Goal: Task Accomplishment & Management: Manage account settings

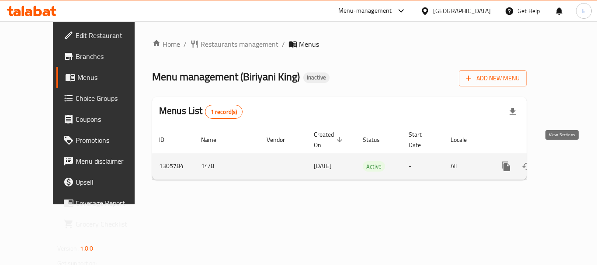
click at [564, 161] on icon "enhanced table" at bounding box center [569, 166] width 10 height 10
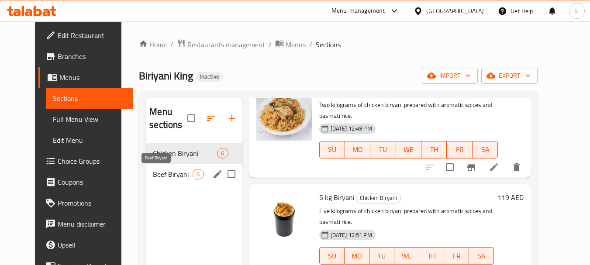
click at [165, 171] on span "Beef Biryani" at bounding box center [173, 174] width 40 height 10
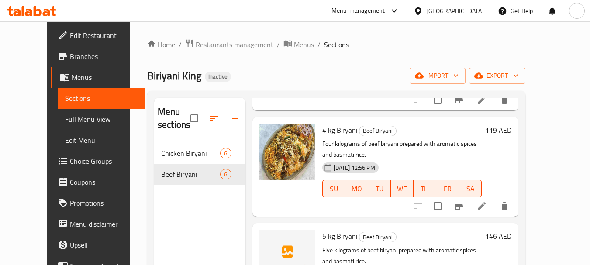
scroll to position [211, 0]
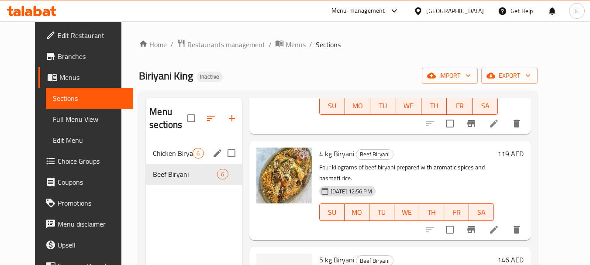
click at [197, 151] on div "Chicken Biryani 6" at bounding box center [194, 153] width 96 height 21
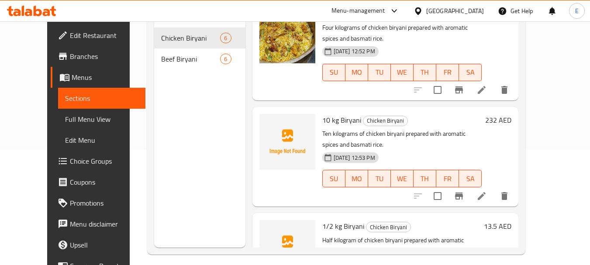
scroll to position [122, 0]
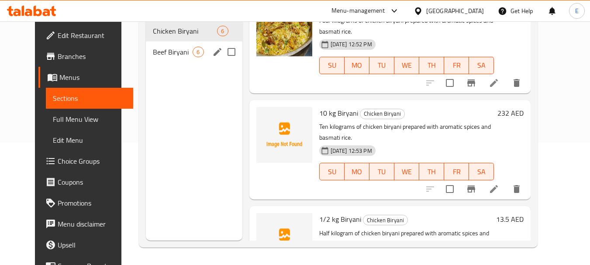
click at [175, 53] on span "Beef Biryani" at bounding box center [173, 52] width 40 height 10
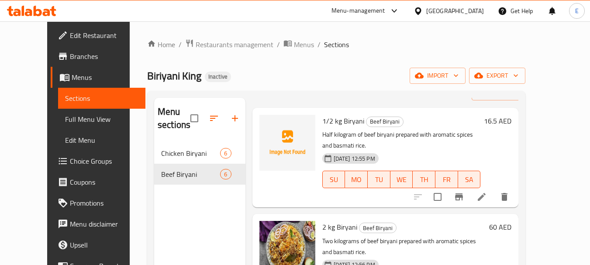
scroll to position [44, 0]
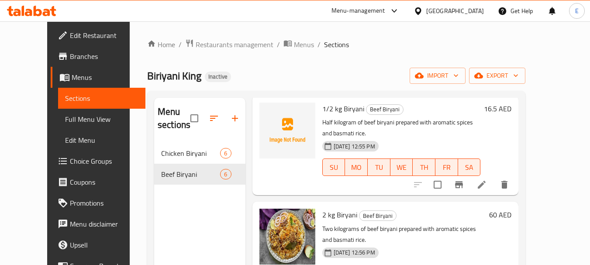
click at [69, 118] on span "Full Menu View" at bounding box center [102, 119] width 74 height 10
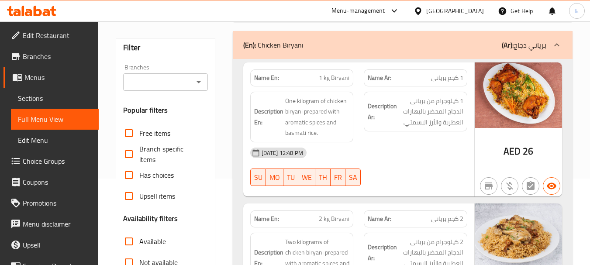
scroll to position [87, 0]
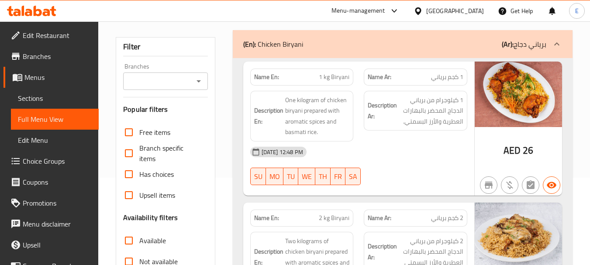
click at [461, 80] on span "1 كجم برياني" at bounding box center [447, 77] width 32 height 9
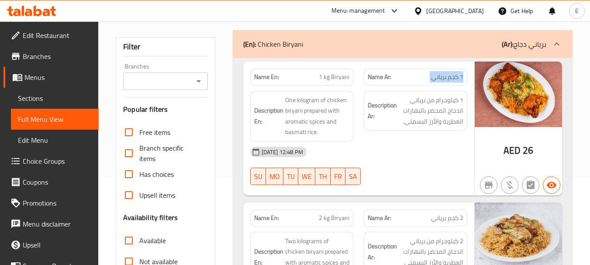
click at [461, 80] on span "1 كجم برياني" at bounding box center [447, 77] width 32 height 9
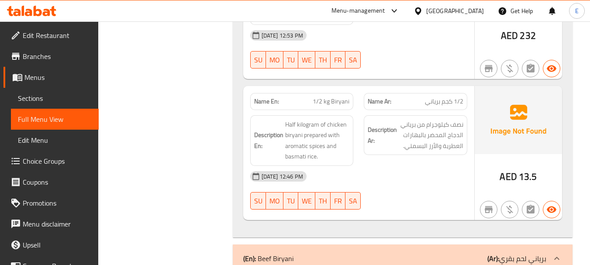
scroll to position [786, 0]
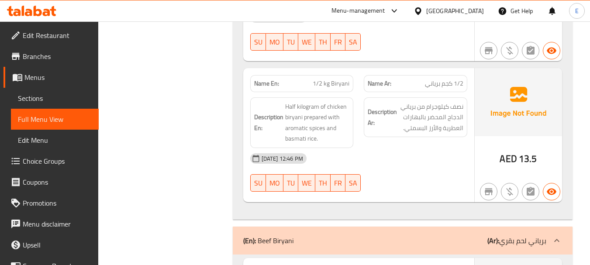
click at [332, 83] on span "1/2 kg Biryani" at bounding box center [331, 83] width 37 height 9
click at [455, 80] on span "1/2 كجم برياني" at bounding box center [444, 83] width 38 height 9
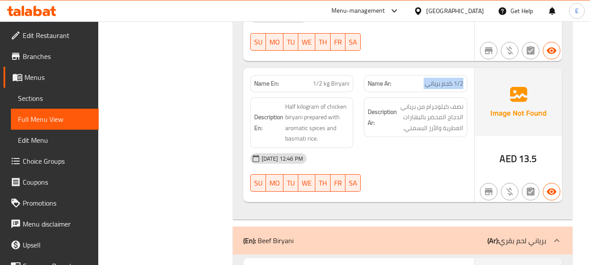
click at [455, 80] on span "1/2 كجم برياني" at bounding box center [444, 83] width 38 height 9
click at [419, 172] on div "14-08-2025 12:46 PM SU MO TU WE TH FR SA" at bounding box center [359, 172] width 228 height 49
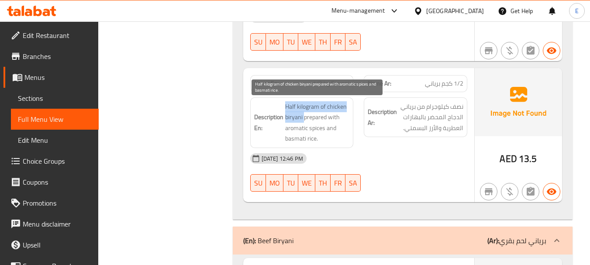
drag, startPoint x: 284, startPoint y: 105, endPoint x: 304, endPoint y: 116, distance: 23.5
click at [304, 116] on h6 "Description En: Half kilogram of chicken biryani prepared with aromatic spices …" at bounding box center [302, 122] width 96 height 43
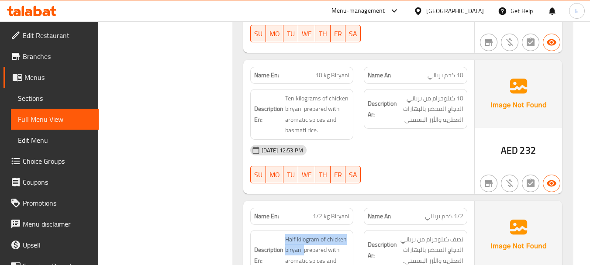
scroll to position [655, 0]
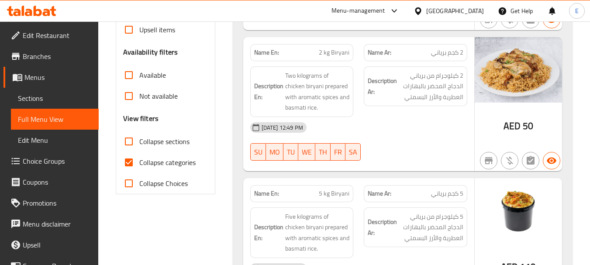
scroll to position [262, 0]
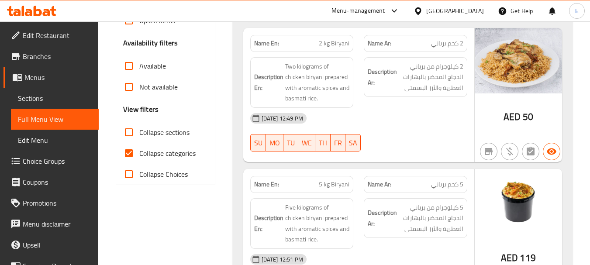
click at [132, 135] on input "Collapse sections" at bounding box center [128, 132] width 21 height 21
checkbox input "true"
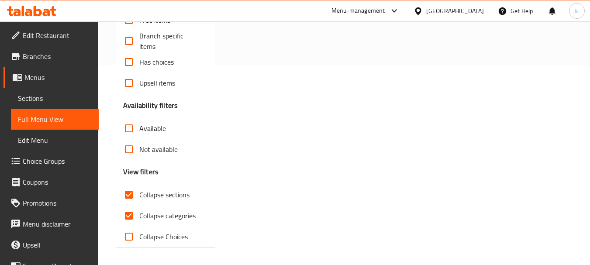
click at [129, 152] on div "Free items Branch specific items Has choices Upsell items Availability filters …" at bounding box center [165, 129] width 84 height 238
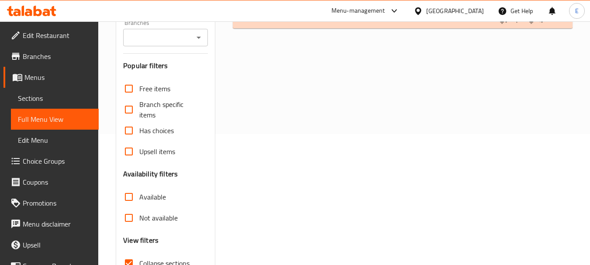
scroll to position [25, 0]
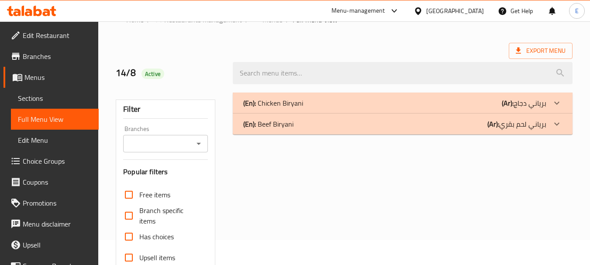
click at [40, 98] on span "Sections" at bounding box center [55, 98] width 74 height 10
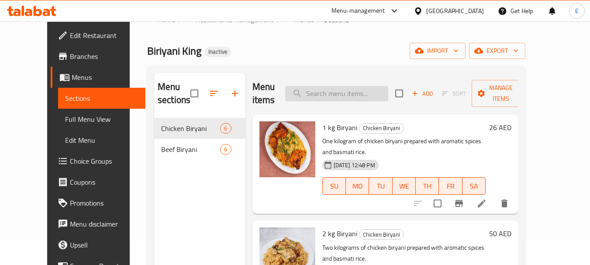
click at [362, 97] on input "search" at bounding box center [336, 93] width 103 height 15
click at [344, 94] on input "search" at bounding box center [336, 93] width 103 height 15
paste input "1/2 kg Biryani"
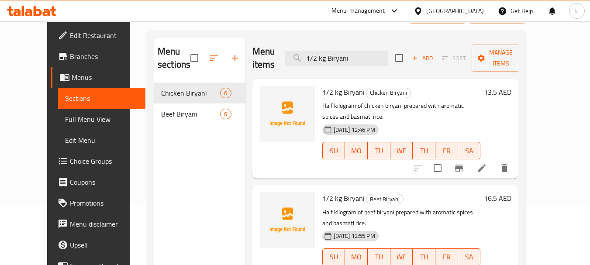
scroll to position [112, 0]
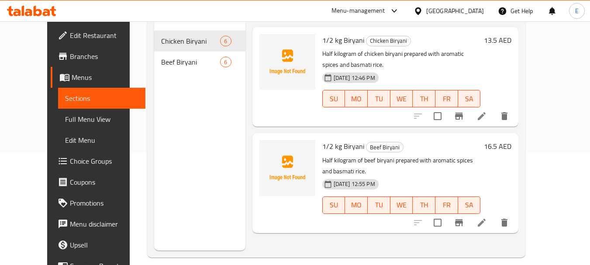
type input "1/2 kg Biryani"
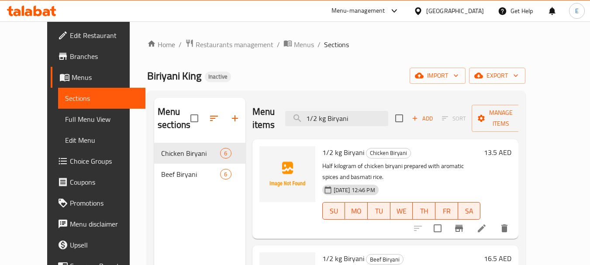
scroll to position [44, 0]
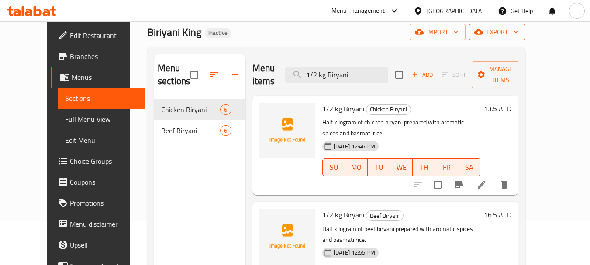
click at [519, 37] on span "export" at bounding box center [497, 32] width 42 height 11
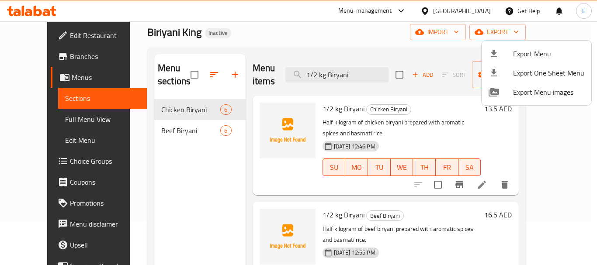
click at [525, 61] on li "Export Menu" at bounding box center [536, 53] width 110 height 19
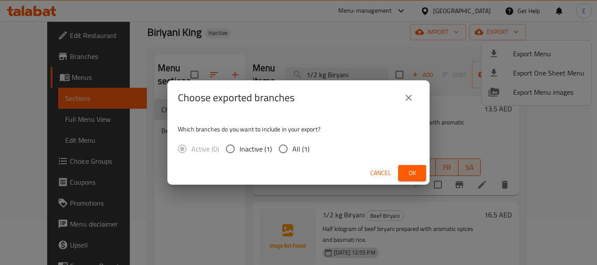
click at [290, 149] on input "All (1)" at bounding box center [283, 149] width 18 height 18
radio input "true"
click at [405, 176] on span "Ok" at bounding box center [412, 173] width 14 height 11
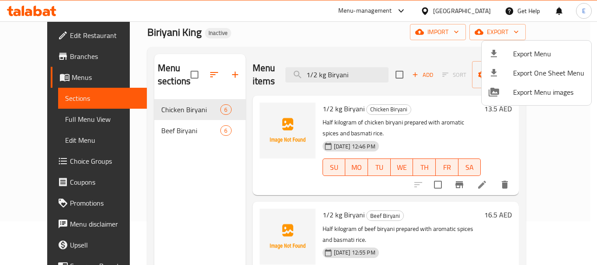
click at [183, 79] on div at bounding box center [298, 132] width 597 height 265
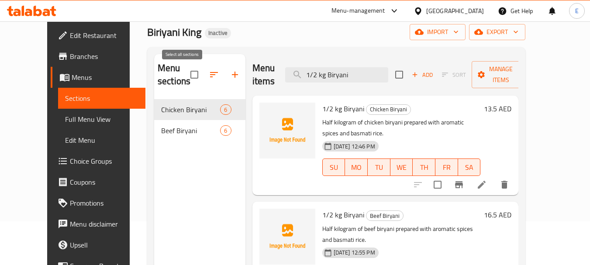
click at [185, 75] on input "checkbox" at bounding box center [194, 75] width 18 height 18
checkbox input "true"
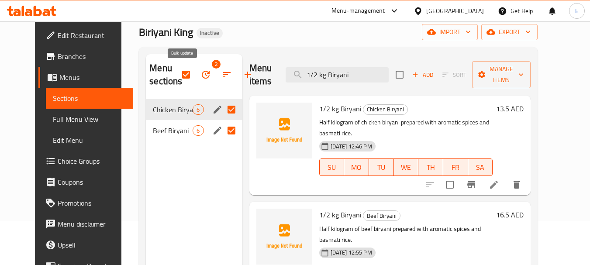
click at [201, 77] on icon "button" at bounding box center [206, 74] width 10 height 10
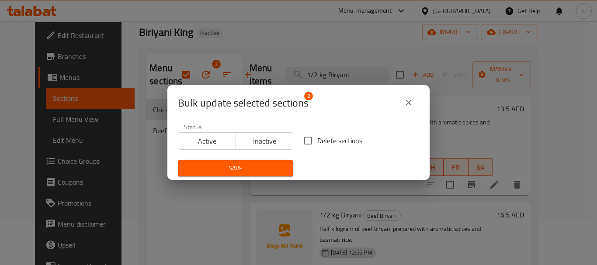
click at [304, 141] on input "Delete sections" at bounding box center [308, 141] width 18 height 18
checkbox input "true"
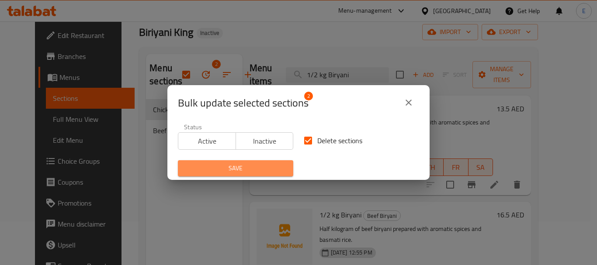
click at [270, 166] on span "Save" at bounding box center [235, 168] width 101 height 11
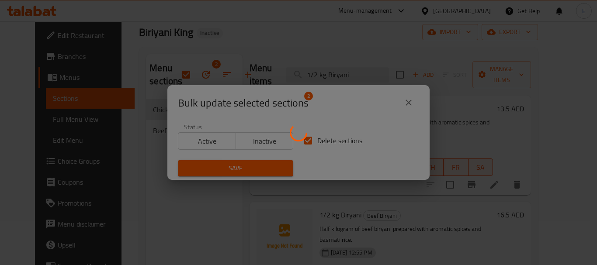
checkbox input "false"
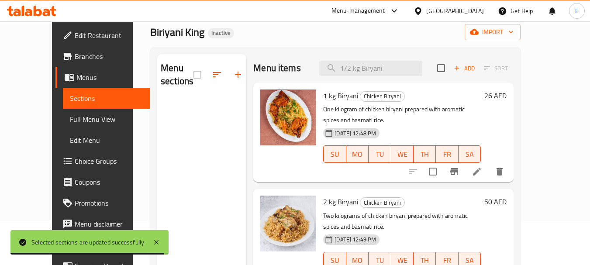
click at [197, 121] on div "Menu sections" at bounding box center [201, 186] width 89 height 265
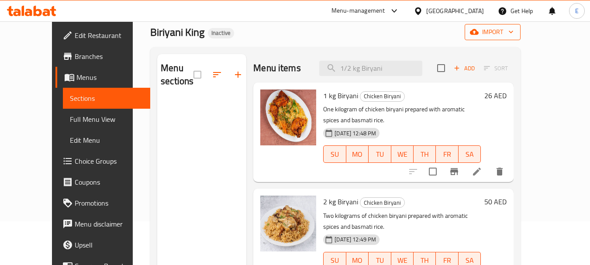
click at [514, 34] on span "import" at bounding box center [493, 32] width 42 height 11
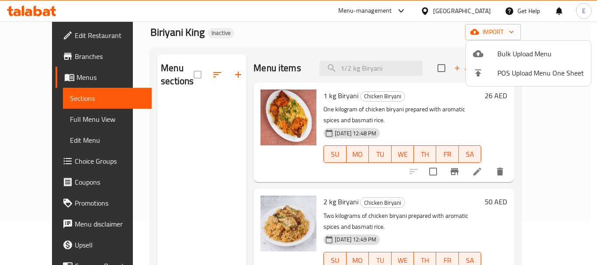
click at [523, 51] on span "Bulk Upload Menu" at bounding box center [540, 53] width 87 height 10
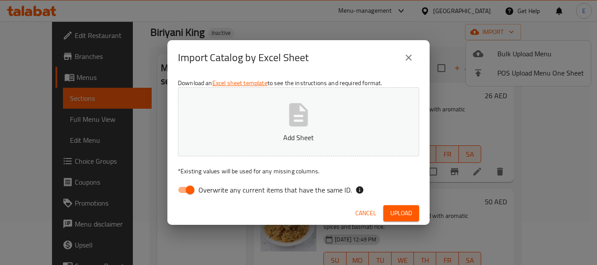
click at [300, 111] on icon "button" at bounding box center [298, 114] width 19 height 23
click at [188, 189] on input "Overwrite any current items that have the same ID." at bounding box center [190, 190] width 50 height 17
checkbox input "false"
click at [405, 211] on span "Upload" at bounding box center [401, 213] width 22 height 11
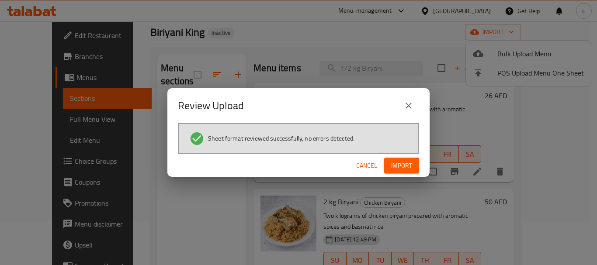
click at [395, 170] on span "Import" at bounding box center [401, 165] width 21 height 11
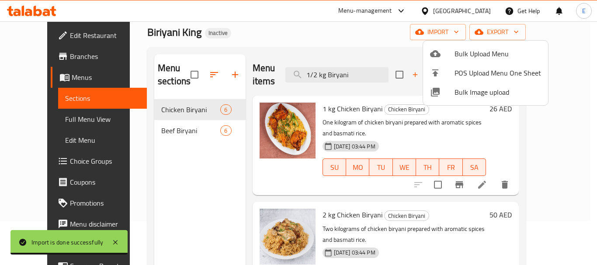
click at [174, 166] on div at bounding box center [298, 132] width 597 height 265
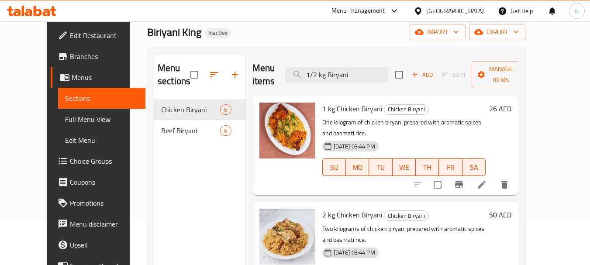
click at [65, 119] on span "Full Menu View" at bounding box center [102, 119] width 74 height 10
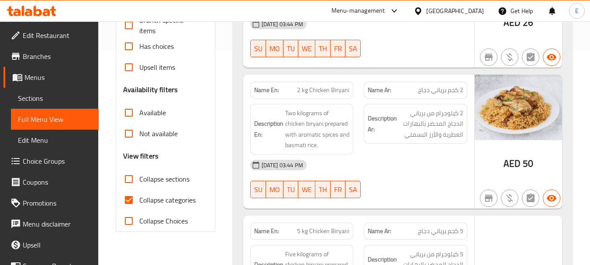
scroll to position [218, 0]
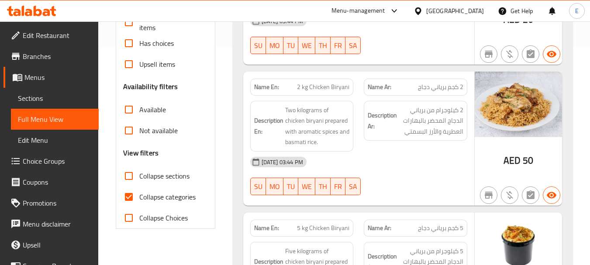
drag, startPoint x: 132, startPoint y: 191, endPoint x: 147, endPoint y: 191, distance: 15.3
click at [132, 191] on input "Collapse categories" at bounding box center [128, 197] width 21 height 21
checkbox input "false"
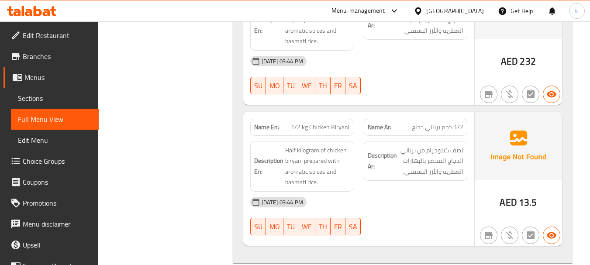
scroll to position [830, 0]
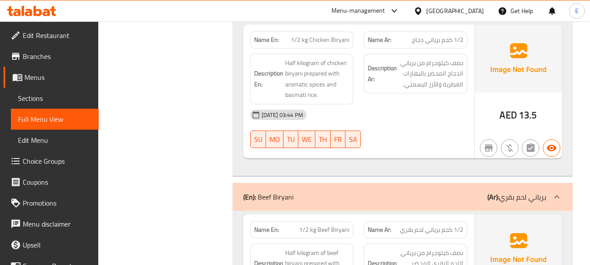
click at [513, 121] on span "AED" at bounding box center [508, 115] width 17 height 17
click at [338, 47] on div "Name En: 1/2 kg Chicken Biryani" at bounding box center [302, 39] width 104 height 17
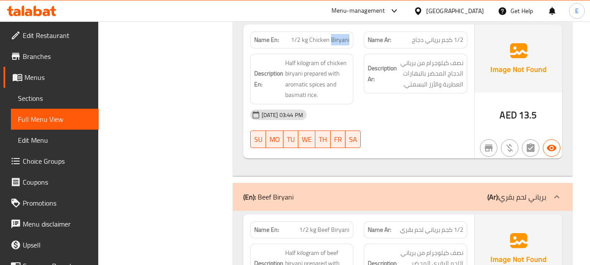
click at [338, 47] on div "Name En: 1/2 kg Chicken Biryani" at bounding box center [302, 39] width 104 height 17
click at [435, 41] on span "1/2 كجم برياني دجاج" at bounding box center [438, 39] width 52 height 9
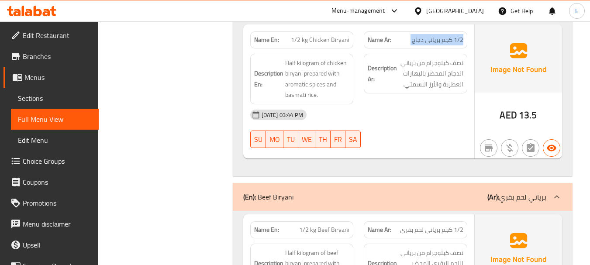
click at [435, 41] on span "1/2 كجم برياني دجاج" at bounding box center [438, 39] width 52 height 9
click at [429, 99] on div "Description Ar: نصف كيلوجرام من برياني الدجاج المحضر بالبهارات العطرية والأرز ا…" at bounding box center [416, 78] width 114 height 61
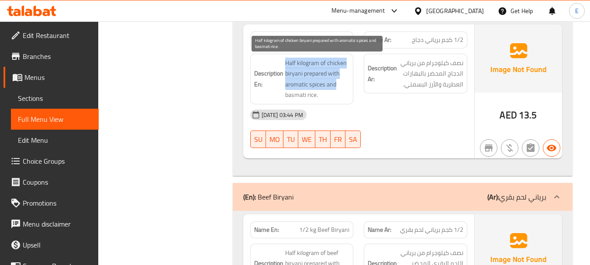
drag, startPoint x: 284, startPoint y: 59, endPoint x: 344, endPoint y: 89, distance: 66.6
click at [344, 89] on h6 "Description En: Half kilogram of chicken biryani prepared with aromatic spices …" at bounding box center [302, 79] width 96 height 43
click at [344, 89] on span "Half kilogram of chicken biryani prepared with aromatic spices and basmati rice." at bounding box center [317, 79] width 65 height 43
click at [343, 89] on span "Half kilogram of chicken biryani prepared with aromatic spices and basmati rice." at bounding box center [317, 79] width 65 height 43
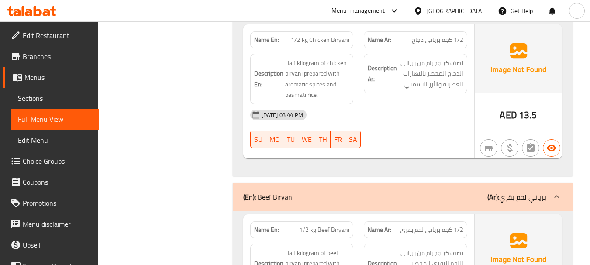
click at [517, 114] on span "AED" at bounding box center [508, 115] width 17 height 17
click at [456, 46] on div "Name Ar: 1/2 كجم برياني دجاج" at bounding box center [416, 39] width 104 height 17
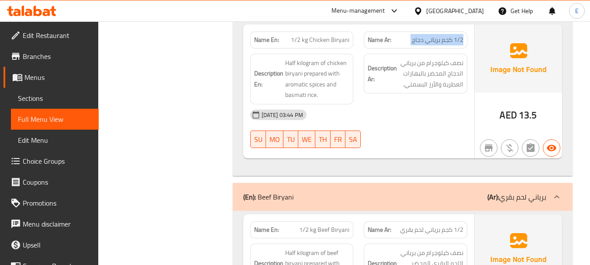
click at [456, 46] on div "Name Ar: 1/2 كجم برياني دجاج" at bounding box center [416, 39] width 104 height 17
click at [325, 39] on span "1/2 kg Chicken Biryani" at bounding box center [320, 39] width 59 height 9
click at [365, 101] on div "Description Ar: نصف كيلوجرام من برياني الدجاج المحضر بالبهارات العطرية والأرز ا…" at bounding box center [416, 78] width 114 height 61
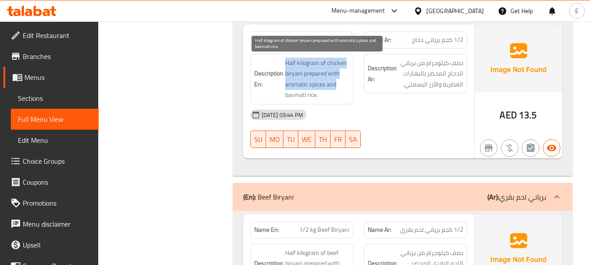
drag, startPoint x: 285, startPoint y: 62, endPoint x: 343, endPoint y: 81, distance: 60.5
click at [343, 81] on span "Half kilogram of chicken biryani prepared with aromatic spices and basmati rice." at bounding box center [317, 79] width 65 height 43
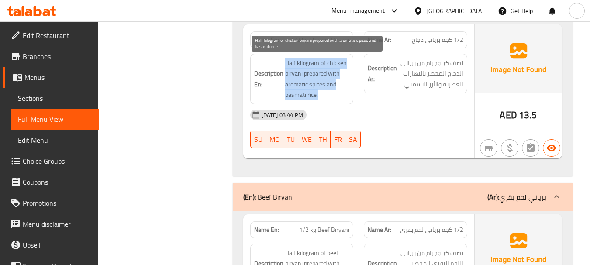
click at [343, 81] on span "Half kilogram of chicken biryani prepared with aromatic spices and basmati rice." at bounding box center [317, 79] width 65 height 43
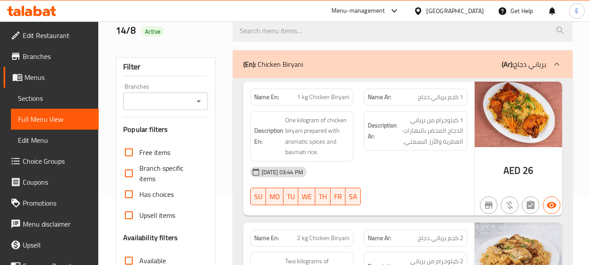
scroll to position [87, 0]
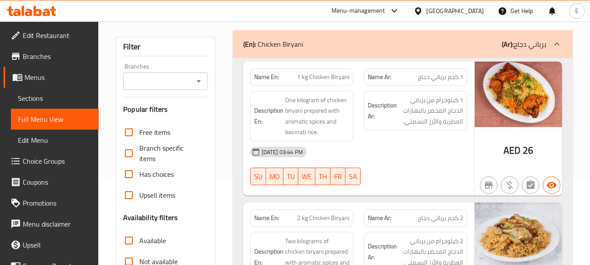
click at [453, 76] on span "1 كجم برياني دجاج" at bounding box center [440, 77] width 45 height 9
click at [327, 78] on span "1 kg Chicken Biryani" at bounding box center [323, 77] width 52 height 9
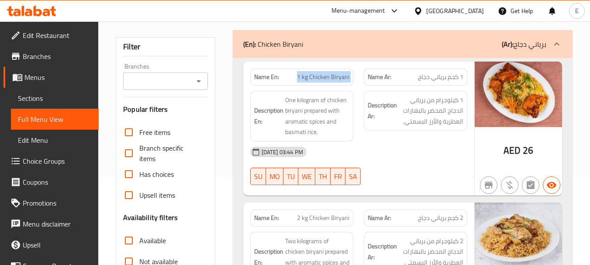
click at [327, 78] on span "1 kg Chicken Biryani" at bounding box center [323, 77] width 52 height 9
click at [402, 158] on div "14-08-2025 03:44 PM" at bounding box center [359, 152] width 228 height 21
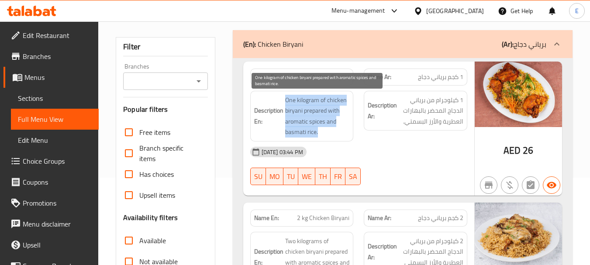
drag, startPoint x: 284, startPoint y: 99, endPoint x: 343, endPoint y: 130, distance: 66.6
click at [343, 130] on h6 "Description En: One kilogram of chicken biryani prepared with aromatic spices a…" at bounding box center [302, 116] width 96 height 43
click at [343, 130] on span "One kilogram of chicken biryani prepared with aromatic spices and basmati rice." at bounding box center [317, 116] width 65 height 43
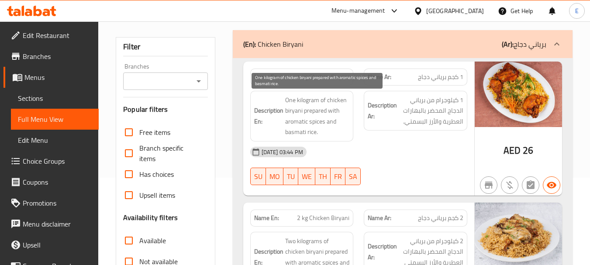
click at [343, 130] on span "One kilogram of chicken biryani prepared with aromatic spices and basmati rice." at bounding box center [317, 116] width 65 height 43
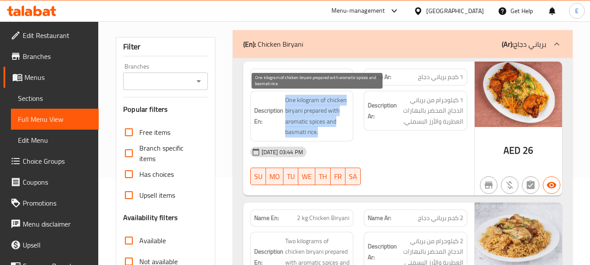
click at [343, 130] on span "One kilogram of chicken biryani prepared with aromatic spices and basmati rice." at bounding box center [317, 116] width 65 height 43
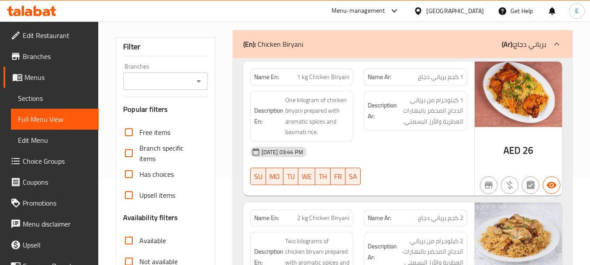
click at [407, 142] on div "14-08-2025 03:44 PM" at bounding box center [359, 152] width 228 height 21
click at [437, 86] on div "Description Ar: 1 كيلوجرام من برياني الدجاج المحضر بالبهارات العطرية والأرز الب…" at bounding box center [416, 116] width 114 height 61
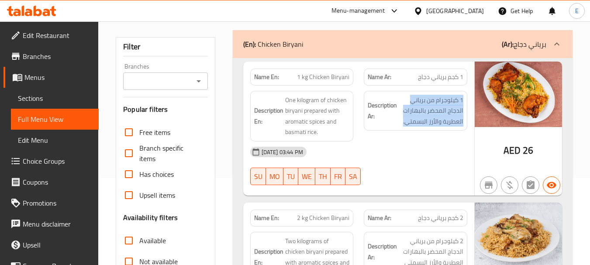
click at [437, 86] on div "Description Ar: 1 كيلوجرام من برياني الدجاج المحضر بالبهارات العطرية والأرز الب…" at bounding box center [416, 116] width 114 height 61
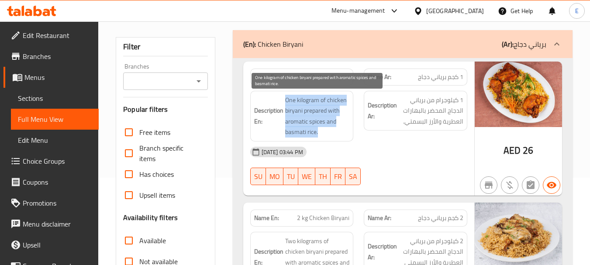
drag, startPoint x: 282, startPoint y: 96, endPoint x: 342, endPoint y: 130, distance: 68.5
click at [342, 130] on h6 "Description En: One kilogram of chicken biryani prepared with aromatic spices a…" at bounding box center [302, 116] width 96 height 43
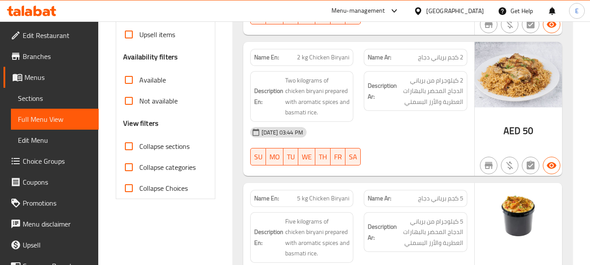
scroll to position [262, 0]
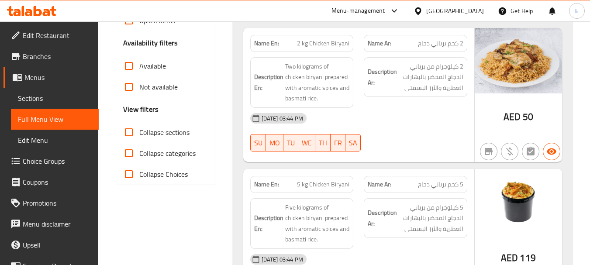
click at [441, 47] on span "2 كجم برياني دجاج" at bounding box center [440, 43] width 45 height 9
click at [333, 43] on span "2 kg Chicken Biryani" at bounding box center [323, 43] width 52 height 9
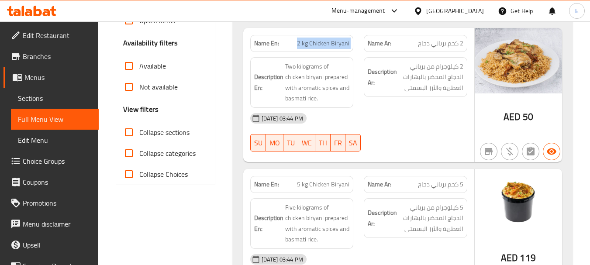
click at [333, 43] on span "2 kg Chicken Biryani" at bounding box center [323, 43] width 52 height 9
click at [384, 108] on div "14-08-2025 03:44 PM" at bounding box center [359, 118] width 228 height 21
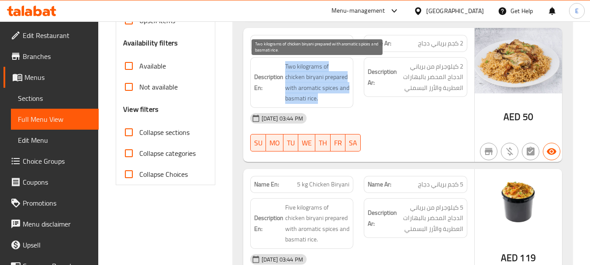
drag, startPoint x: 285, startPoint y: 67, endPoint x: 342, endPoint y: 94, distance: 63.5
click at [342, 94] on span "Two kilograms of chicken biryani prepared with aromatic spices and basmati rice." at bounding box center [317, 82] width 65 height 43
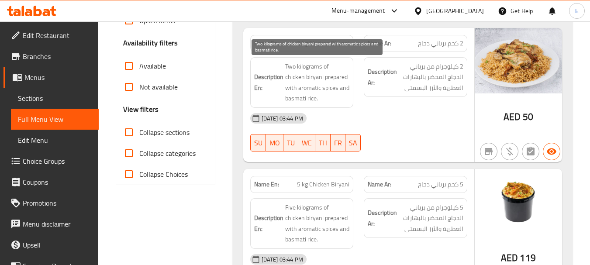
click at [342, 94] on span "Two kilograms of chicken biryani prepared with aromatic spices and basmati rice." at bounding box center [317, 82] width 65 height 43
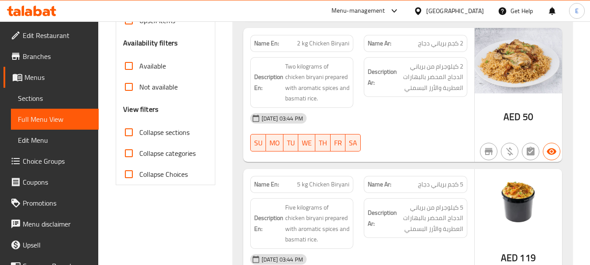
click at [404, 124] on div "14-08-2025 03:44 PM" at bounding box center [359, 118] width 228 height 21
click at [441, 41] on span "2 كجم برياني دجاج" at bounding box center [440, 43] width 45 height 9
click at [350, 41] on div "Name En: 2 kg Chicken Biryani" at bounding box center [302, 43] width 104 height 17
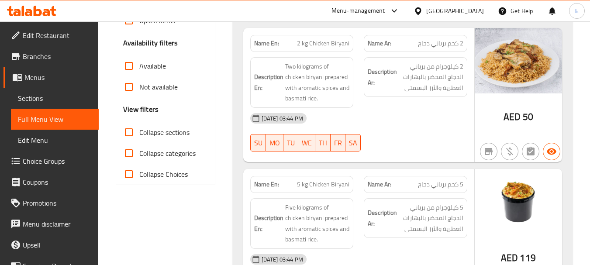
click at [350, 41] on div "Name En: 2 kg Chicken Biryani" at bounding box center [302, 43] width 104 height 17
click at [400, 108] on div "14-08-2025 03:44 PM" at bounding box center [359, 118] width 228 height 21
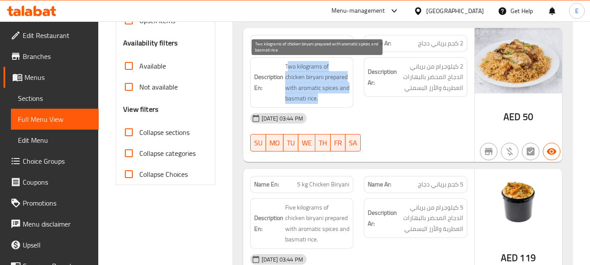
drag, startPoint x: 287, startPoint y: 64, endPoint x: 336, endPoint y: 98, distance: 60.6
click at [336, 98] on span "Two kilograms of chicken biryani prepared with aromatic spices and basmati rice." at bounding box center [317, 82] width 65 height 43
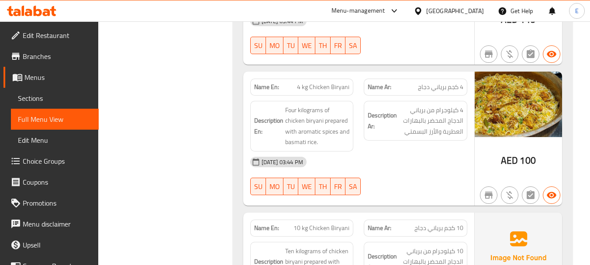
scroll to position [524, 0]
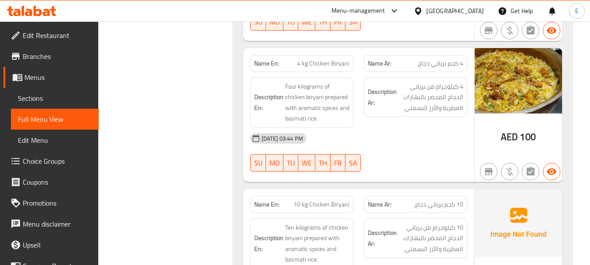
click at [524, 133] on span "100" at bounding box center [528, 136] width 16 height 17
click at [452, 60] on span "4 كجم برياني دجاج" at bounding box center [440, 63] width 45 height 9
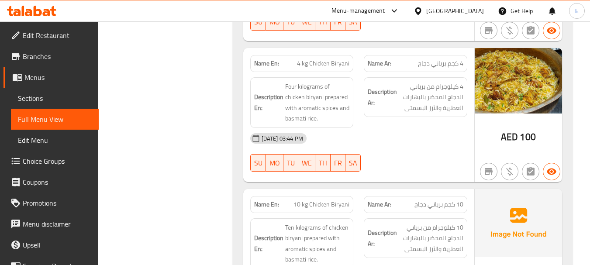
click at [329, 64] on span "4 kg Chicken Biryani" at bounding box center [323, 63] width 52 height 9
click at [405, 135] on div "14-08-2025 03:44 PM" at bounding box center [359, 138] width 228 height 21
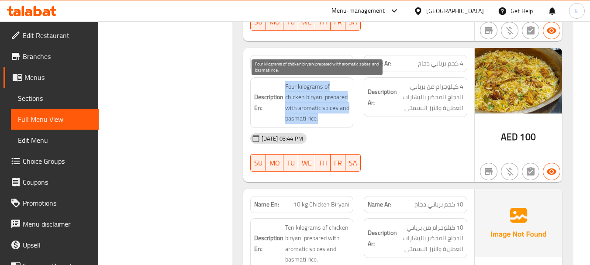
drag, startPoint x: 297, startPoint y: 85, endPoint x: 346, endPoint y: 117, distance: 58.5
click at [346, 117] on span "Four kilograms of chicken biryani prepared with aromatic spices and basmati ric…" at bounding box center [317, 102] width 65 height 43
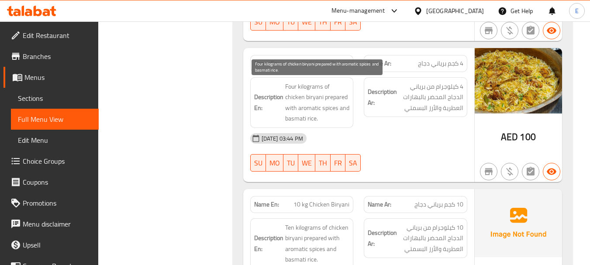
click at [346, 117] on span "Four kilograms of chicken biryani prepared with aromatic spices and basmati ric…" at bounding box center [317, 102] width 65 height 43
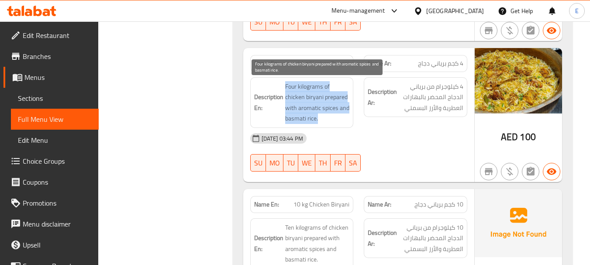
click at [346, 117] on span "Four kilograms of chicken biryani prepared with aromatic spices and basmati ric…" at bounding box center [317, 102] width 65 height 43
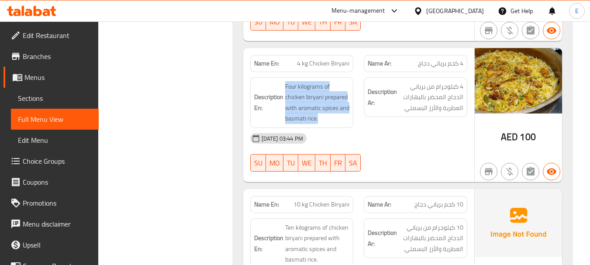
click at [395, 132] on div "14-08-2025 03:44 PM" at bounding box center [359, 138] width 228 height 21
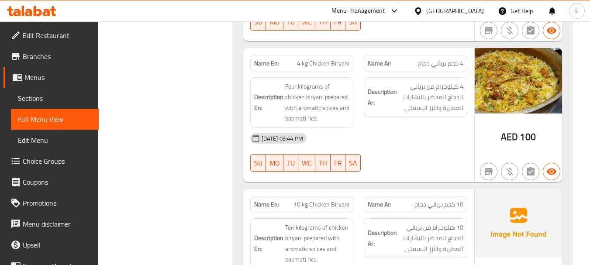
click at [439, 66] on span "4 كجم برياني دجاج" at bounding box center [440, 63] width 45 height 9
click at [313, 64] on span "4 kg Chicken Biryani" at bounding box center [323, 63] width 52 height 9
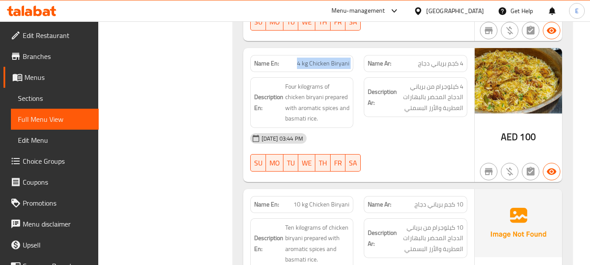
click at [313, 64] on span "4 kg Chicken Biryani" at bounding box center [323, 63] width 52 height 9
click at [404, 126] on div "Description Ar: 4 كيلوجرام من برياني الدجاج المحضر بالبهارات العطرية والأرز الب…" at bounding box center [416, 102] width 114 height 61
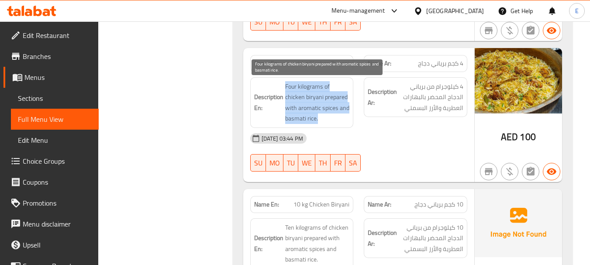
drag, startPoint x: 284, startPoint y: 83, endPoint x: 347, endPoint y: 114, distance: 70.1
click at [347, 114] on h6 "Description En: Four kilograms of chicken biryani prepared with aromatic spices…" at bounding box center [302, 102] width 96 height 43
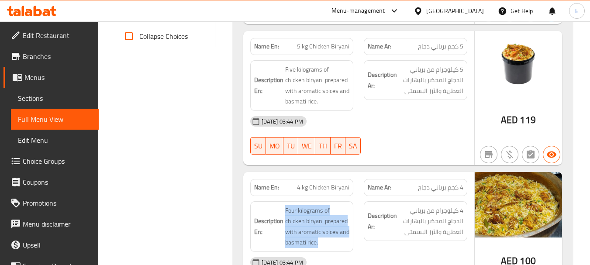
scroll to position [393, 0]
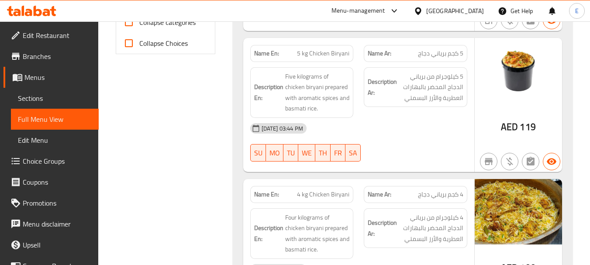
click at [516, 128] on span "AED" at bounding box center [509, 126] width 17 height 17
click at [433, 54] on span "5 كجم برياني دجاج" at bounding box center [440, 53] width 45 height 9
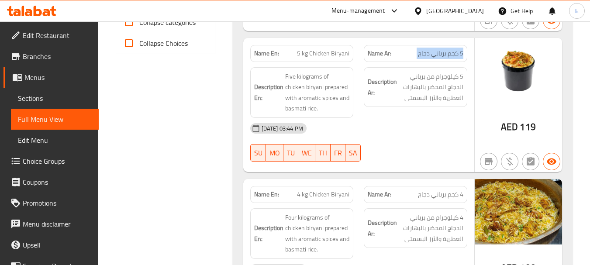
click at [433, 54] on span "5 كجم برياني دجاج" at bounding box center [440, 53] width 45 height 9
click at [425, 120] on div "14-08-2025 03:44 PM" at bounding box center [359, 128] width 228 height 21
click at [317, 56] on span "5 kg Chicken Biryani" at bounding box center [323, 53] width 52 height 9
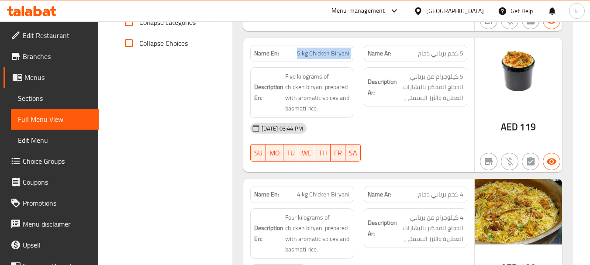
click at [317, 56] on span "5 kg Chicken Biryani" at bounding box center [323, 53] width 52 height 9
click at [379, 121] on div "14-08-2025 03:44 PM" at bounding box center [359, 128] width 228 height 21
click at [398, 138] on div "14-08-2025 03:44 PM" at bounding box center [359, 128] width 228 height 21
click at [434, 45] on div "Name Ar: 5 كجم برياني دجاج" at bounding box center [416, 53] width 104 height 17
click at [437, 52] on span "5 كجم برياني دجاج" at bounding box center [440, 53] width 45 height 9
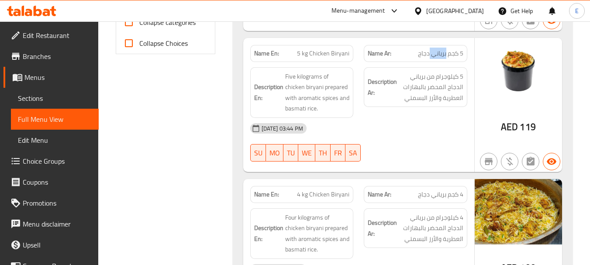
click at [437, 52] on span "5 كجم برياني دجاج" at bounding box center [440, 53] width 45 height 9
click at [342, 45] on div "Name En: 5 kg Chicken Biryani" at bounding box center [302, 53] width 104 height 17
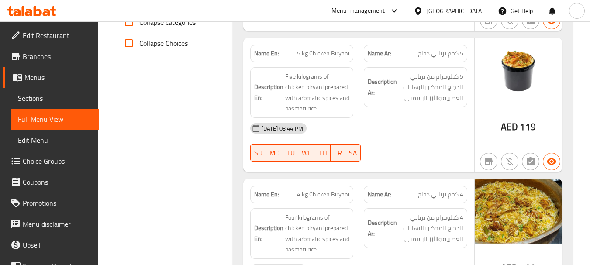
click at [388, 106] on div "Description Ar: 5 كيلوجرام من برياني الدجاج المحضر بالبهارات العطرية والأرز الب…" at bounding box center [416, 87] width 104 height 40
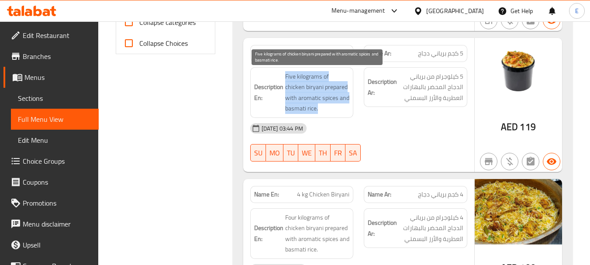
drag, startPoint x: 297, startPoint y: 77, endPoint x: 340, endPoint y: 106, distance: 52.2
click at [340, 106] on h6 "Description En: Five kilograms of chicken biryani prepared with aromatic spices…" at bounding box center [302, 92] width 96 height 43
click at [340, 106] on span "Five kilograms of chicken biryani prepared with aromatic spices and basmati ric…" at bounding box center [317, 92] width 65 height 43
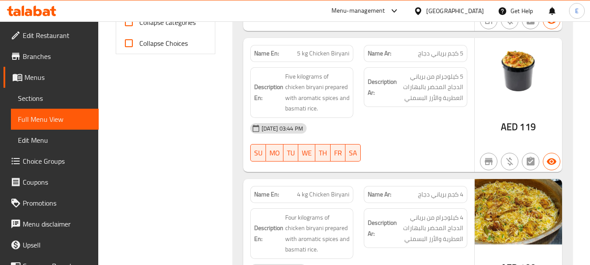
click at [385, 101] on h6 "Description Ar: 5 كيلوجرام من برياني الدجاج المحضر بالبهارات العطرية والأرز الب…" at bounding box center [416, 87] width 96 height 32
click at [447, 52] on span "5 كجم برياني دجاج" at bounding box center [440, 53] width 45 height 9
click at [331, 53] on span "5 kg Chicken Biryani" at bounding box center [323, 53] width 52 height 9
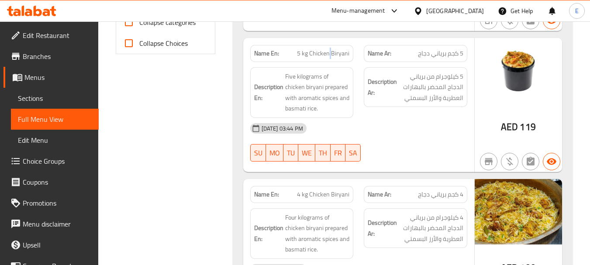
click at [331, 53] on span "5 kg Chicken Biryani" at bounding box center [323, 53] width 52 height 9
click at [371, 113] on div "Description Ar: 5 كيلوجرام من برياني الدجاج المحضر بالبهارات العطرية والأرز الب…" at bounding box center [416, 92] width 114 height 61
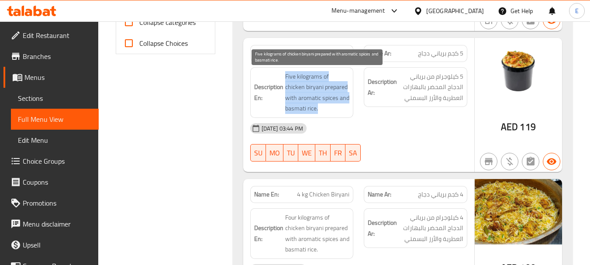
drag, startPoint x: 284, startPoint y: 72, endPoint x: 344, endPoint y: 106, distance: 69.4
click at [344, 106] on h6 "Description En: Five kilograms of chicken biryani prepared with aromatic spices…" at bounding box center [302, 92] width 96 height 43
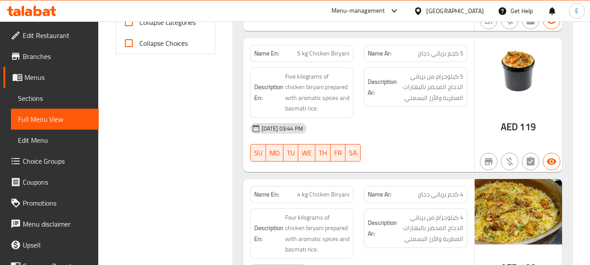
click at [402, 115] on div "Description Ar: 5 كيلوجرام من برياني الدجاج المحضر بالبهارات العطرية والأرز الب…" at bounding box center [416, 92] width 114 height 61
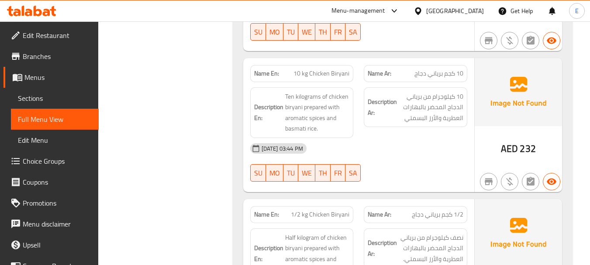
scroll to position [699, 0]
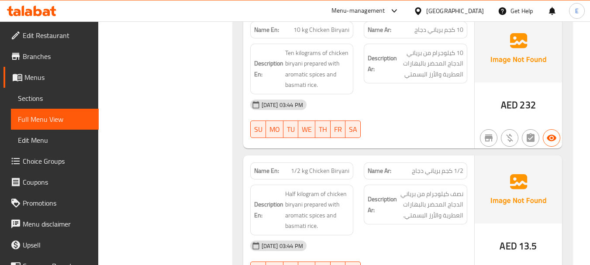
click at [512, 111] on span "AED" at bounding box center [509, 105] width 17 height 17
click at [450, 123] on div "14-08-2025 03:44 PM SU MO TU WE TH FR SA" at bounding box center [359, 118] width 228 height 49
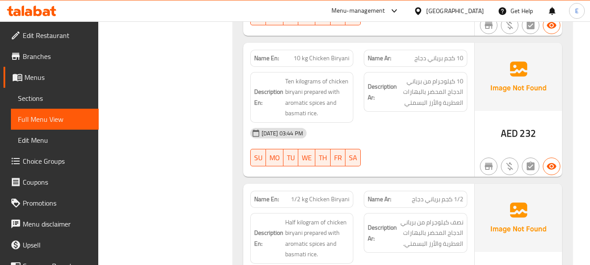
scroll to position [655, 0]
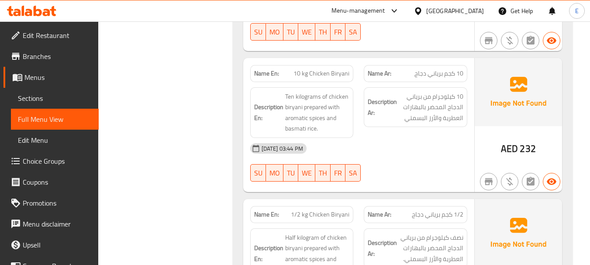
click at [442, 78] on span "10 كجم برياني دجاج" at bounding box center [439, 73] width 49 height 9
click at [317, 75] on span "10 kg Chicken Biryani" at bounding box center [322, 73] width 56 height 9
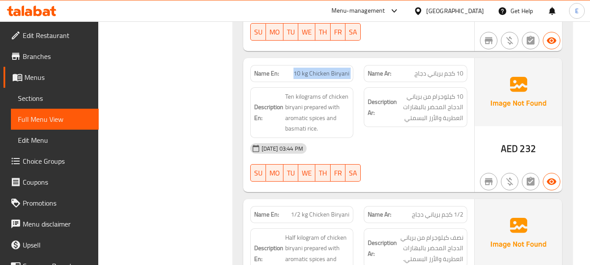
click at [317, 75] on span "10 kg Chicken Biryani" at bounding box center [322, 73] width 56 height 9
click at [419, 147] on div "14-08-2025 03:44 PM" at bounding box center [359, 148] width 228 height 21
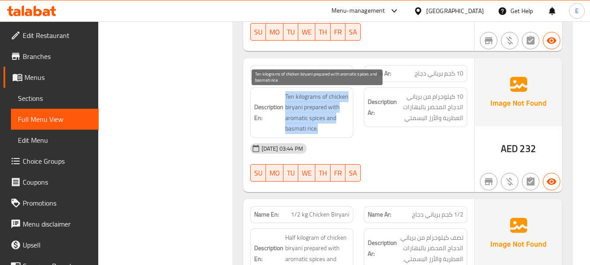
drag, startPoint x: 282, startPoint y: 93, endPoint x: 336, endPoint y: 127, distance: 63.0
click at [336, 127] on h6 "Description En: Ten kilograms of chicken biryani prepared with aromatic spices …" at bounding box center [302, 112] width 96 height 43
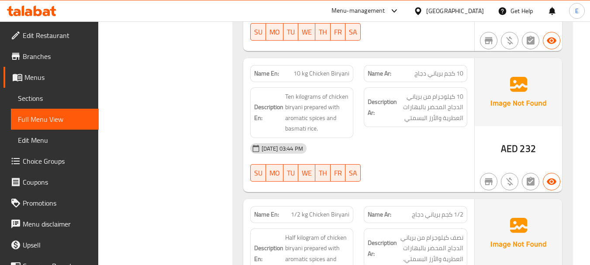
click at [372, 140] on div "14-08-2025 03:44 PM" at bounding box center [359, 148] width 228 height 21
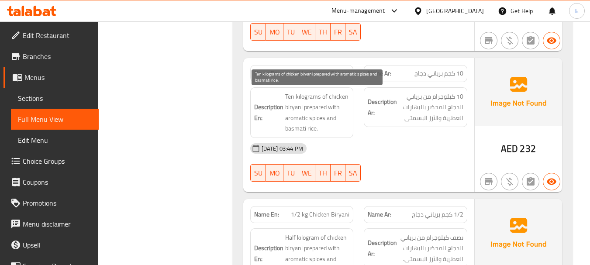
click at [312, 113] on span "Ten kilograms of chicken biryani prepared with aromatic spices and basmati rice." at bounding box center [317, 112] width 65 height 43
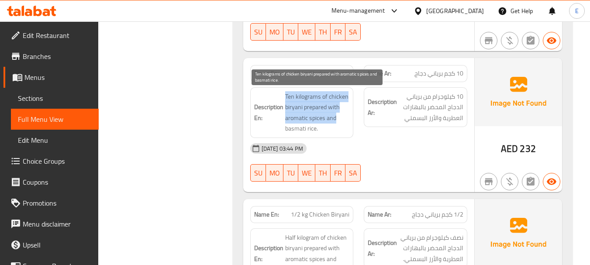
drag, startPoint x: 294, startPoint y: 95, endPoint x: 341, endPoint y: 122, distance: 54.8
click at [341, 122] on h6 "Description En: Ten kilograms of chicken biryani prepared with aromatic spices …" at bounding box center [302, 112] width 96 height 43
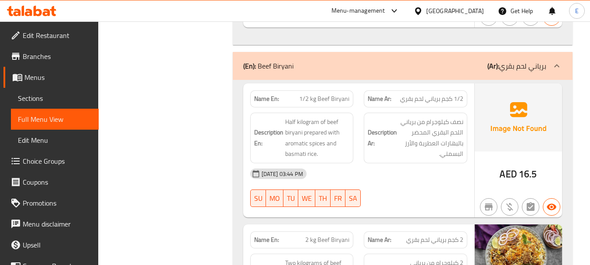
scroll to position [1005, 0]
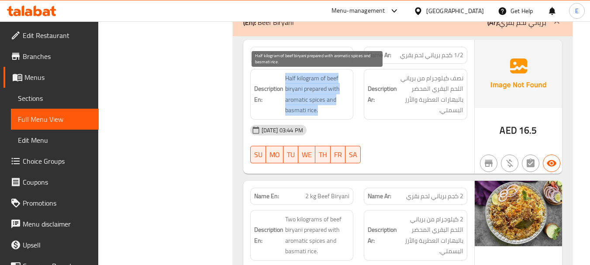
drag, startPoint x: 285, startPoint y: 75, endPoint x: 338, endPoint y: 109, distance: 62.9
click at [338, 109] on span "Half kilogram of beef biryani prepared with aromatic spices and basmati rice." at bounding box center [317, 94] width 65 height 43
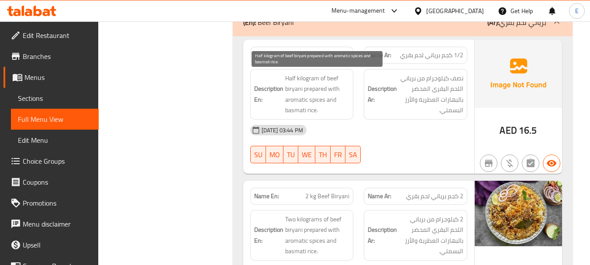
click at [338, 109] on span "Half kilogram of beef biryani prepared with aromatic spices and basmati rice." at bounding box center [317, 94] width 65 height 43
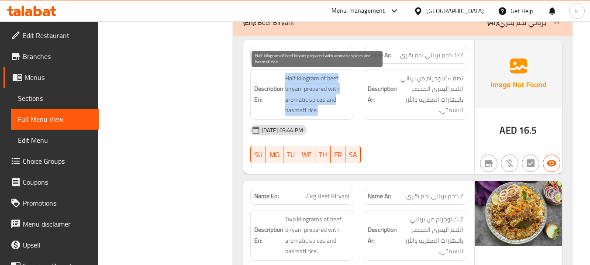
click at [338, 109] on span "Half kilogram of beef biryani prepared with aromatic spices and basmati rice." at bounding box center [317, 94] width 65 height 43
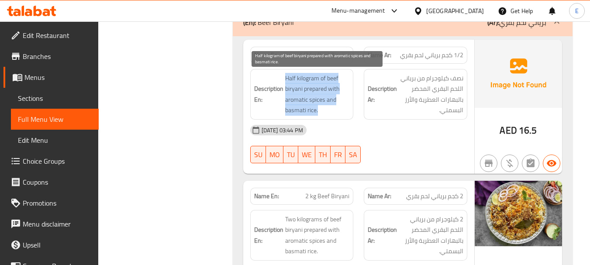
drag, startPoint x: 284, startPoint y: 77, endPoint x: 341, endPoint y: 109, distance: 65.1
click at [341, 109] on span "Half kilogram of beef biryani prepared with aromatic spices and basmati rice." at bounding box center [317, 94] width 65 height 43
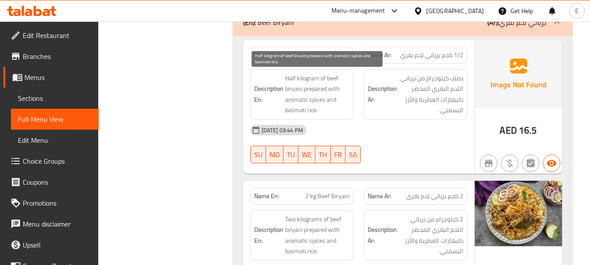
click at [341, 109] on span "Half kilogram of beef biryani prepared with aromatic spices and basmati rice." at bounding box center [317, 94] width 65 height 43
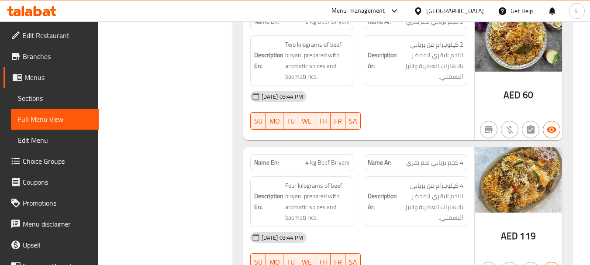
scroll to position [1136, 0]
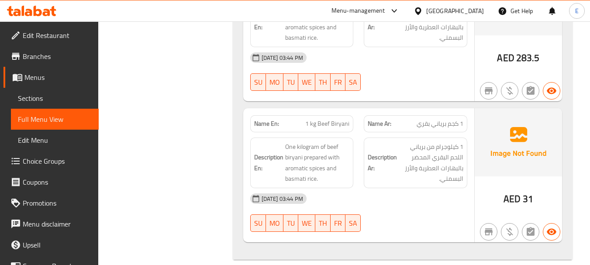
scroll to position [1654, 0]
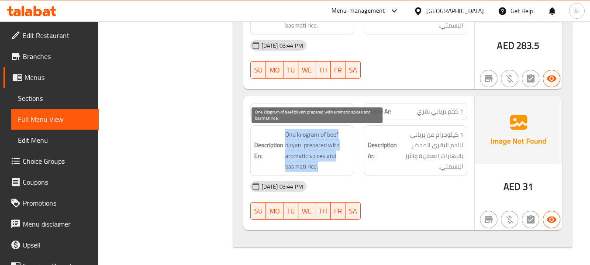
drag, startPoint x: 284, startPoint y: 129, endPoint x: 342, endPoint y: 162, distance: 66.0
click at [342, 162] on span "One kilogram of beef biryani prepared with aromatic spices and basmati rice." at bounding box center [317, 150] width 65 height 43
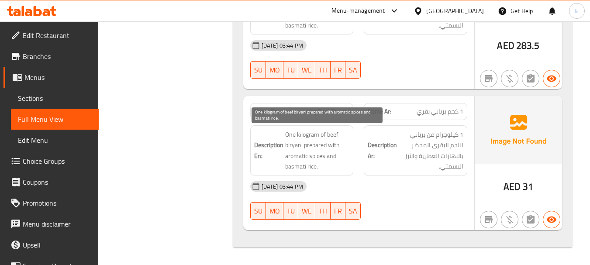
click at [342, 162] on span "One kilogram of beef biryani prepared with aromatic spices and basmati rice." at bounding box center [317, 150] width 65 height 43
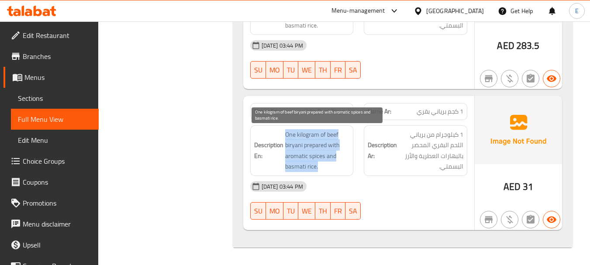
drag, startPoint x: 292, startPoint y: 133, endPoint x: 349, endPoint y: 163, distance: 64.7
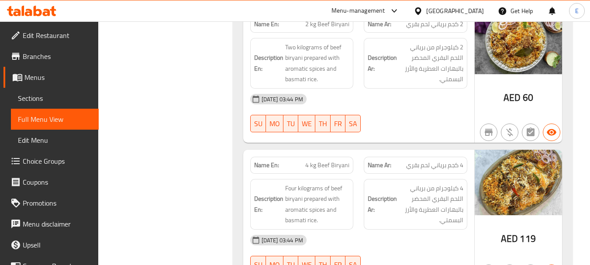
scroll to position [1130, 0]
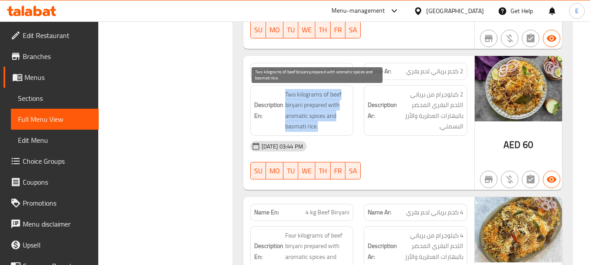
drag, startPoint x: 284, startPoint y: 90, endPoint x: 341, endPoint y: 126, distance: 68.4
click at [341, 126] on span "Two kilograms of beef biryani prepared with aromatic spices and basmati rice." at bounding box center [317, 110] width 65 height 43
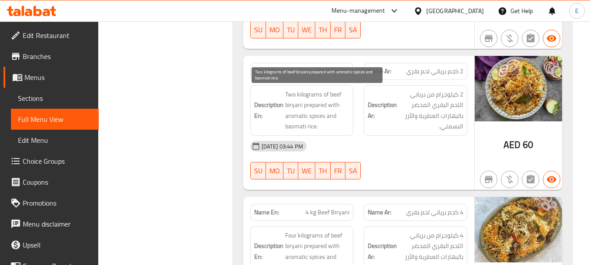
click at [341, 126] on span "Two kilograms of beef biryani prepared with aromatic spices and basmati rice." at bounding box center [317, 110] width 65 height 43
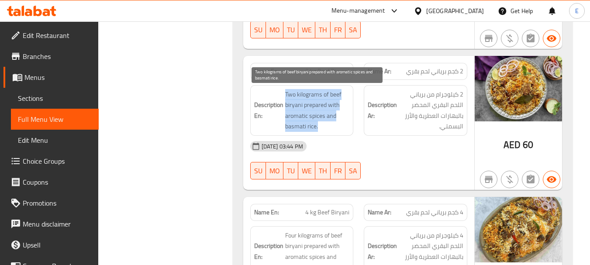
click at [341, 126] on span "Two kilograms of beef biryani prepared with aromatic spices and basmati rice." at bounding box center [317, 110] width 65 height 43
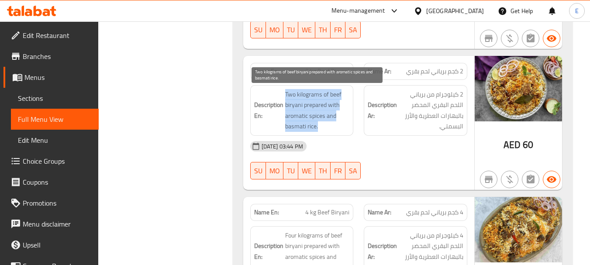
drag, startPoint x: 286, startPoint y: 90, endPoint x: 344, endPoint y: 123, distance: 66.9
click at [344, 123] on span "Two kilograms of beef biryani prepared with aromatic spices and basmati rice." at bounding box center [317, 110] width 65 height 43
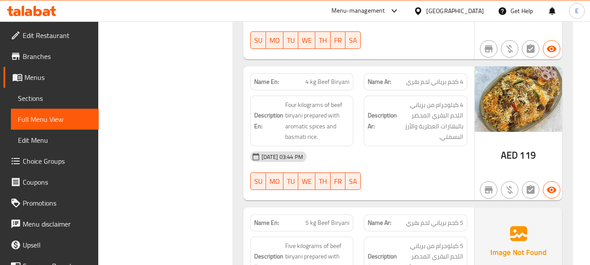
scroll to position [1261, 0]
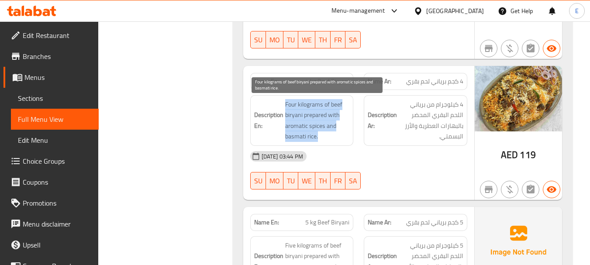
drag, startPoint x: 284, startPoint y: 103, endPoint x: 339, endPoint y: 133, distance: 62.8
click at [339, 133] on span "Four kilograms of beef biryani prepared with aromatic spices and basmati rice." at bounding box center [317, 120] width 65 height 43
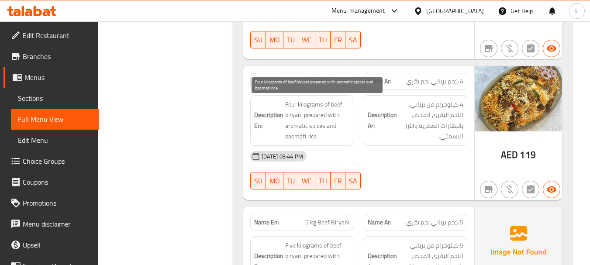
click at [339, 133] on span "Four kilograms of beef biryani prepared with aromatic spices and basmati rice." at bounding box center [317, 120] width 65 height 43
click at [304, 111] on span "Four kilograms of beef biryani prepared with aromatic spices and basmati rice." at bounding box center [317, 120] width 65 height 43
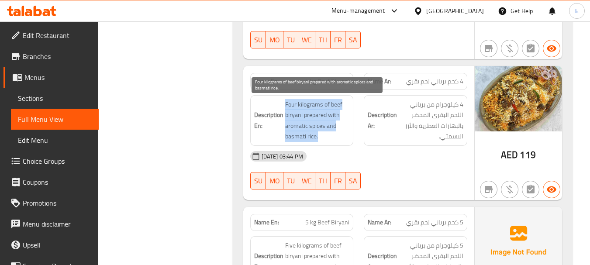
drag, startPoint x: 284, startPoint y: 100, endPoint x: 345, endPoint y: 135, distance: 70.1
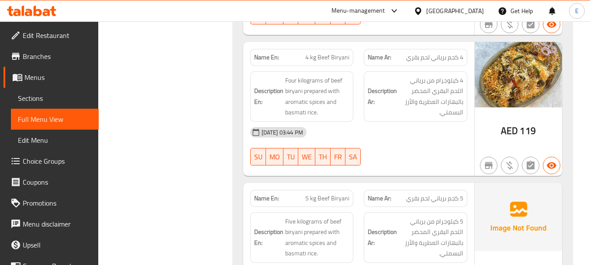
scroll to position [1392, 0]
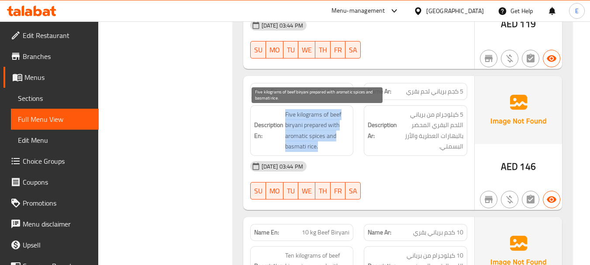
drag, startPoint x: 281, startPoint y: 111, endPoint x: 341, endPoint y: 151, distance: 72.4
click at [341, 151] on span "Five kilograms of beef biryani prepared with aromatic spices and basmati rice." at bounding box center [317, 130] width 65 height 43
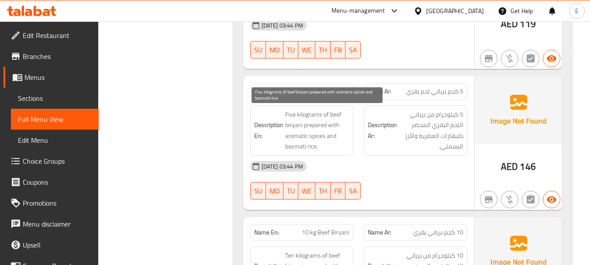
click at [341, 151] on span "Five kilograms of beef biryani prepared with aromatic spices and basmati rice." at bounding box center [317, 130] width 65 height 43
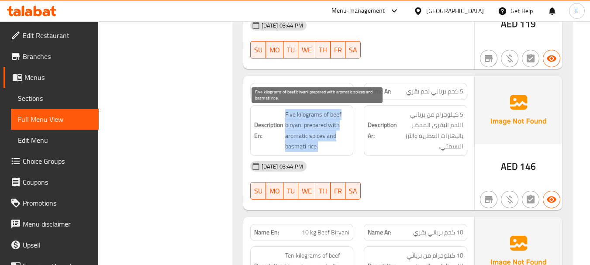
drag, startPoint x: 284, startPoint y: 111, endPoint x: 345, endPoint y: 144, distance: 69.8
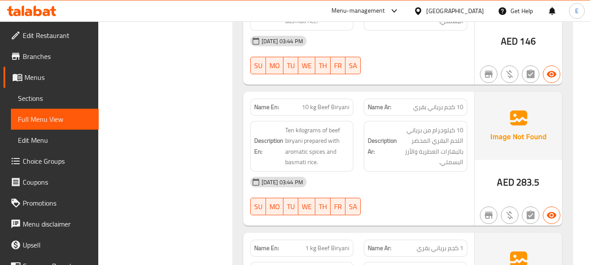
scroll to position [1523, 0]
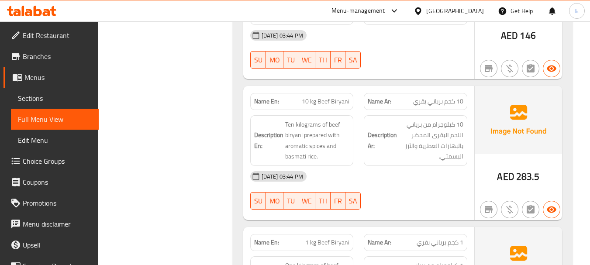
copy span "10 kg Beef Biryani"
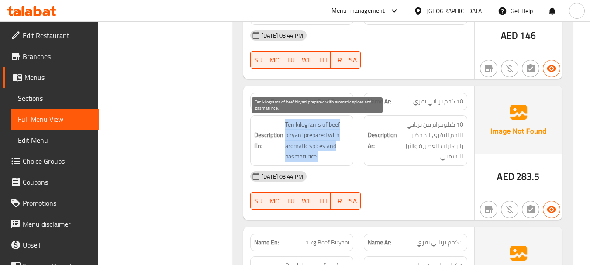
drag, startPoint x: 284, startPoint y: 120, endPoint x: 340, endPoint y: 157, distance: 66.9
click at [340, 157] on span "Ten kilograms of beef biryani prepared with aromatic spices and basmati rice." at bounding box center [317, 140] width 65 height 43
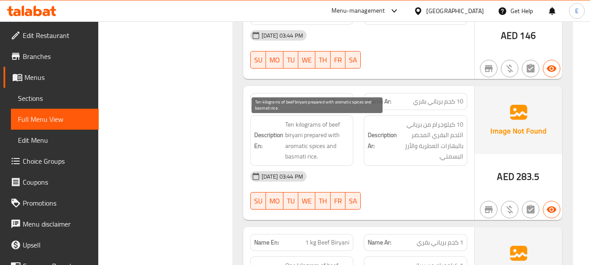
click at [340, 157] on span "Ten kilograms of beef biryani prepared with aromatic spices and basmati rice." at bounding box center [317, 140] width 65 height 43
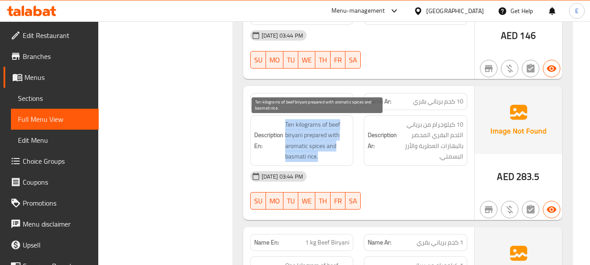
click at [340, 157] on span "Ten kilograms of beef biryani prepared with aromatic spices and basmati rice." at bounding box center [317, 140] width 65 height 43
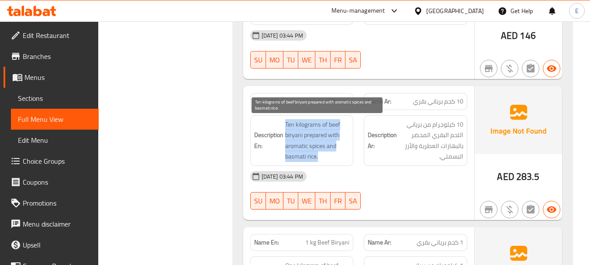
drag, startPoint x: 284, startPoint y: 121, endPoint x: 332, endPoint y: 161, distance: 62.4
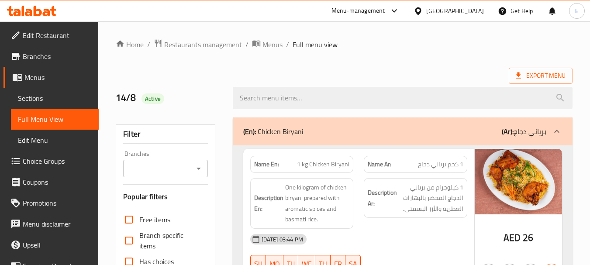
click at [45, 104] on link "Sections" at bounding box center [55, 98] width 88 height 21
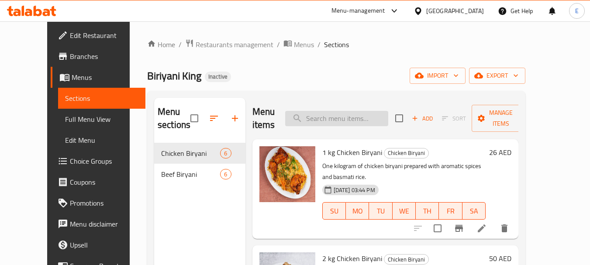
click at [363, 123] on input "search" at bounding box center [336, 118] width 103 height 15
paste input "1 kg Beef Biryani"
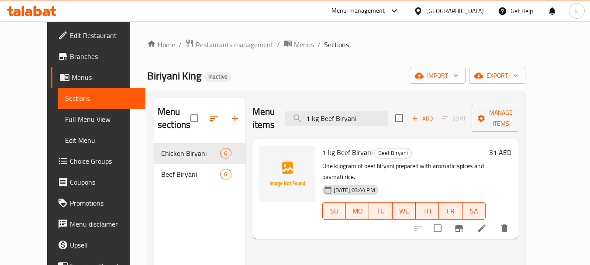
type input "1 kg Beef Biryani"
click at [487, 223] on icon at bounding box center [482, 228] width 10 height 10
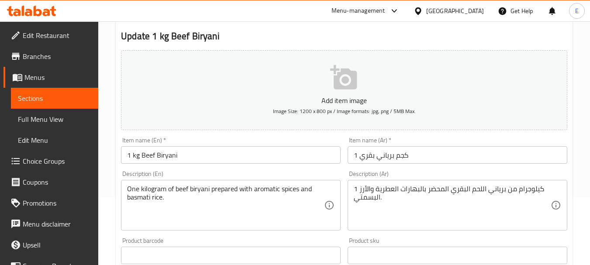
scroll to position [87, 0]
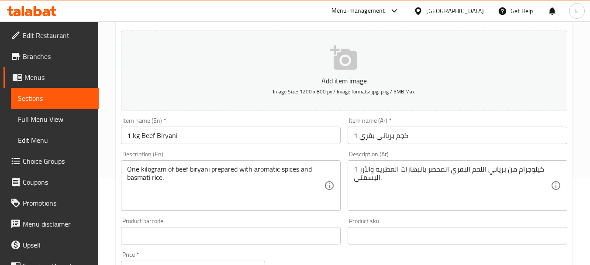
click at [374, 138] on input "1 كجم برياني بقري" at bounding box center [458, 135] width 220 height 17
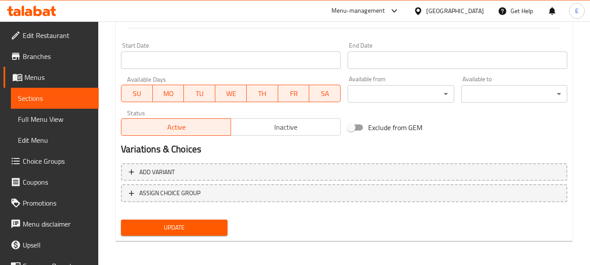
scroll to position [352, 0]
type input "1 كجم برياني لحم بقري"
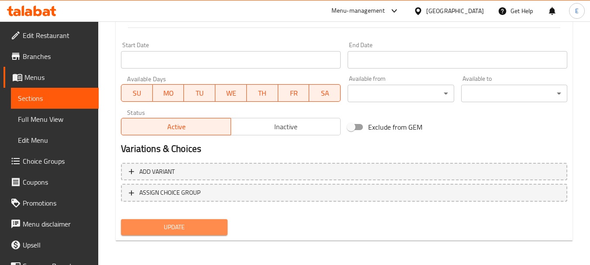
click at [207, 224] on span "Update" at bounding box center [174, 227] width 92 height 11
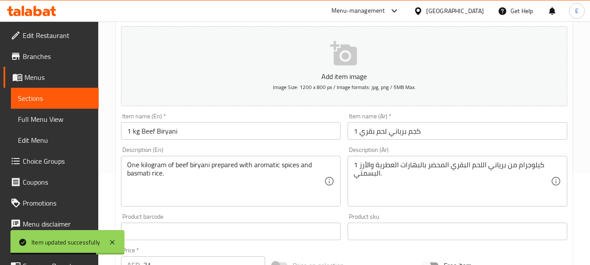
scroll to position [0, 0]
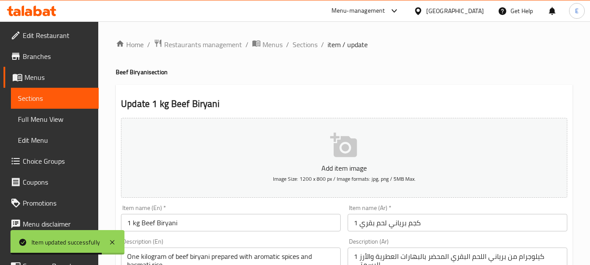
click at [306, 50] on span "Sections" at bounding box center [305, 44] width 25 height 10
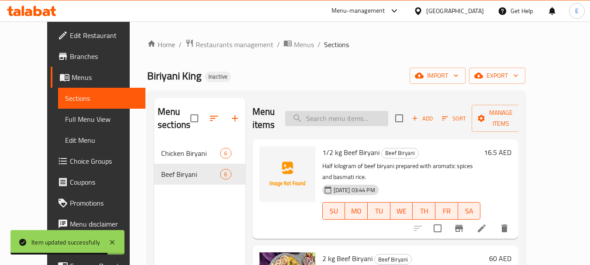
click at [333, 118] on input "search" at bounding box center [336, 118] width 103 height 15
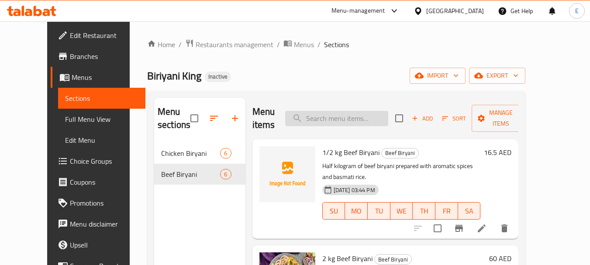
paste input "10 kg Beef Biryani"
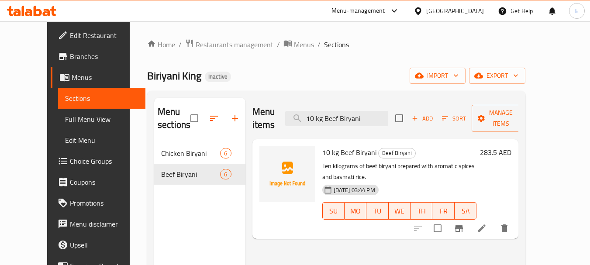
type input "10 kg Beef Biryani"
click at [487, 223] on icon at bounding box center [482, 228] width 10 height 10
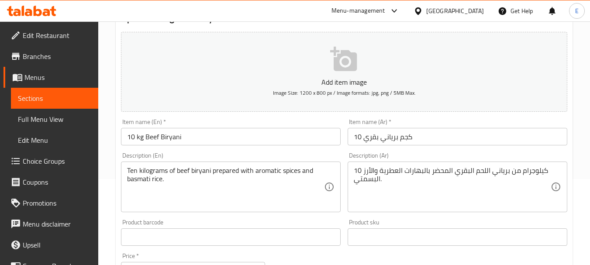
scroll to position [87, 0]
click at [378, 137] on input "10 كجم برياني بقري" at bounding box center [458, 135] width 220 height 17
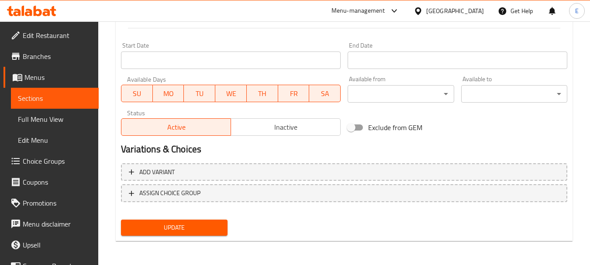
scroll to position [352, 0]
type input "10 كجم برياني لحم بقري"
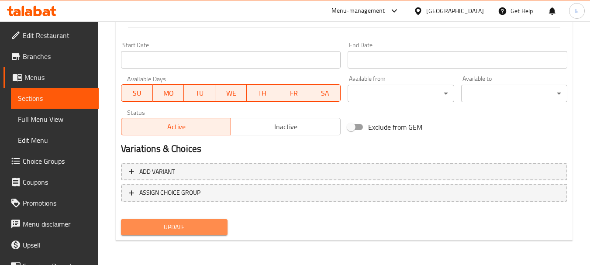
click at [205, 232] on span "Update" at bounding box center [174, 227] width 92 height 11
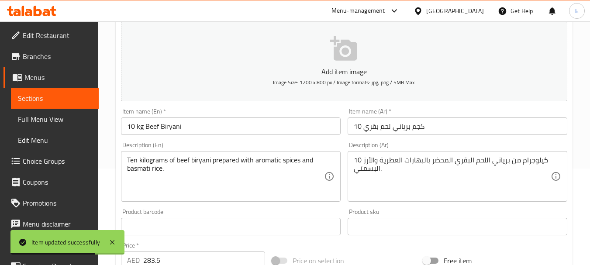
scroll to position [0, 0]
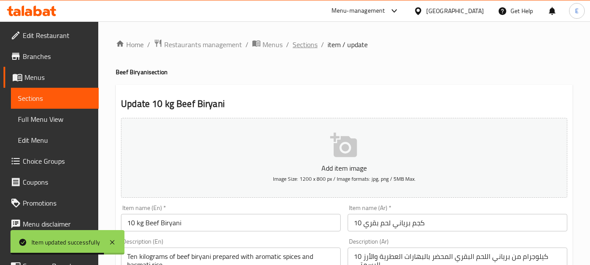
click at [305, 47] on span "Sections" at bounding box center [305, 44] width 25 height 10
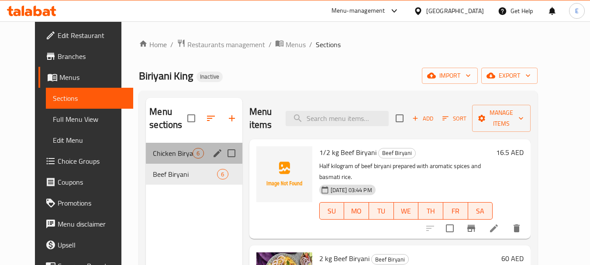
click at [172, 163] on div "Chicken Biryani 6" at bounding box center [194, 153] width 96 height 21
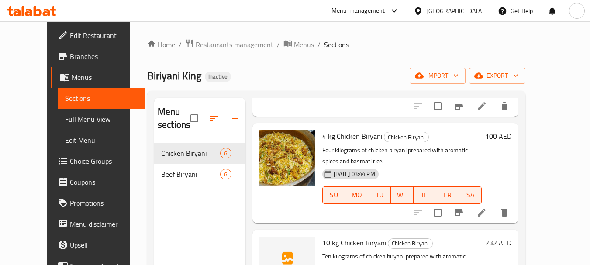
scroll to position [343, 0]
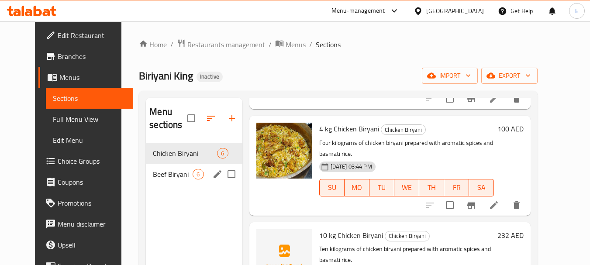
click at [168, 168] on div "Beef Biryani 6" at bounding box center [194, 174] width 96 height 21
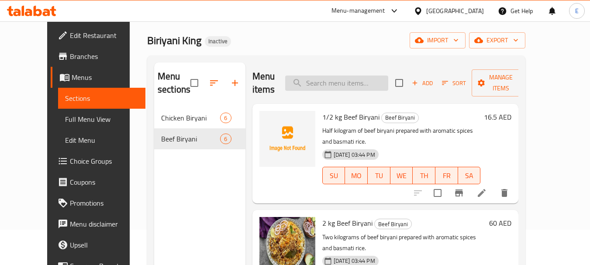
scroll to position [35, 0]
click at [343, 115] on span "1/2 kg Beef Biryani" at bounding box center [350, 117] width 57 height 13
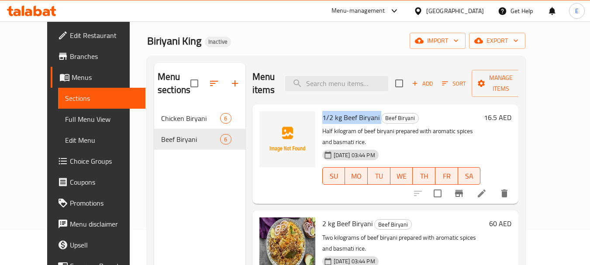
click at [343, 115] on span "1/2 kg Beef Biryani" at bounding box center [350, 117] width 57 height 13
copy h6 "1/2 kg Beef Biryani"
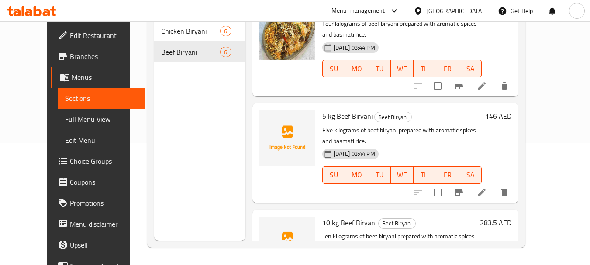
scroll to position [211, 0]
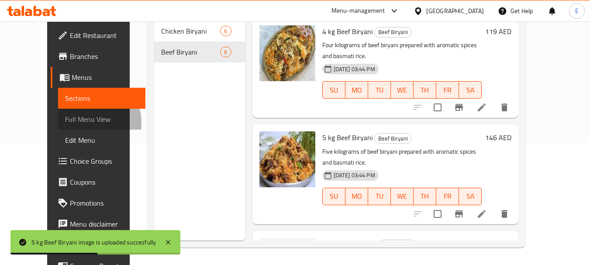
click at [65, 122] on span "Full Menu View" at bounding box center [102, 119] width 74 height 10
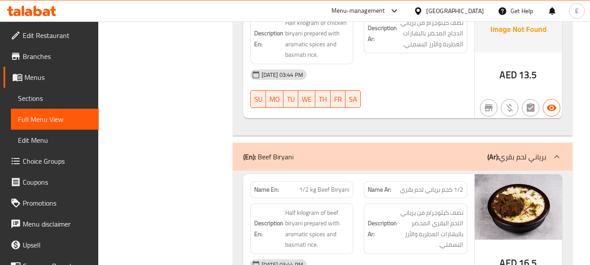
scroll to position [780, 0]
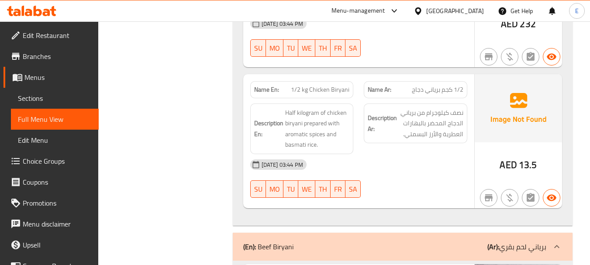
click at [209, 142] on div "Filter Branches Branches Popular filters Free items Branch specific items Has c…" at bounding box center [169, 229] width 117 height 1795
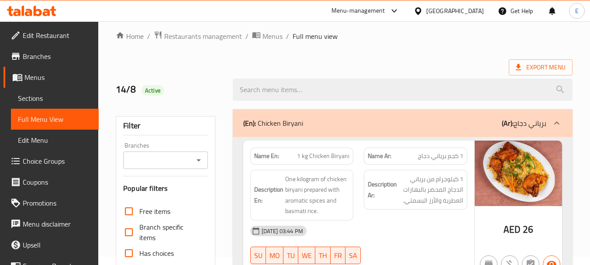
scroll to position [0, 0]
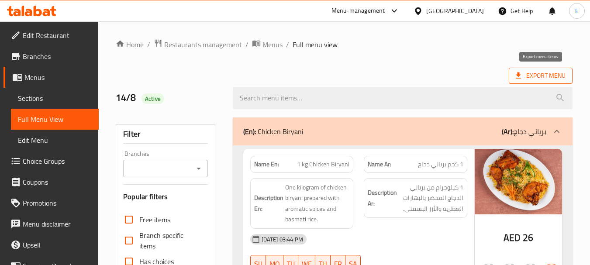
click at [534, 71] on span "Export Menu" at bounding box center [541, 75] width 50 height 11
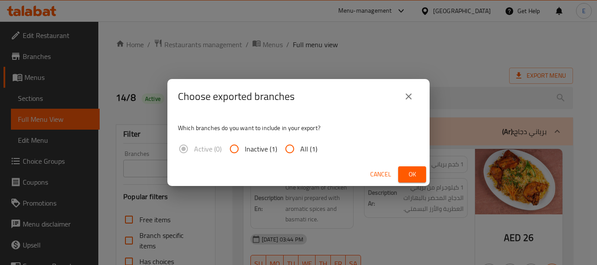
click at [312, 149] on span "All (1)" at bounding box center [308, 149] width 17 height 10
click at [300, 149] on input "All (1)" at bounding box center [289, 149] width 21 height 21
radio input "true"
click at [415, 176] on span "Ok" at bounding box center [412, 174] width 14 height 11
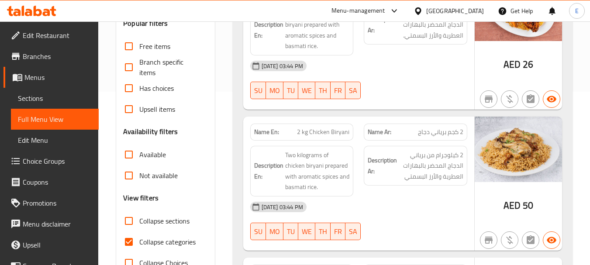
scroll to position [175, 0]
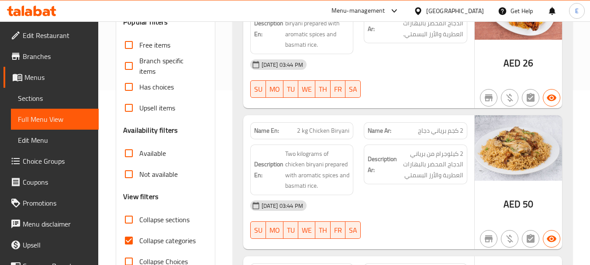
click at [130, 242] on input "Collapse categories" at bounding box center [128, 240] width 21 height 21
checkbox input "false"
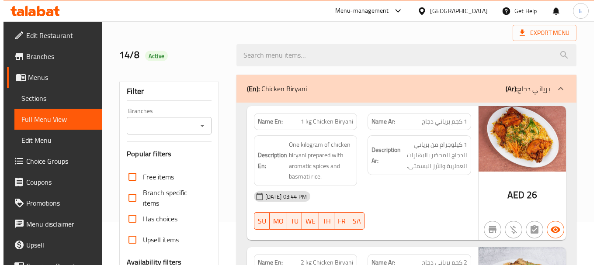
scroll to position [0, 0]
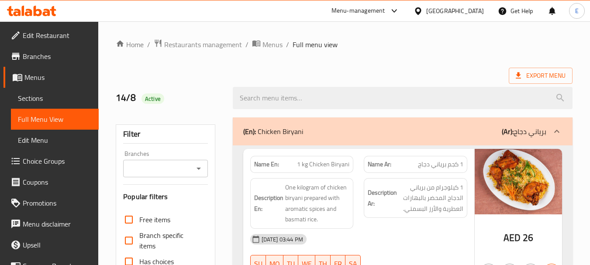
click at [416, 84] on div at bounding box center [403, 98] width 350 height 33
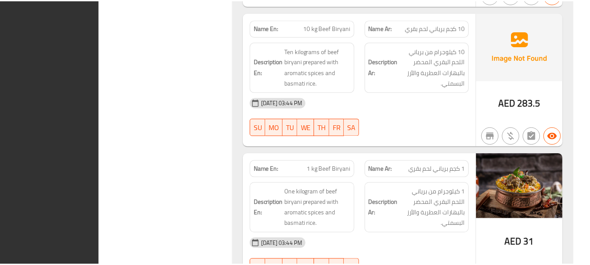
scroll to position [1654, 0]
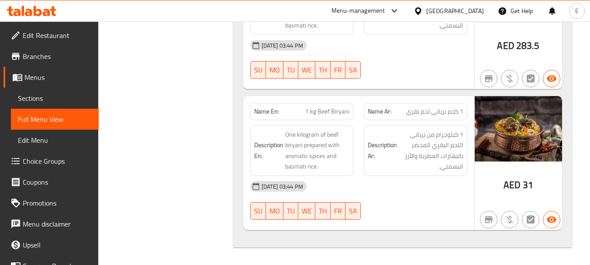
click at [52, 34] on span "Edit Restaurant" at bounding box center [57, 35] width 69 height 10
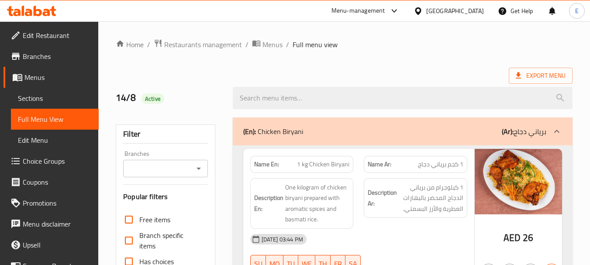
click at [429, 68] on div "Export Menu" at bounding box center [344, 76] width 457 height 16
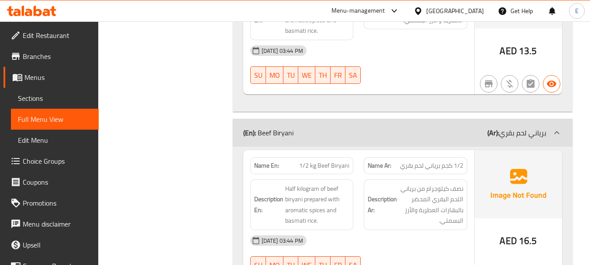
click at [200, 121] on div "Filter Branches Branches Popular filters Free items Branch specific items Has c…" at bounding box center [169, 115] width 117 height 1795
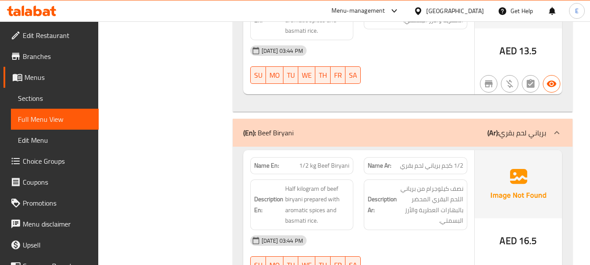
click at [200, 121] on div "Filter Branches Branches Popular filters Free items Branch specific items Has c…" at bounding box center [169, 115] width 117 height 1795
click at [204, 122] on div "Filter Branches Branches Popular filters Free items Branch specific items Has c…" at bounding box center [169, 115] width 117 height 1795
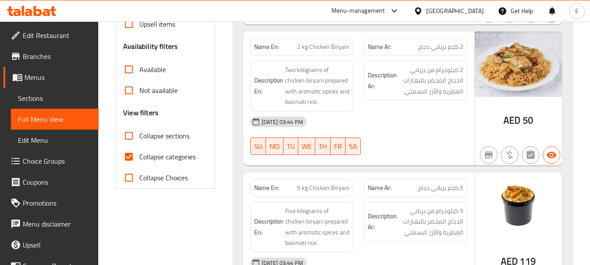
scroll to position [262, 0]
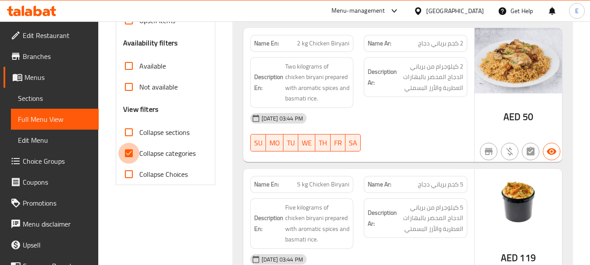
click at [128, 151] on input "Collapse categories" at bounding box center [128, 153] width 21 height 21
checkbox input "false"
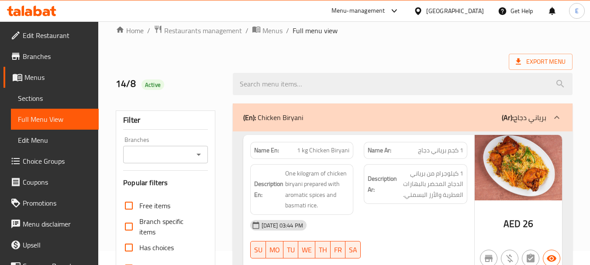
scroll to position [0, 0]
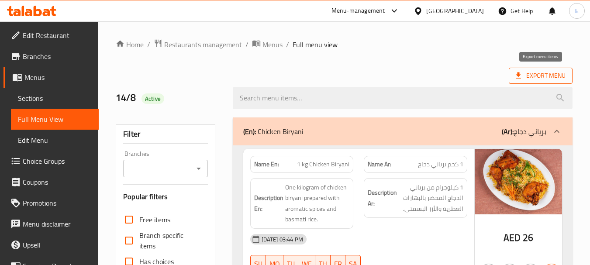
click at [552, 68] on span "Export Menu" at bounding box center [541, 76] width 64 height 16
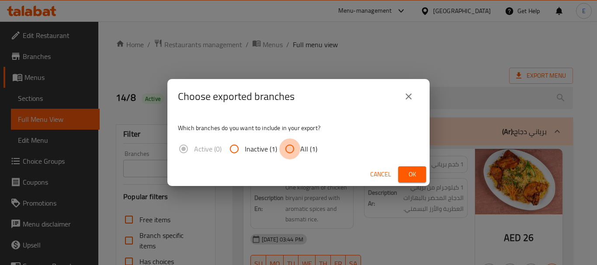
click at [299, 146] on input "All (1)" at bounding box center [289, 149] width 21 height 21
radio input "true"
click at [407, 168] on button "Ok" at bounding box center [412, 174] width 28 height 16
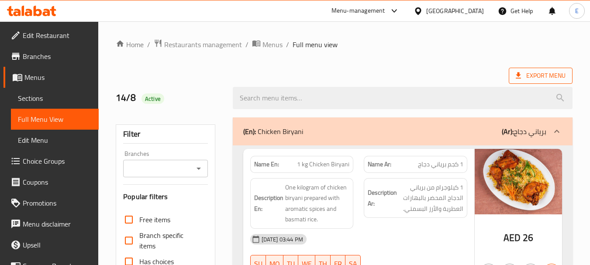
click at [538, 75] on span "Export Menu" at bounding box center [541, 75] width 50 height 11
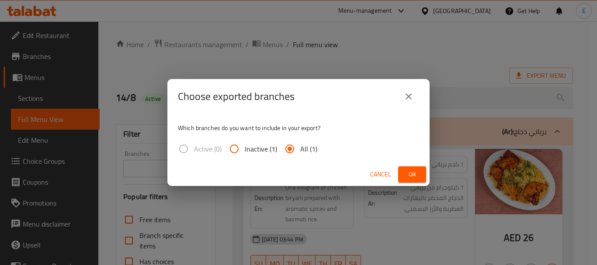
click at [424, 63] on div "Choose exported branches Which branches do you want to include in your export? …" at bounding box center [298, 132] width 597 height 265
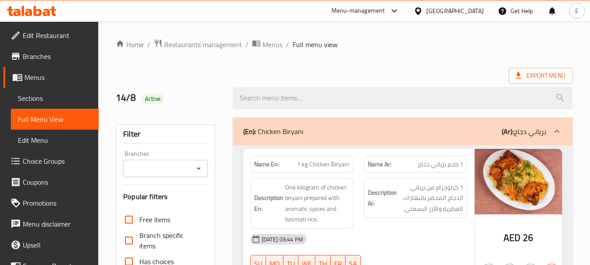
click at [527, 80] on span "Export Menu" at bounding box center [541, 75] width 50 height 11
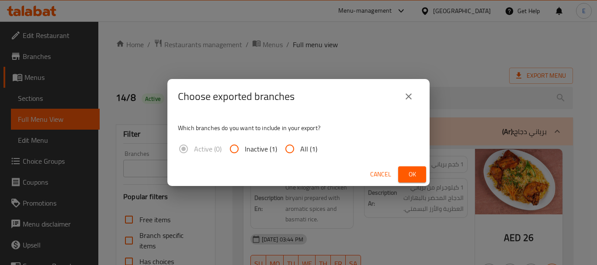
click at [312, 149] on span "All (1)" at bounding box center [308, 149] width 17 height 10
click at [300, 149] on input "All (1)" at bounding box center [289, 149] width 21 height 21
radio input "true"
click at [424, 168] on button "Ok" at bounding box center [412, 174] width 28 height 16
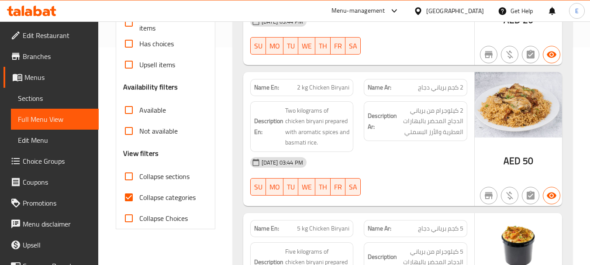
scroll to position [218, 0]
click at [128, 196] on input "Collapse categories" at bounding box center [128, 197] width 21 height 21
checkbox input "false"
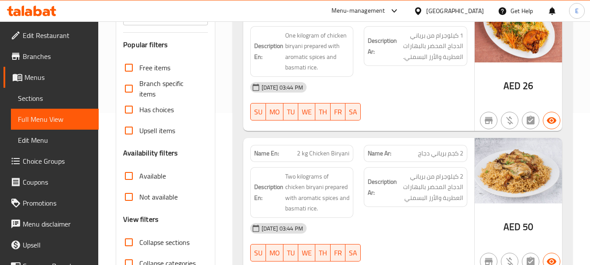
scroll to position [0, 0]
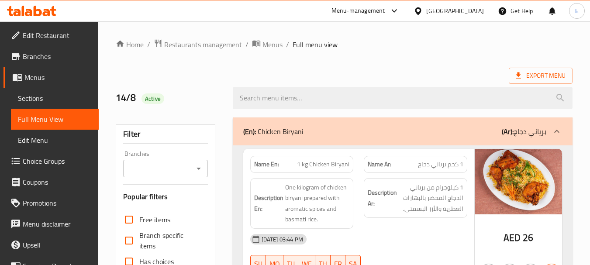
click at [544, 79] on span "Export Menu" at bounding box center [541, 75] width 50 height 11
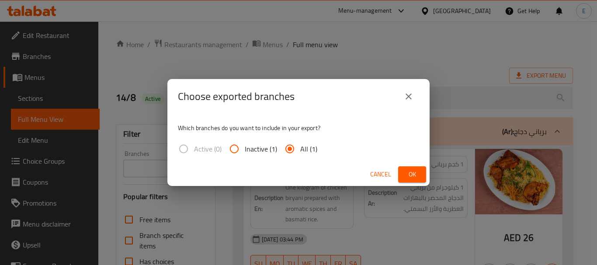
click at [408, 174] on span "Ok" at bounding box center [412, 174] width 14 height 11
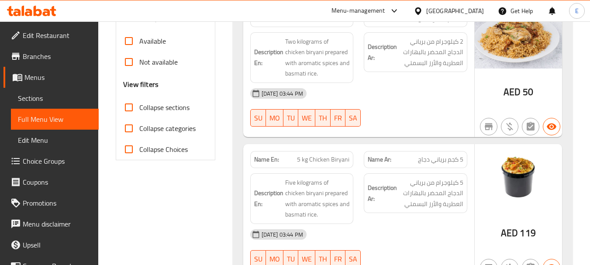
scroll to position [306, 0]
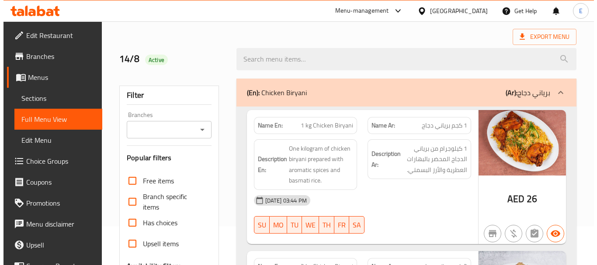
scroll to position [0, 0]
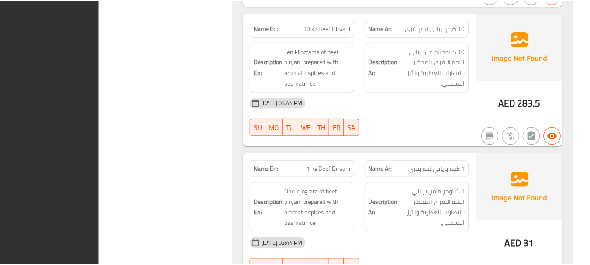
scroll to position [1654, 0]
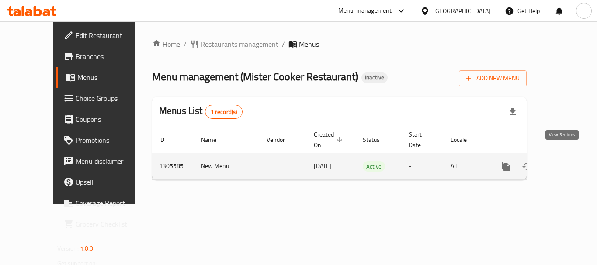
click at [565, 161] on icon "enhanced table" at bounding box center [569, 166] width 10 height 10
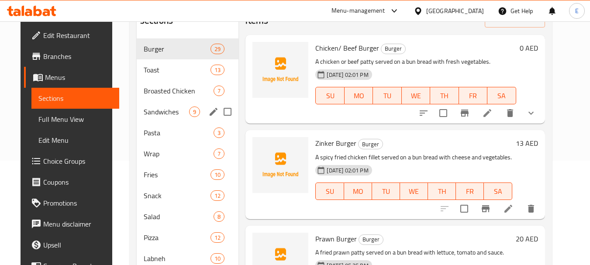
scroll to position [84, 0]
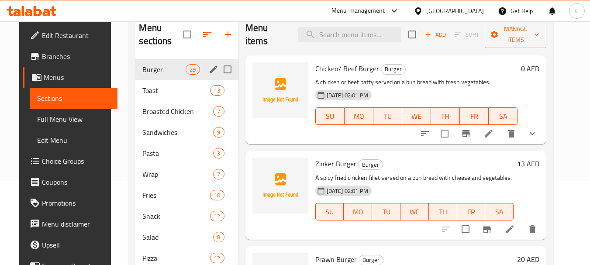
click at [152, 72] on span "Burger" at bounding box center [163, 69] width 43 height 10
click at [152, 94] on span "Toast" at bounding box center [163, 90] width 43 height 10
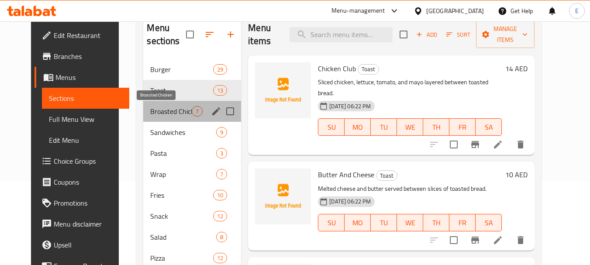
click at [154, 109] on span "Broasted Chicken" at bounding box center [171, 111] width 42 height 10
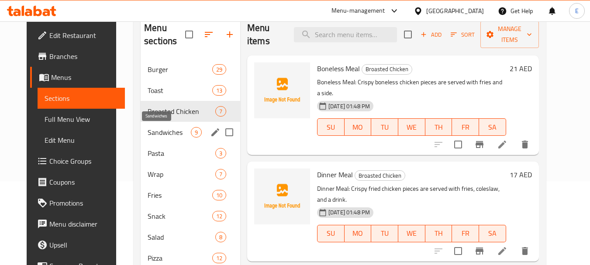
click at [148, 129] on span "Sandwiches" at bounding box center [169, 132] width 43 height 10
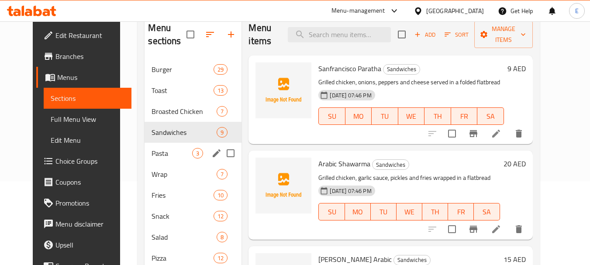
click at [152, 149] on span "Pasta" at bounding box center [172, 153] width 41 height 10
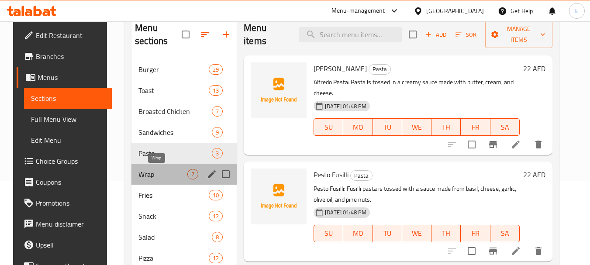
click at [145, 172] on span "Wrap" at bounding box center [163, 174] width 49 height 10
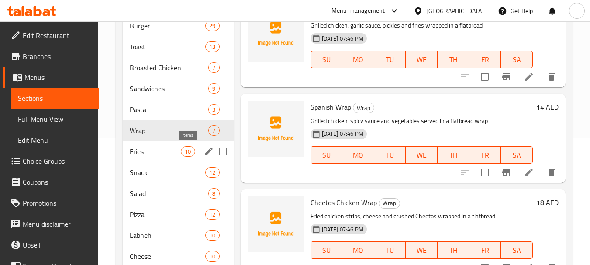
scroll to position [171, 0]
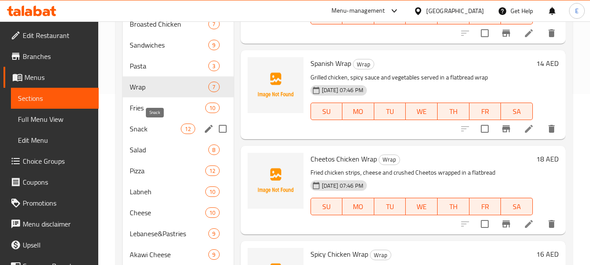
click at [157, 125] on span "Snack" at bounding box center [155, 129] width 51 height 10
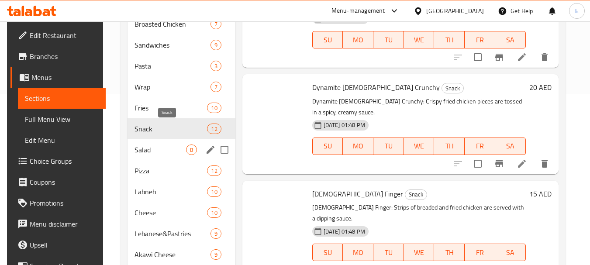
click at [148, 150] on span "Salad" at bounding box center [160, 150] width 51 height 10
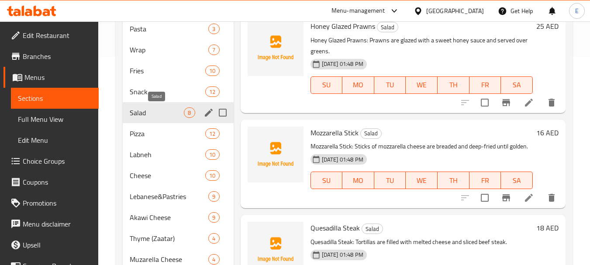
scroll to position [259, 0]
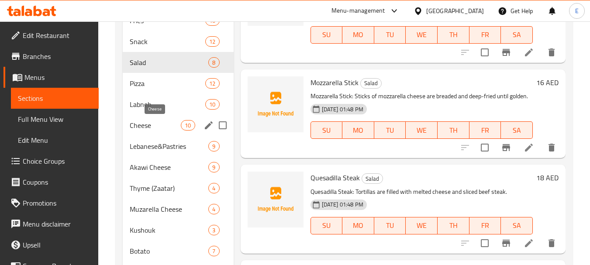
click at [157, 123] on span "Cheese" at bounding box center [155, 125] width 51 height 10
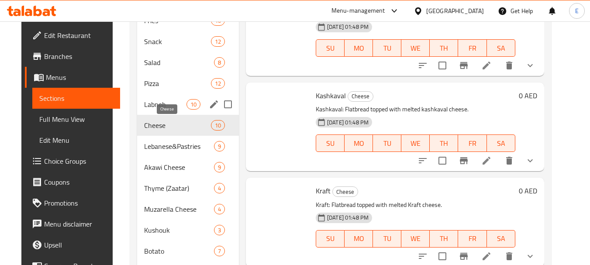
click at [159, 104] on span "Labneh" at bounding box center [165, 104] width 42 height 10
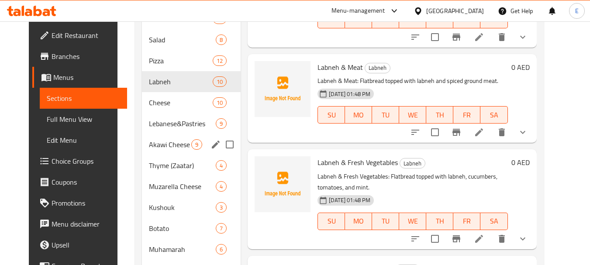
scroll to position [306, 0]
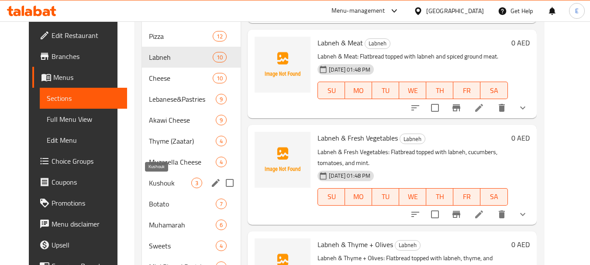
click at [149, 188] on span "Kushouk" at bounding box center [170, 183] width 42 height 10
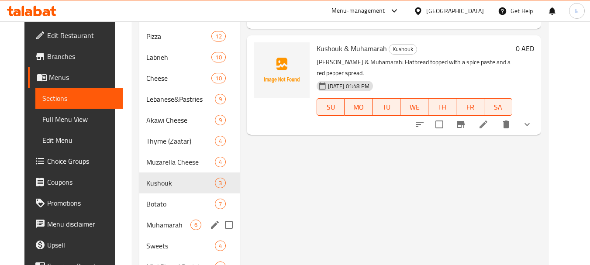
click at [144, 231] on div "Muhamarah 6" at bounding box center [189, 225] width 100 height 21
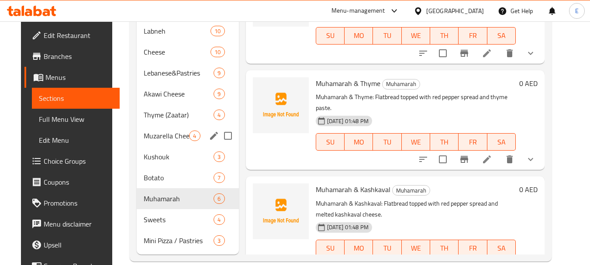
scroll to position [346, 0]
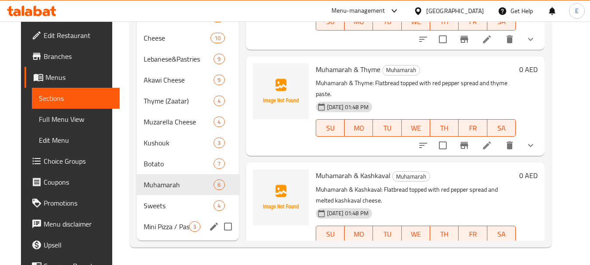
click at [159, 220] on div "Mini Pizza / Pastries 3" at bounding box center [188, 226] width 102 height 21
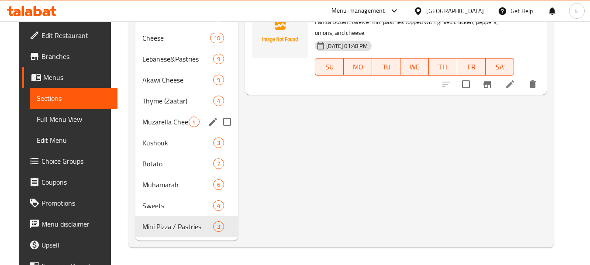
click at [158, 132] on div "Muzarella Cheese 4" at bounding box center [186, 121] width 103 height 21
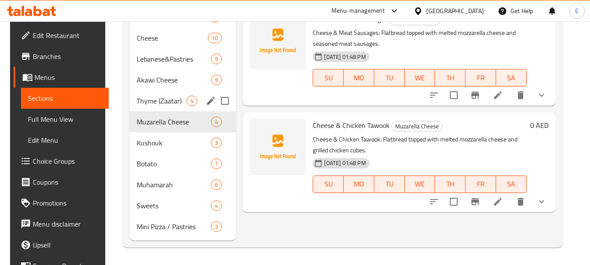
click at [161, 106] on div "Thyme (Zaatar) 4" at bounding box center [183, 100] width 107 height 21
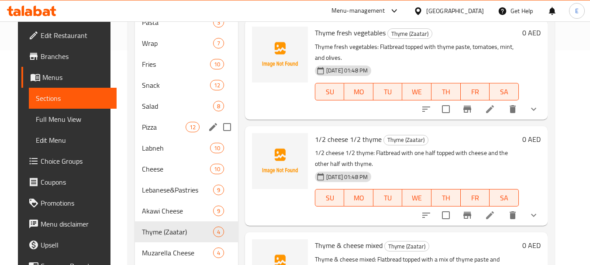
scroll to position [259, 0]
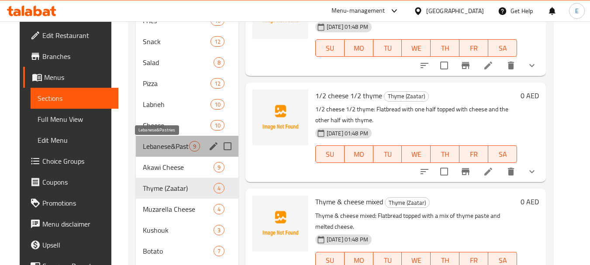
click at [165, 145] on span "Lebanese&Pastries" at bounding box center [166, 146] width 46 height 10
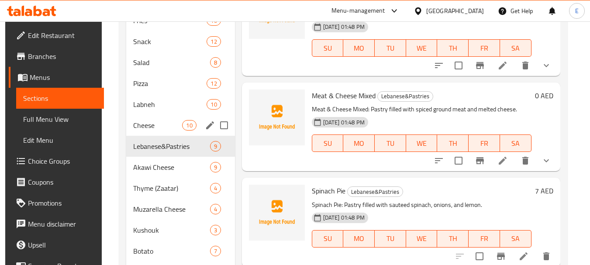
scroll to position [302, 0]
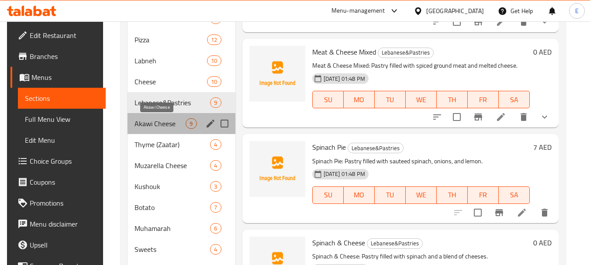
click at [168, 125] on span "Akawi Cheese" at bounding box center [161, 123] width 52 height 10
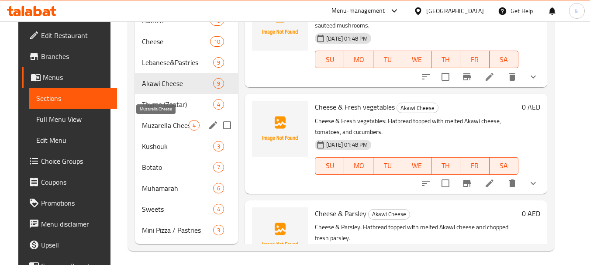
scroll to position [346, 0]
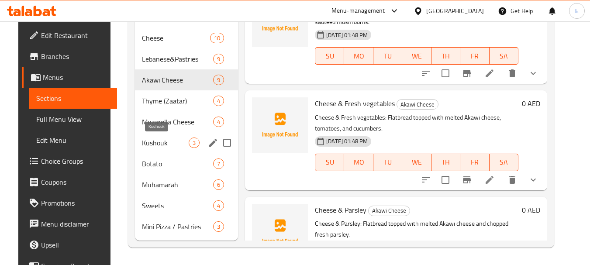
click at [159, 144] on span "Kushouk" at bounding box center [165, 143] width 47 height 10
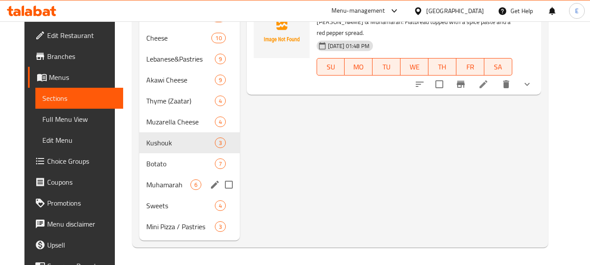
click at [149, 177] on div "Muhamarah 6" at bounding box center [189, 184] width 100 height 21
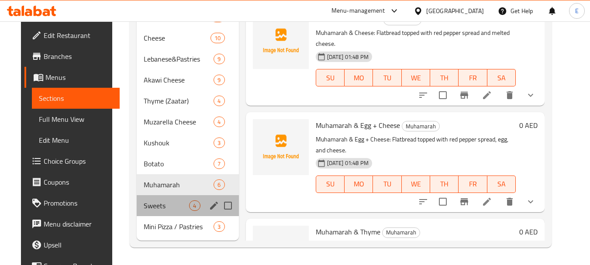
click at [140, 197] on div "Sweets 4" at bounding box center [188, 205] width 102 height 21
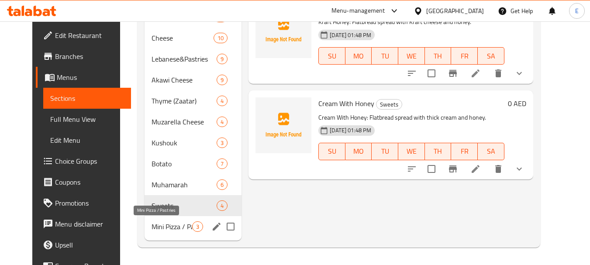
click at [152, 229] on span "Mini Pizza / Pastries" at bounding box center [172, 227] width 41 height 10
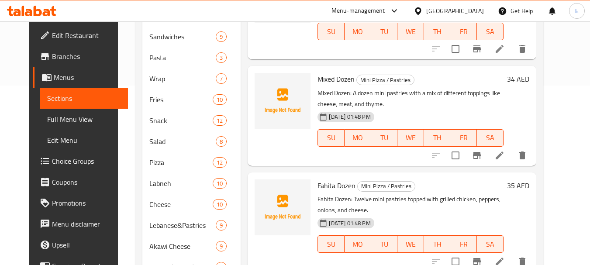
scroll to position [171, 0]
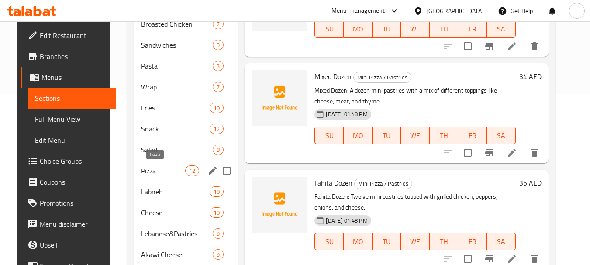
click at [167, 168] on span "Pizza" at bounding box center [163, 171] width 44 height 10
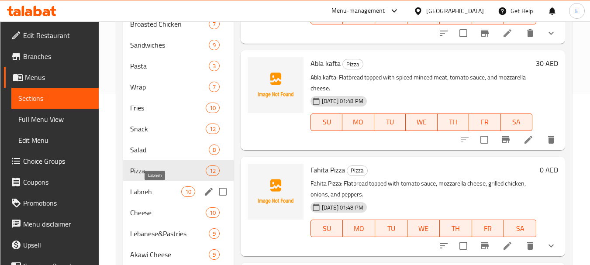
click at [152, 193] on span "Labneh" at bounding box center [155, 192] width 51 height 10
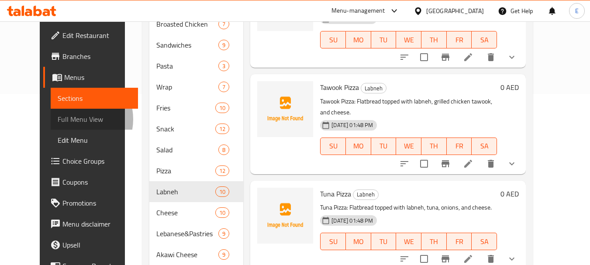
click at [58, 119] on span "Full Menu View" at bounding box center [95, 119] width 74 height 10
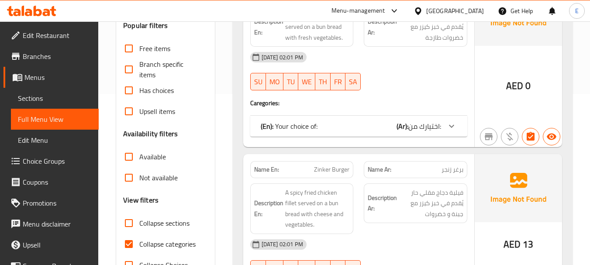
click at [126, 245] on input "Collapse categories" at bounding box center [128, 244] width 21 height 21
checkbox input "false"
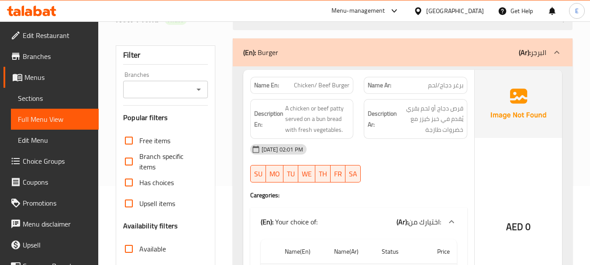
scroll to position [87, 0]
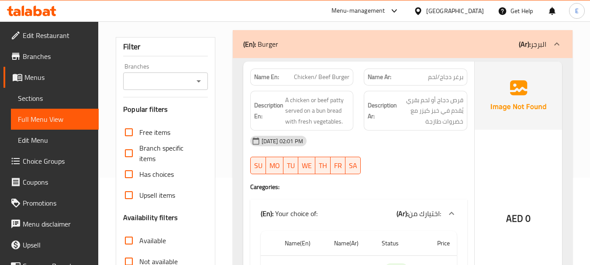
click at [436, 151] on div "[DATE] 02:01 PM" at bounding box center [359, 141] width 228 height 21
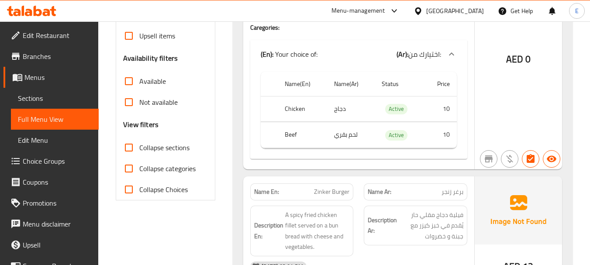
scroll to position [262, 0]
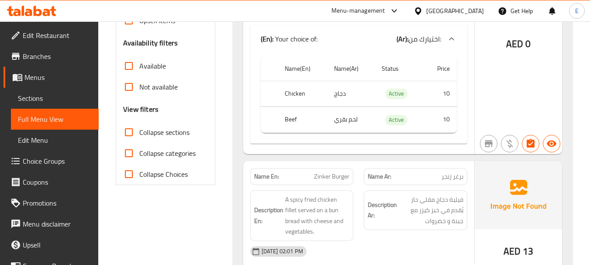
click at [132, 134] on input "Collapse sections" at bounding box center [128, 132] width 21 height 21
checkbox input "true"
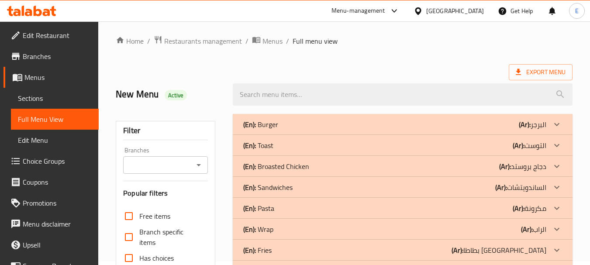
scroll to position [0, 0]
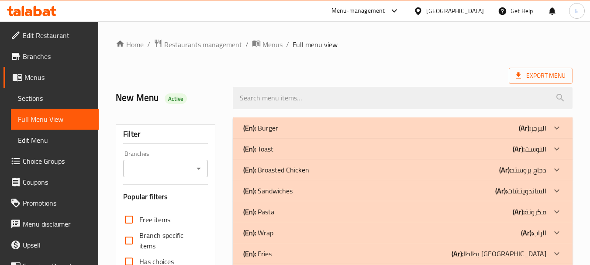
click at [411, 127] on div "(En): Burger (Ar): البرجر" at bounding box center [394, 128] width 303 height 10
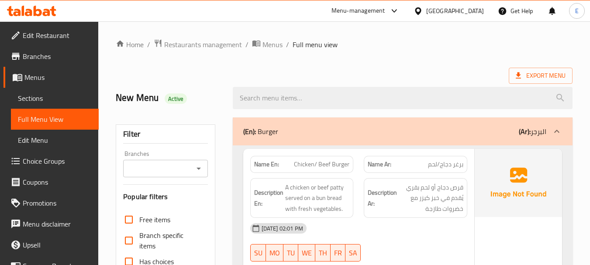
click at [445, 69] on div "Export Menu" at bounding box center [344, 76] width 457 height 16
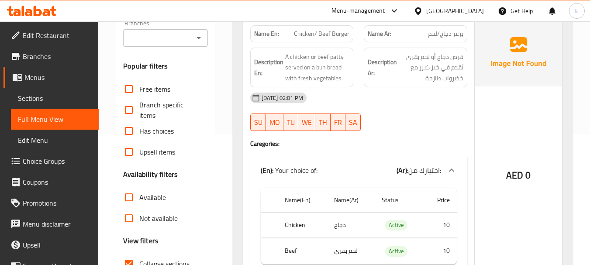
scroll to position [131, 0]
drag, startPoint x: 515, startPoint y: 173, endPoint x: 525, endPoint y: 173, distance: 9.7
click at [525, 173] on div "AED 0" at bounding box center [518, 151] width 87 height 267
copy span "AED"
click at [445, 35] on span "برغر دجاج/لحم" at bounding box center [445, 33] width 35 height 9
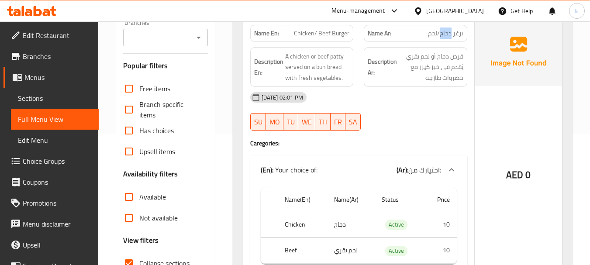
click at [445, 35] on span "برغر دجاج/لحم" at bounding box center [445, 33] width 35 height 9
click at [331, 32] on span "Chicken/ Beef Burger" at bounding box center [321, 33] width 55 height 9
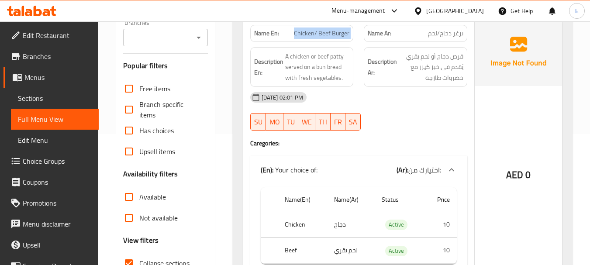
click at [331, 32] on span "Chicken/ Beef Burger" at bounding box center [321, 33] width 55 height 9
click at [398, 139] on h4 "Caregories:" at bounding box center [358, 143] width 217 height 9
click at [323, 33] on span "Chicken/ Beef Burger" at bounding box center [321, 33] width 55 height 9
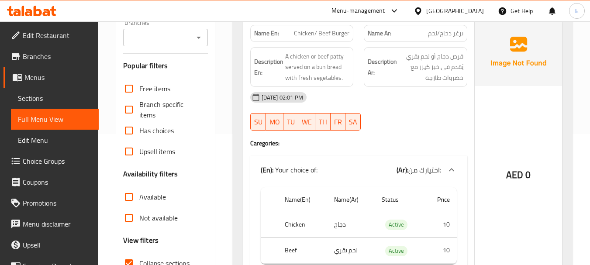
click at [441, 37] on span "برغر دجاج/لحم" at bounding box center [445, 33] width 35 height 9
click at [335, 29] on span "Chicken/ Beef Burger" at bounding box center [321, 33] width 55 height 9
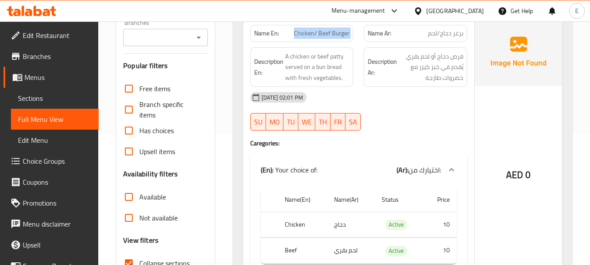
click at [335, 29] on span "Chicken/ Beef Burger" at bounding box center [321, 33] width 55 height 9
copy span "Chicken/ Beef Burger"
click at [326, 31] on span "Chicken/ Beef Burger" at bounding box center [321, 33] width 55 height 9
click at [446, 33] on span "برغر دجاج/لحم" at bounding box center [445, 33] width 35 height 9
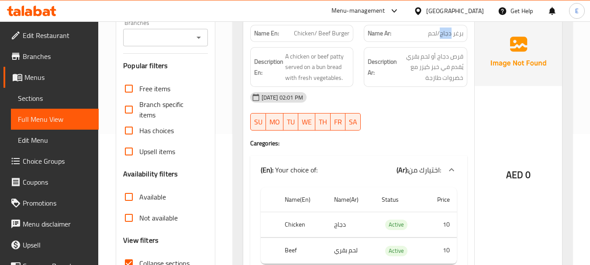
click at [446, 33] on span "برغر دجاج/لحم" at bounding box center [445, 33] width 35 height 9
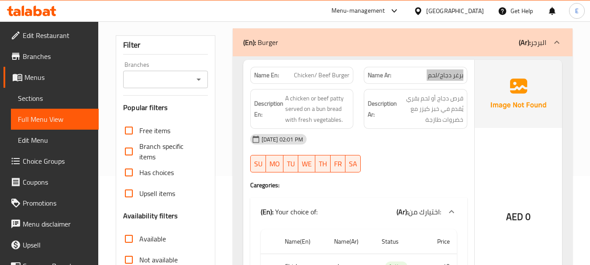
scroll to position [87, 0]
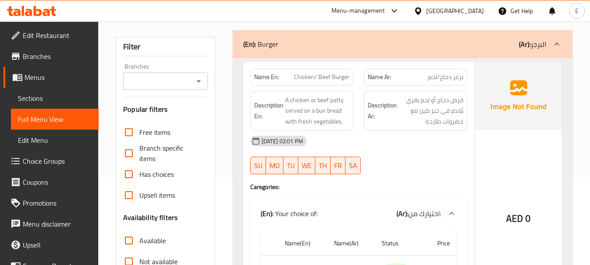
click at [339, 111] on span "A chicken or beef patty served on a bun bread with fresh vegetables." at bounding box center [317, 111] width 65 height 32
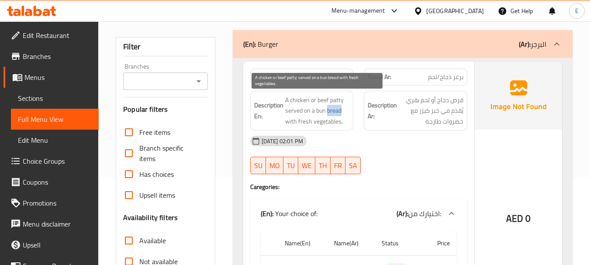
click at [339, 111] on span "A chicken or beef patty served on a bun bread with fresh vegetables." at bounding box center [317, 111] width 65 height 32
click at [317, 103] on span "A chicken or beef patty served on a bun bread with fresh vegetables." at bounding box center [317, 111] width 65 height 32
drag, startPoint x: 286, startPoint y: 96, endPoint x: 349, endPoint y: 123, distance: 68.7
click at [349, 123] on span "A chicken or beef patty served on a bun bread with fresh vegetables." at bounding box center [317, 111] width 65 height 32
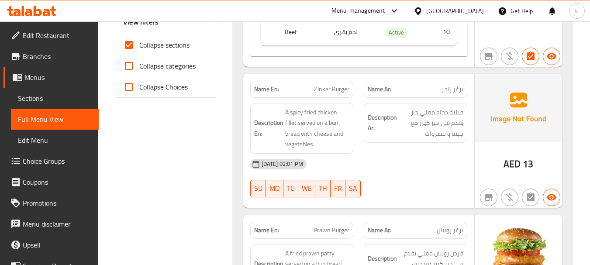
scroll to position [393, 0]
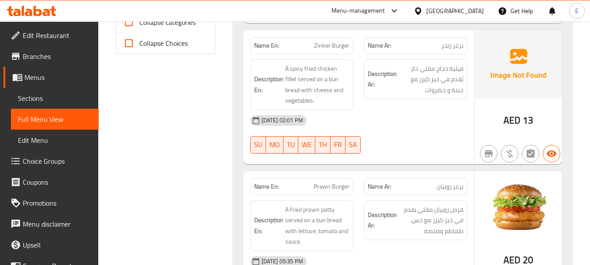
click at [331, 47] on span "Zinker Burger" at bounding box center [331, 45] width 35 height 9
click at [449, 45] on span "برغر زنجر" at bounding box center [453, 45] width 22 height 9
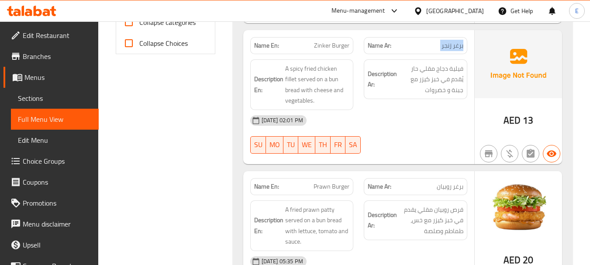
click at [449, 45] on span "برغر زنجر" at bounding box center [453, 45] width 22 height 9
click at [312, 63] on span "A spicy fried chicken fillet served on a bun bread with cheese and vegetables." at bounding box center [317, 84] width 65 height 43
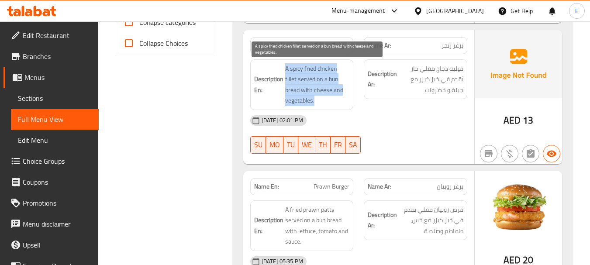
drag, startPoint x: 284, startPoint y: 66, endPoint x: 341, endPoint y: 98, distance: 65.6
click at [341, 98] on h6 "Description En: A spicy fried chicken fillet served on a bun bread with cheese …" at bounding box center [302, 84] width 96 height 43
click at [341, 98] on span "A spicy fried chicken fillet served on a bun bread with cheese and vegetables." at bounding box center [317, 84] width 65 height 43
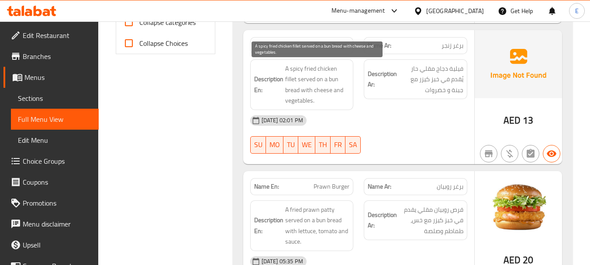
click at [341, 98] on span "A spicy fried chicken fillet served on a bun bread with cheese and vegetables." at bounding box center [317, 84] width 65 height 43
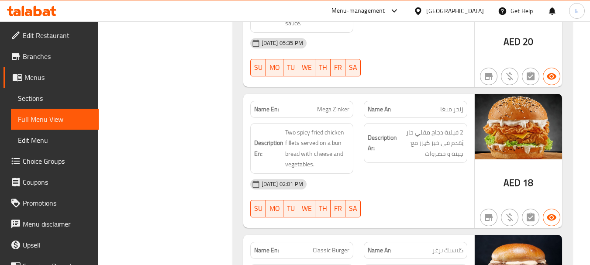
scroll to position [655, 0]
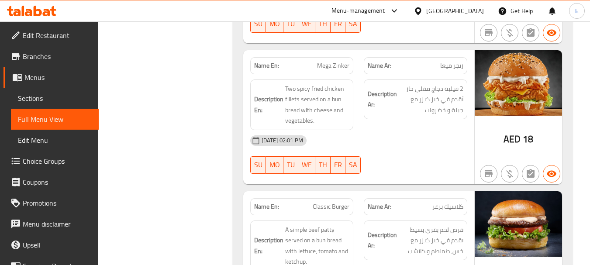
click at [458, 63] on span "زنجر ميغا" at bounding box center [451, 65] width 23 height 9
click at [318, 65] on span "Mega Zinker" at bounding box center [333, 65] width 32 height 9
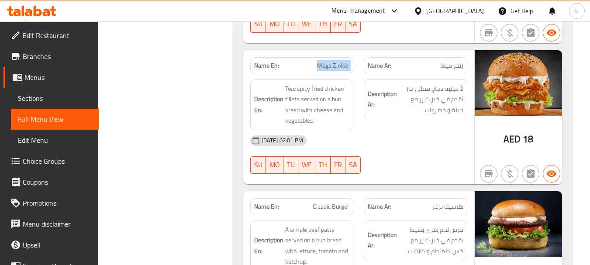
click at [318, 65] on span "Mega Zinker" at bounding box center [333, 65] width 32 height 9
click at [441, 152] on div "13-08-2025 02:01 PM SU MO TU WE TH FR SA" at bounding box center [359, 154] width 228 height 49
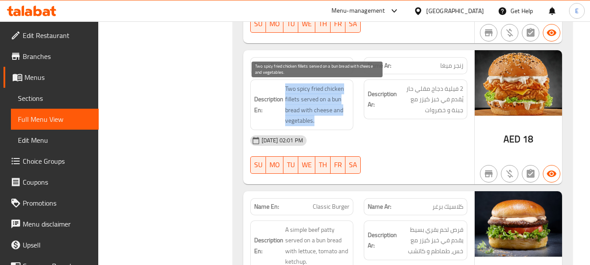
drag, startPoint x: 284, startPoint y: 88, endPoint x: 346, endPoint y: 118, distance: 69.2
click at [346, 118] on h6 "Description En: Two spicy fried chicken fillets served on a bun bread with chee…" at bounding box center [302, 104] width 96 height 43
click at [346, 118] on span "Two spicy fried chicken fillets served on a bun bread with cheese and vegetable…" at bounding box center [317, 104] width 65 height 43
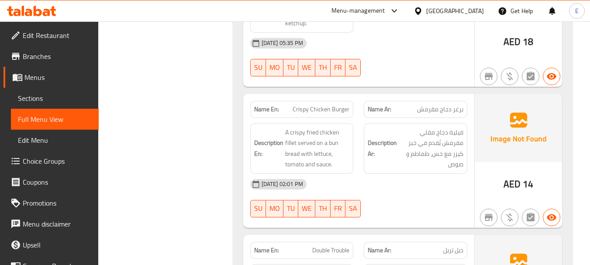
scroll to position [914, 0]
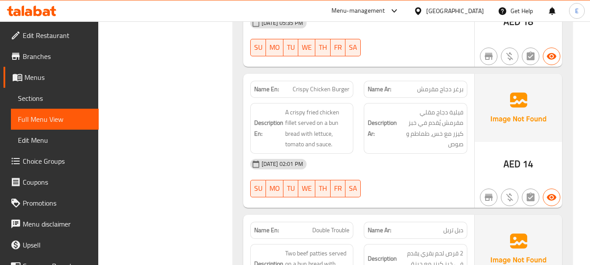
click at [451, 91] on span "برغر دجاج مقرمش" at bounding box center [440, 89] width 46 height 9
click at [321, 91] on span "Crispy Chicken Burger" at bounding box center [321, 89] width 57 height 9
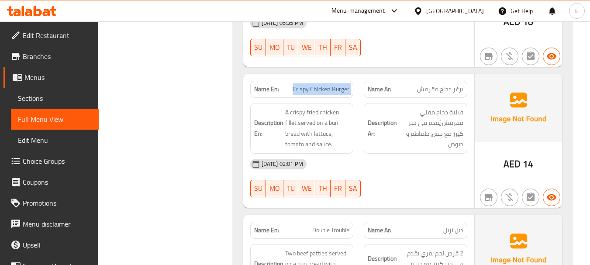
click at [321, 91] on span "Crispy Chicken Burger" at bounding box center [321, 89] width 57 height 9
click at [408, 172] on div "[DATE] 02:01 PM" at bounding box center [359, 164] width 228 height 21
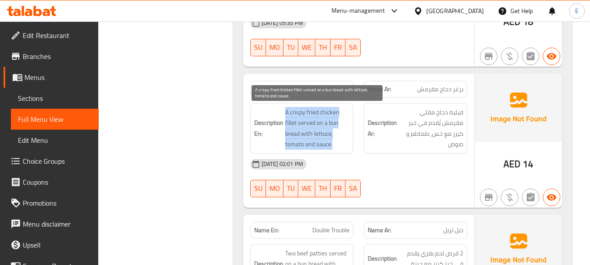
drag, startPoint x: 284, startPoint y: 109, endPoint x: 337, endPoint y: 143, distance: 62.9
click at [337, 143] on h6 "Description En: A crispy fried chicken fillet served on a bun bread with lettuc…" at bounding box center [302, 128] width 96 height 43
click at [337, 143] on span "A crispy fried chicken fillet served on a bun bread with lettuce, tomato and sa…" at bounding box center [317, 128] width 65 height 43
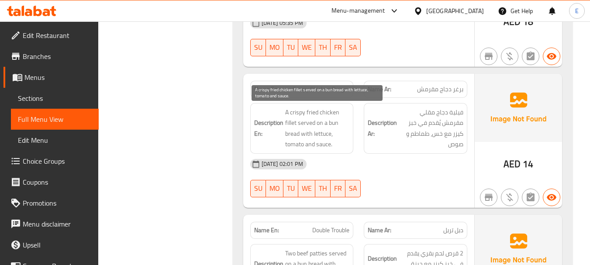
click at [337, 143] on span "A crispy fried chicken fillet served on a bun bread with lettuce, tomato and sa…" at bounding box center [317, 128] width 65 height 43
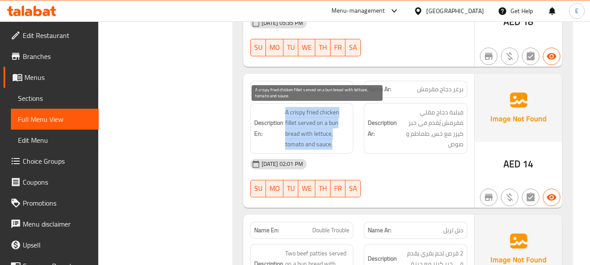
click at [337, 143] on span "A crispy fried chicken fillet served on a bun bread with lettuce, tomato and sa…" at bounding box center [317, 128] width 65 height 43
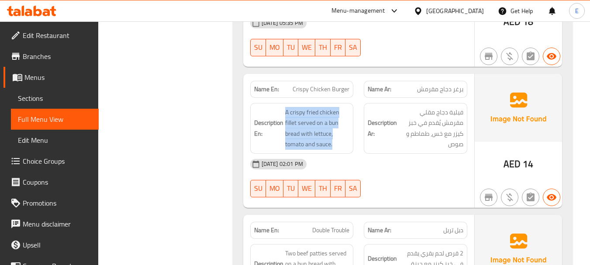
click at [392, 173] on div "[DATE] 02:01 PM" at bounding box center [359, 164] width 228 height 21
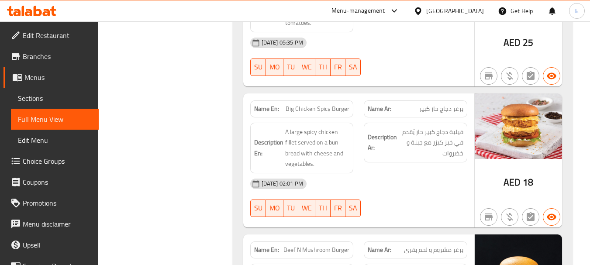
scroll to position [1196, 0]
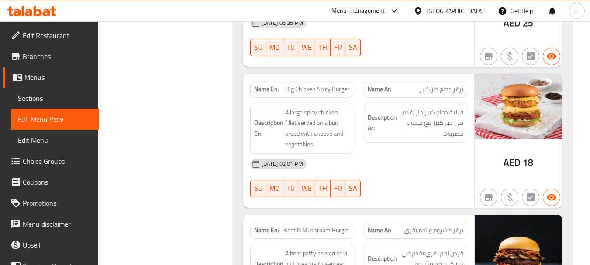
click at [521, 163] on div "AED 18" at bounding box center [519, 162] width 30 height 13
click at [440, 91] on span "برغر دجاج حار كبير" at bounding box center [441, 89] width 44 height 9
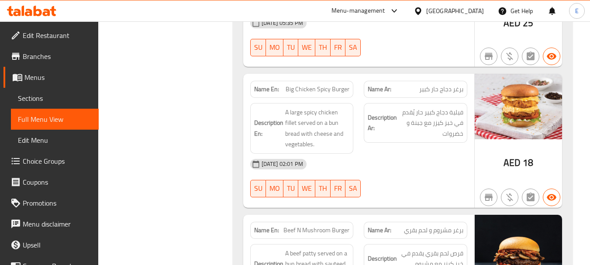
click at [321, 92] on span "Big Chicken Spicy Burger" at bounding box center [318, 89] width 64 height 9
click at [393, 182] on div "13-08-2025 02:01 PM SU MO TU WE TH FR SA" at bounding box center [359, 178] width 228 height 49
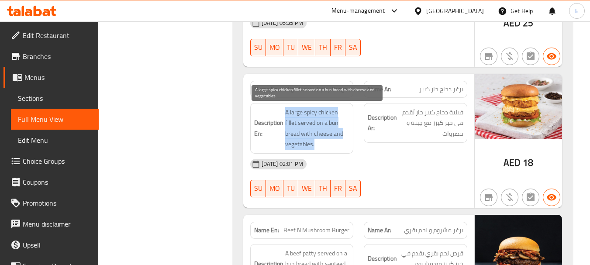
drag, startPoint x: 281, startPoint y: 111, endPoint x: 344, endPoint y: 141, distance: 69.8
click at [344, 141] on h6 "Description En: A large spicy chicken fillet served on a bun bread with cheese …" at bounding box center [302, 128] width 96 height 43
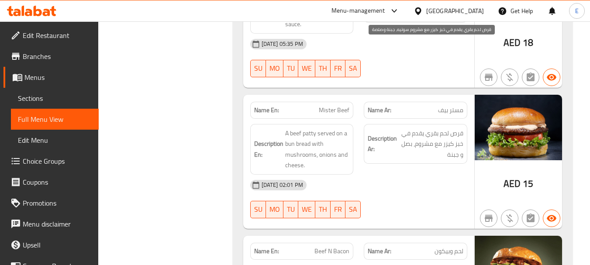
scroll to position [1479, 0]
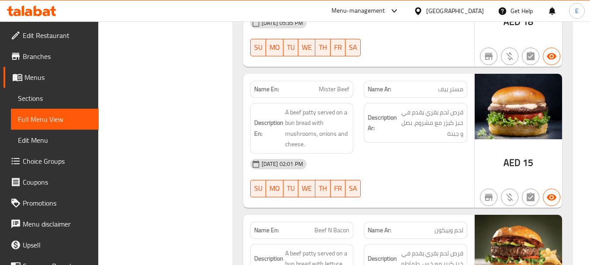
click at [526, 166] on span "15" at bounding box center [528, 162] width 10 height 17
click at [457, 92] on span "مستر بيف" at bounding box center [450, 89] width 25 height 9
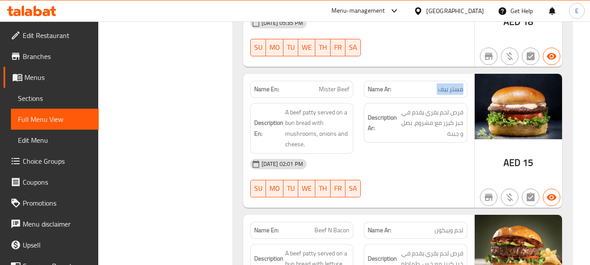
click at [457, 92] on span "مستر بيف" at bounding box center [450, 89] width 25 height 9
click at [340, 89] on span "Mister Beef" at bounding box center [334, 89] width 31 height 9
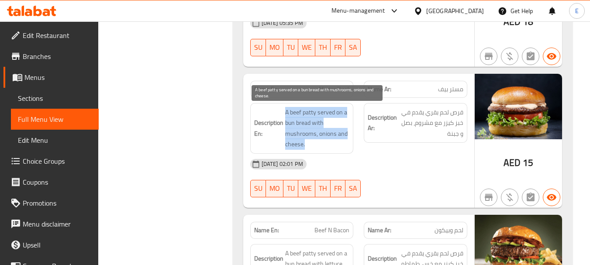
drag, startPoint x: 282, startPoint y: 109, endPoint x: 349, endPoint y: 141, distance: 73.5
click at [349, 141] on h6 "Description En: A beef patty served on a bun bread with mushrooms, onions and c…" at bounding box center [302, 128] width 96 height 43
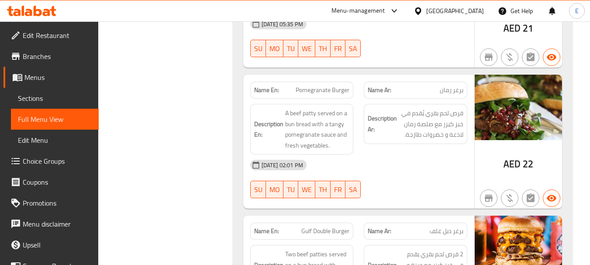
scroll to position [1750, 0]
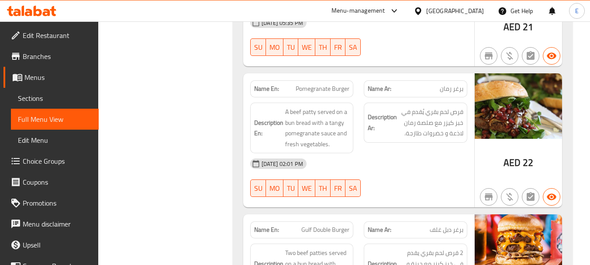
click at [523, 167] on span "22" at bounding box center [528, 162] width 10 height 17
click at [462, 87] on span "برغر رمان" at bounding box center [452, 88] width 24 height 9
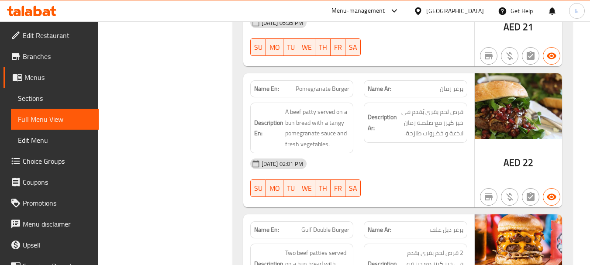
click at [333, 82] on div "Name En: Pomegranate Burger" at bounding box center [302, 88] width 104 height 17
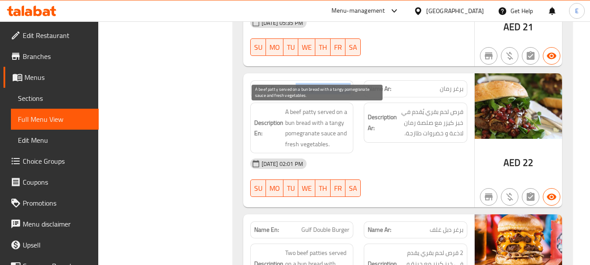
click at [310, 122] on span "A beef patty served on a bun bread with a tangy pomegranate sauce and fresh veg…" at bounding box center [317, 128] width 65 height 43
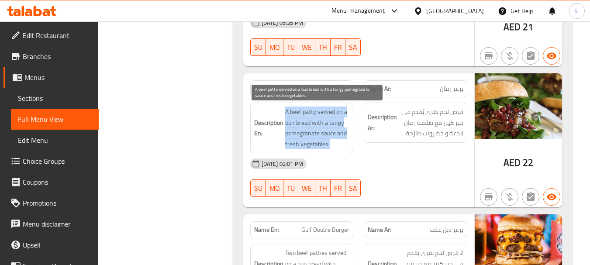
click at [310, 122] on span "A beef patty served on a bun bread with a tangy pomegranate sauce and fresh veg…" at bounding box center [317, 128] width 65 height 43
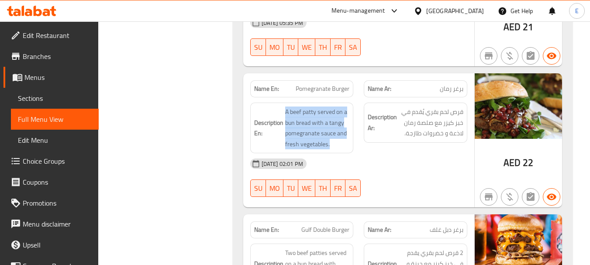
click at [386, 163] on div "[DATE] 02:01 PM" at bounding box center [359, 163] width 228 height 21
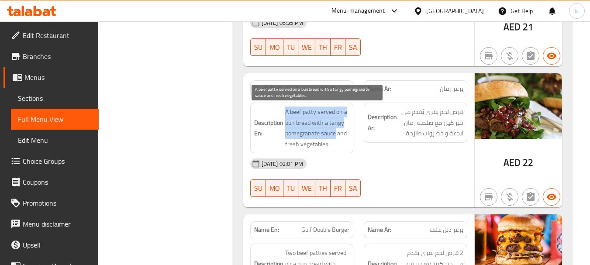
drag, startPoint x: 283, startPoint y: 108, endPoint x: 336, endPoint y: 135, distance: 59.2
click at [336, 135] on h6 "Description En: A beef patty served on a bun bread with a tangy pomegranate sau…" at bounding box center [302, 128] width 96 height 43
click at [336, 135] on span "A beef patty served on a bun bread with a tangy pomegranate sauce and fresh veg…" at bounding box center [317, 128] width 65 height 43
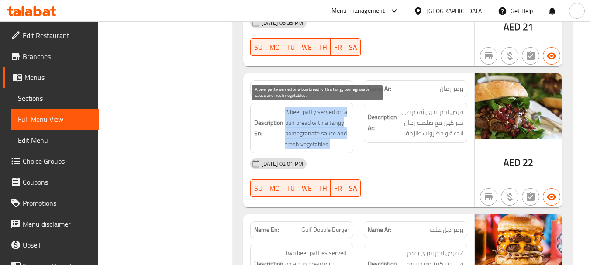
click at [336, 135] on span "A beef patty served on a bun bread with a tangy pomegranate sauce and fresh veg…" at bounding box center [317, 128] width 65 height 43
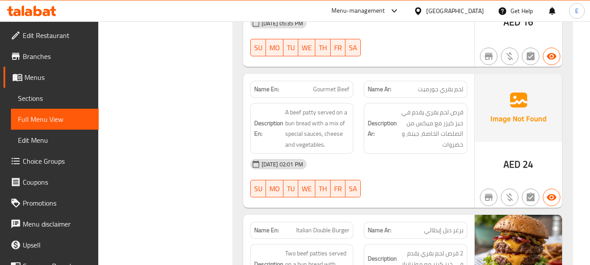
scroll to position [2033, 0]
click at [520, 161] on span "AED" at bounding box center [512, 164] width 17 height 17
click at [440, 77] on div "Name Ar: لحم بقري جورميت" at bounding box center [416, 89] width 114 height 28
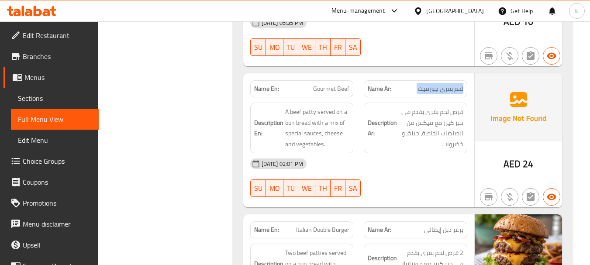
click at [440, 77] on div "Name Ar: لحم بقري جورميت" at bounding box center [416, 89] width 114 height 28
click at [344, 87] on span "Gourmet Beef" at bounding box center [331, 88] width 36 height 9
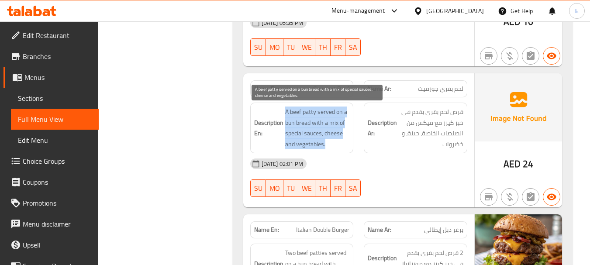
drag, startPoint x: 298, startPoint y: 111, endPoint x: 346, endPoint y: 149, distance: 61.9
click at [346, 149] on h6 "Description En: A beef patty served on a bun bread with a mix of special sauces…" at bounding box center [302, 128] width 96 height 43
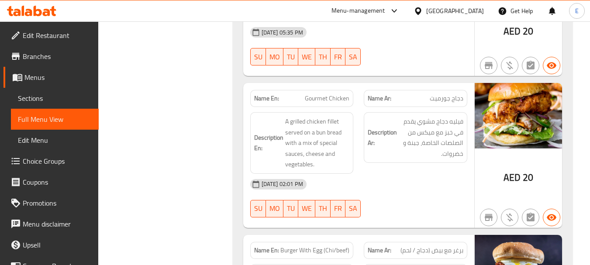
scroll to position [2315, 0]
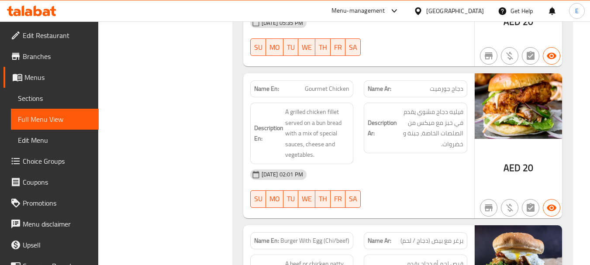
click at [520, 170] on span "AED" at bounding box center [512, 167] width 17 height 17
click at [445, 88] on span "دجاج جورميت" at bounding box center [447, 88] width 34 height 9
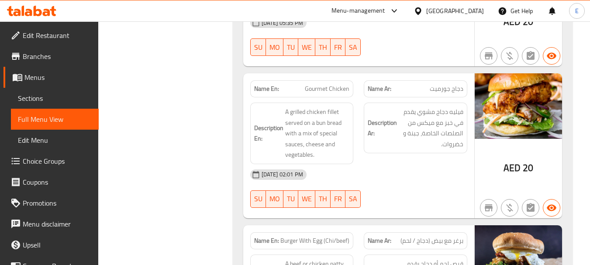
click at [445, 88] on span "دجاج جورميت" at bounding box center [447, 88] width 34 height 9
click at [319, 86] on span "Gourmet Chicken" at bounding box center [327, 88] width 45 height 9
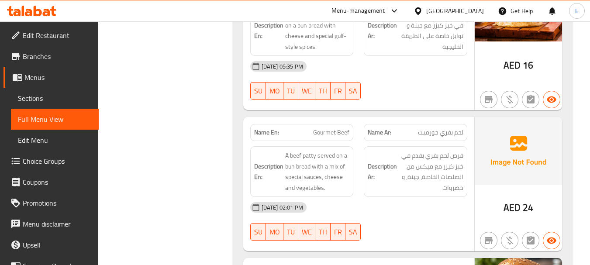
scroll to position [2271, 0]
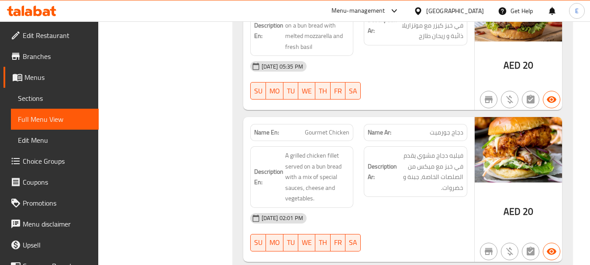
click at [338, 130] on span "Gourmet Chicken" at bounding box center [327, 132] width 45 height 9
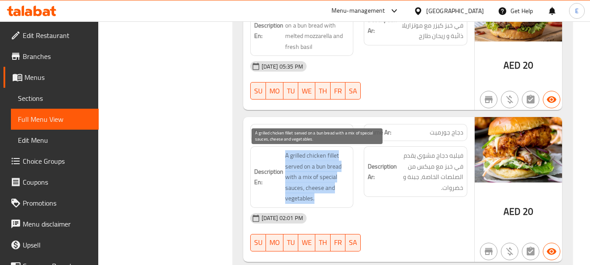
drag, startPoint x: 319, startPoint y: 155, endPoint x: 338, endPoint y: 196, distance: 45.7
click at [338, 196] on h6 "Description En: A grilled chicken fillet served on a bun bread with a mix of sp…" at bounding box center [302, 177] width 96 height 54
click at [338, 196] on span "A grilled chicken fillet served on a bun bread with a mix of special sauces, ch…" at bounding box center [317, 177] width 65 height 54
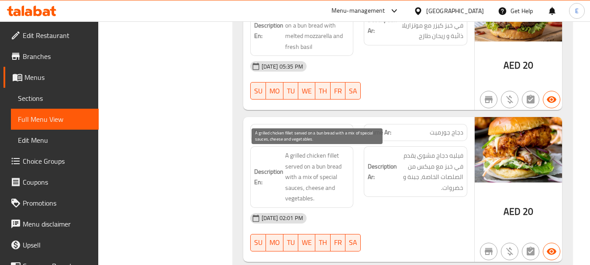
click at [338, 196] on span "A grilled chicken fillet served on a bun bread with a mix of special sauces, ch…" at bounding box center [317, 177] width 65 height 54
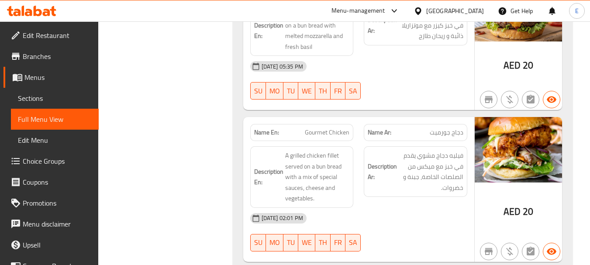
click at [327, 143] on div "Description En: A grilled chicken fillet served on a bun bread with a mix of sp…" at bounding box center [302, 177] width 114 height 72
click at [329, 132] on span "Gourmet Chicken" at bounding box center [327, 132] width 45 height 9
copy span "Gourmet Chicken"
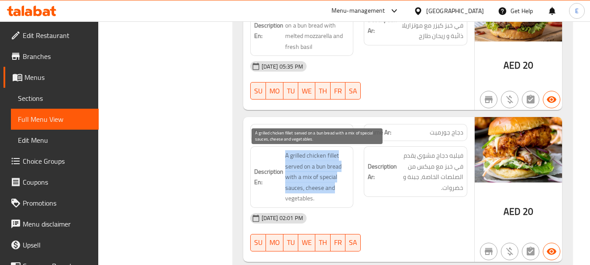
drag, startPoint x: 280, startPoint y: 145, endPoint x: 343, endPoint y: 188, distance: 76.8
click at [343, 188] on div "Description En: A grilled chicken fillet served on a bun bread with a mix of sp…" at bounding box center [302, 177] width 114 height 72
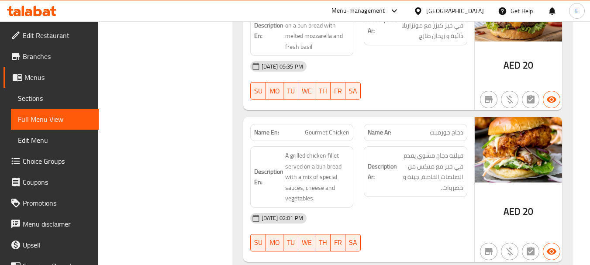
click at [402, 211] on div "[DATE] 02:01 PM" at bounding box center [359, 218] width 228 height 21
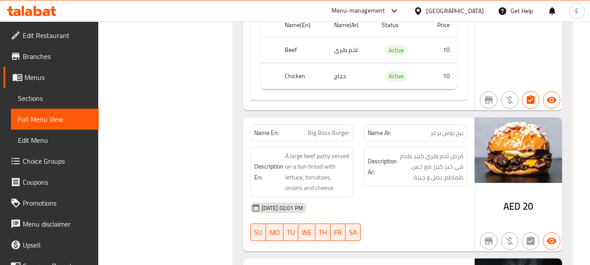
click at [456, 135] on span "بيج بوس برغر" at bounding box center [447, 132] width 33 height 9
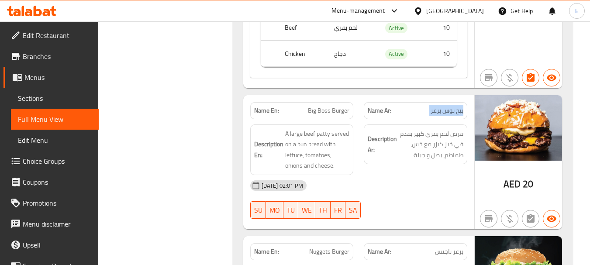
scroll to position [2751, 0]
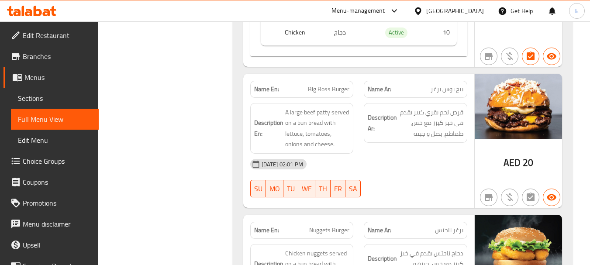
click at [326, 88] on span "Big Boss Burger" at bounding box center [329, 89] width 42 height 9
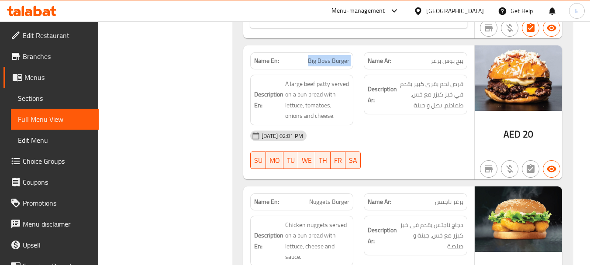
scroll to position [2795, 0]
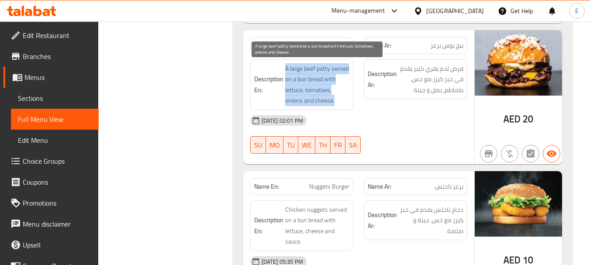
drag, startPoint x: 283, startPoint y: 64, endPoint x: 343, endPoint y: 98, distance: 68.7
click at [343, 98] on h6 "Description En: A large beef patty served on a bun bread with lettuce, tomatoes…" at bounding box center [302, 84] width 96 height 43
click at [400, 123] on div "[DATE] 02:01 PM" at bounding box center [359, 120] width 228 height 21
drag, startPoint x: 284, startPoint y: 69, endPoint x: 341, endPoint y: 97, distance: 63.9
click at [341, 97] on h6 "Description En: A large beef patty served on a bun bread with lettuce, tomatoes…" at bounding box center [302, 84] width 96 height 43
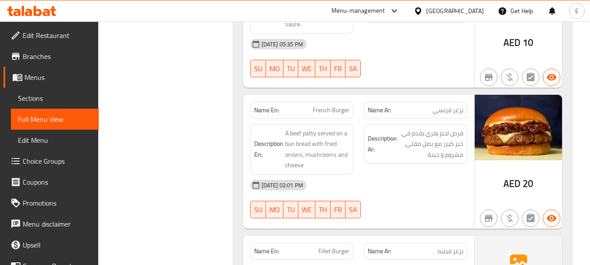
scroll to position [3034, 0]
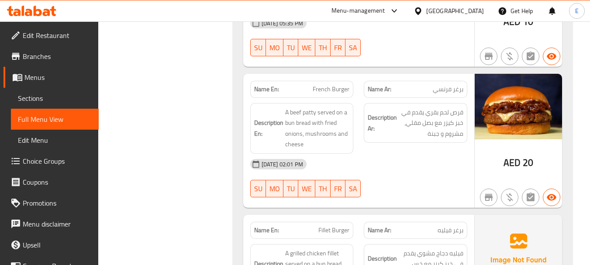
click at [462, 92] on span "برغر فرنسي" at bounding box center [448, 89] width 31 height 9
click at [336, 87] on span "French Burger" at bounding box center [331, 89] width 37 height 9
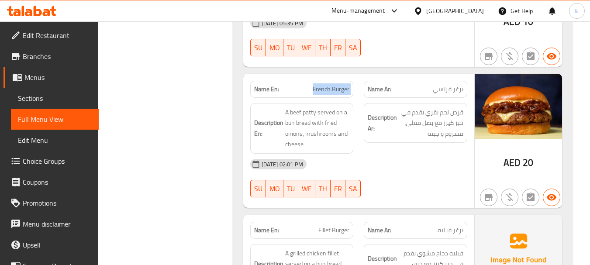
click at [336, 87] on span "French Burger" at bounding box center [331, 89] width 37 height 9
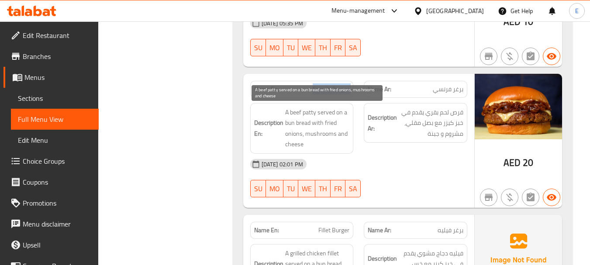
click at [341, 125] on span "A beef patty served on a bun bread with fried onions, mushrooms and cheese" at bounding box center [317, 128] width 65 height 43
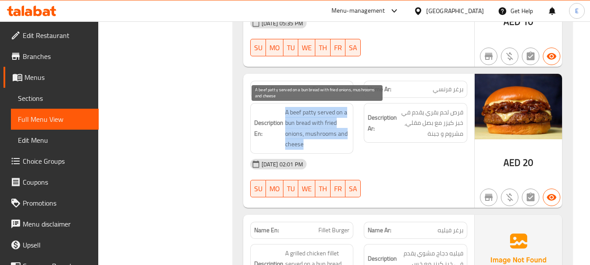
click at [341, 125] on span "A beef patty served on a bun bread with fried onions, mushrooms and cheese" at bounding box center [317, 128] width 65 height 43
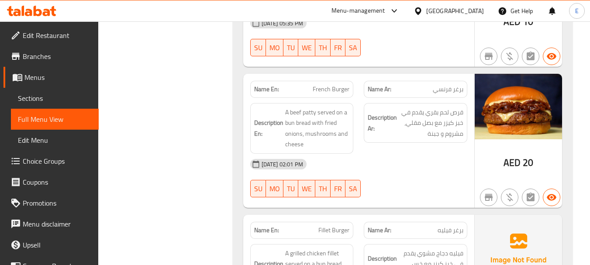
click at [365, 147] on div "Description Ar: قرص لحم بقري يقدم في خبز كيزر مع بصل مقلي، مشروم و جبنة" at bounding box center [416, 128] width 114 height 61
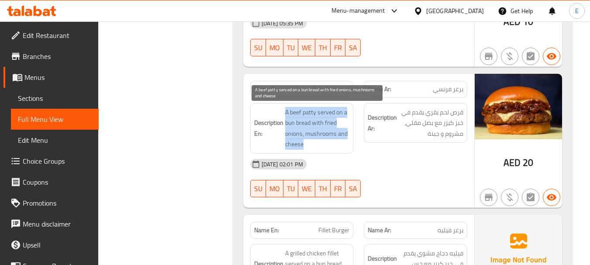
drag, startPoint x: 292, startPoint y: 112, endPoint x: 342, endPoint y: 147, distance: 60.5
click at [342, 147] on span "A beef patty served on a bun bread with fried onions, mushrooms and cheese" at bounding box center [317, 128] width 65 height 43
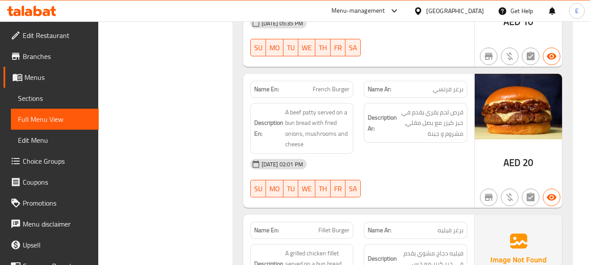
click at [440, 186] on div "13-08-2025 02:01 PM SU MO TU WE TH FR SA" at bounding box center [359, 178] width 228 height 49
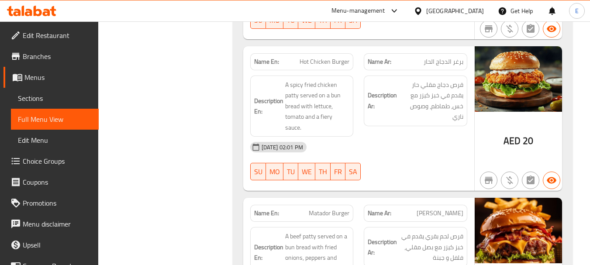
scroll to position [3360, 0]
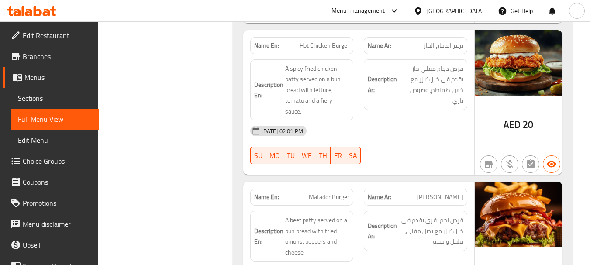
click at [513, 132] on span "AED" at bounding box center [512, 124] width 17 height 17
click at [446, 49] on span "برغر الدجاج الحار" at bounding box center [444, 45] width 40 height 9
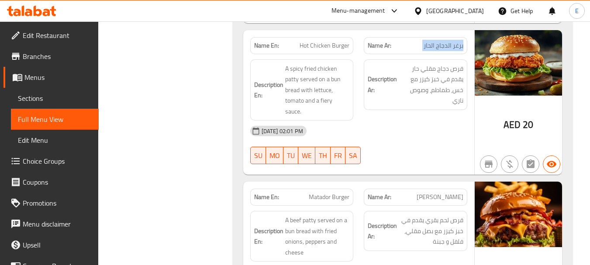
click at [446, 49] on span "برغر الدجاج الحار" at bounding box center [444, 45] width 40 height 9
click at [344, 45] on span "Hot Chicken Burger" at bounding box center [325, 45] width 50 height 9
click at [394, 133] on div "[DATE] 02:01 PM" at bounding box center [359, 131] width 228 height 21
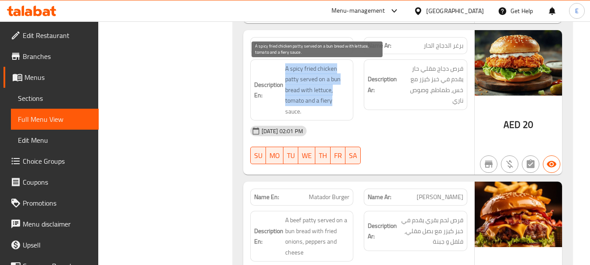
drag, startPoint x: 282, startPoint y: 67, endPoint x: 333, endPoint y: 106, distance: 63.9
click at [333, 106] on h6 "Description En: A spicy fried chicken patty served on a bun bread with lettuce,…" at bounding box center [302, 90] width 96 height 54
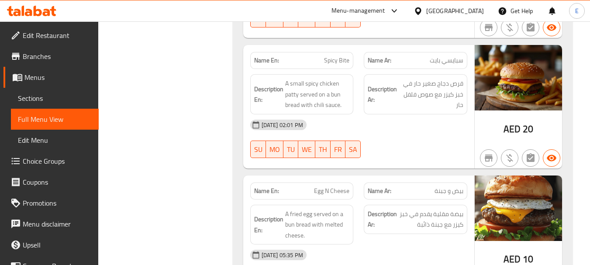
scroll to position [3653, 0]
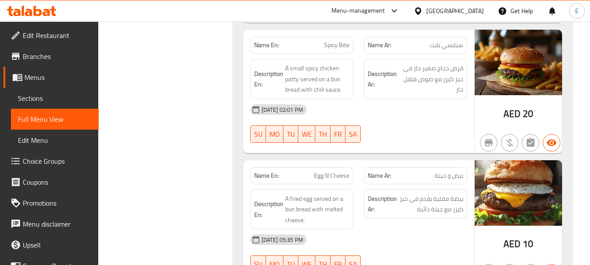
click at [412, 106] on div "[DATE] 02:01 PM" at bounding box center [359, 109] width 228 height 21
click at [452, 46] on span "سبايسي بايت" at bounding box center [447, 45] width 34 height 9
click at [405, 115] on div "[DATE] 02:01 PM" at bounding box center [359, 109] width 228 height 21
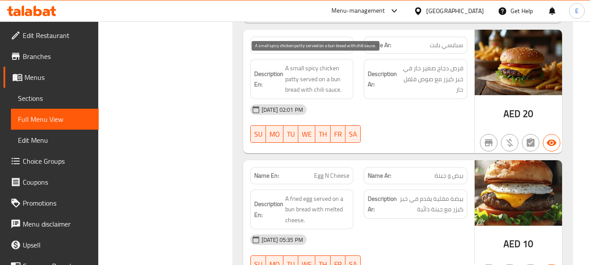
click at [324, 70] on span "A small spicy chicken patty served on a bun bread with chili sauce." at bounding box center [317, 79] width 65 height 32
click at [393, 119] on div "[DATE] 02:01 PM" at bounding box center [359, 109] width 228 height 21
drag, startPoint x: 282, startPoint y: 59, endPoint x: 299, endPoint y: 75, distance: 22.9
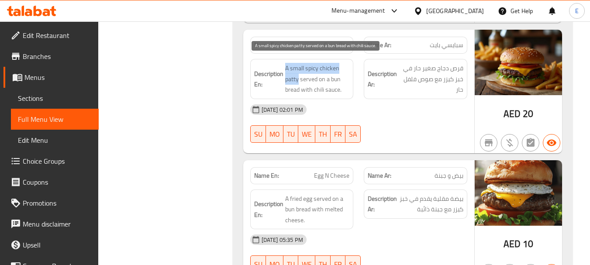
click at [299, 75] on div "Description En: A small spicy chicken patty served on a bun bread with chili sa…" at bounding box center [302, 79] width 104 height 40
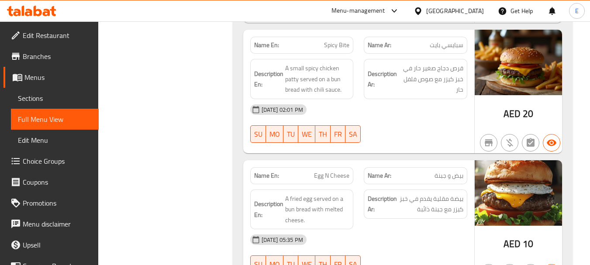
click at [424, 122] on div "13-08-2025 02:01 PM SU MO TU WE TH FR SA" at bounding box center [359, 123] width 228 height 49
drag, startPoint x: 293, startPoint y: 67, endPoint x: 350, endPoint y: 90, distance: 61.7
click at [350, 90] on div "Description En: A small spicy chicken patty served on a bun bread with chili sa…" at bounding box center [302, 79] width 104 height 40
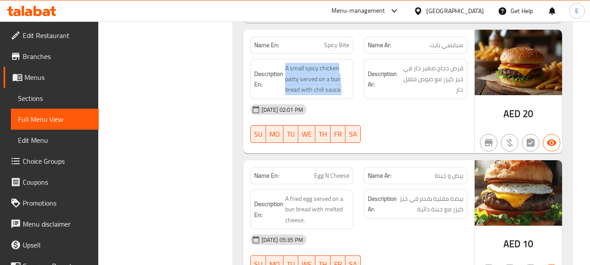
click at [350, 90] on div "Description En: A small spicy chicken patty served on a bun bread with chili sa…" at bounding box center [302, 79] width 104 height 40
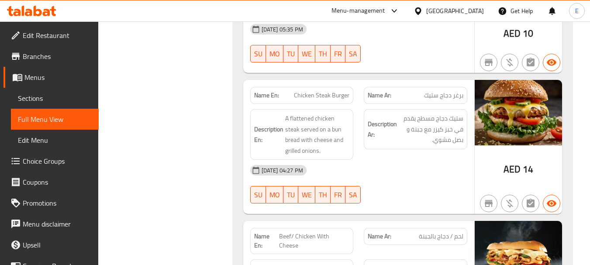
scroll to position [3871, 0]
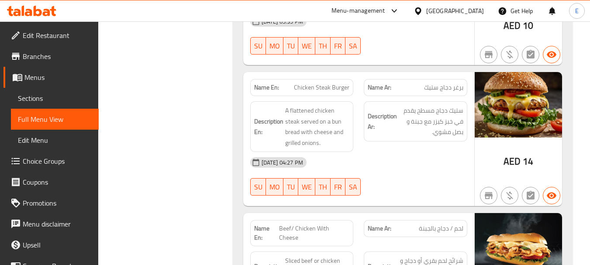
click at [449, 93] on div "Name Ar: برغر دجاج ستيك" at bounding box center [416, 87] width 104 height 17
click at [331, 86] on span "Chicken Steak Burger" at bounding box center [321, 87] width 55 height 9
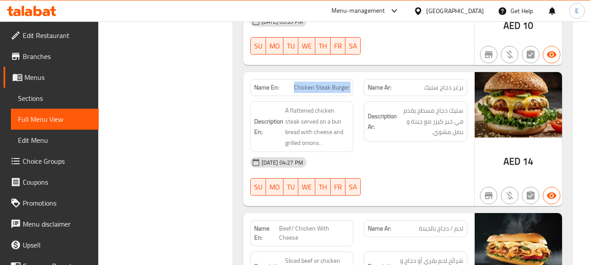
click at [331, 86] on span "Chicken Steak Burger" at bounding box center [321, 87] width 55 height 9
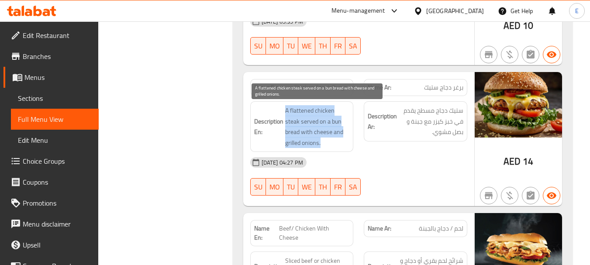
drag, startPoint x: 282, startPoint y: 109, endPoint x: 346, endPoint y: 143, distance: 71.7
click at [346, 143] on h6 "Description En: A flattened chicken steak served on a bun bread with cheese and…" at bounding box center [302, 126] width 96 height 43
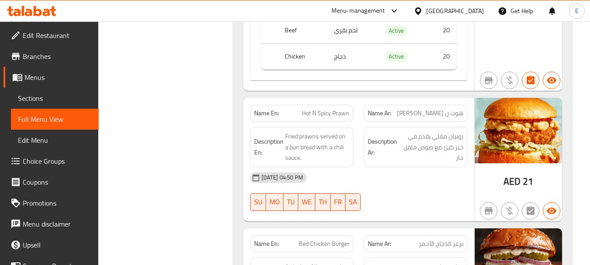
scroll to position [4285, 0]
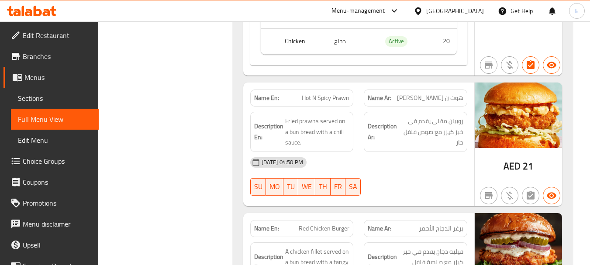
click at [516, 161] on span "AED" at bounding box center [512, 166] width 17 height 17
click at [434, 94] on span "هوت ن [PERSON_NAME]" at bounding box center [430, 98] width 66 height 9
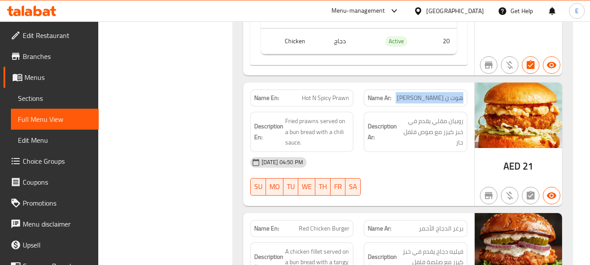
click at [434, 94] on span "هوت ن [PERSON_NAME]" at bounding box center [430, 98] width 66 height 9
click at [384, 152] on div "[DATE] 04:50 PM" at bounding box center [359, 162] width 228 height 21
click at [336, 94] on span "Hot N Spicy Prawn" at bounding box center [326, 98] width 48 height 9
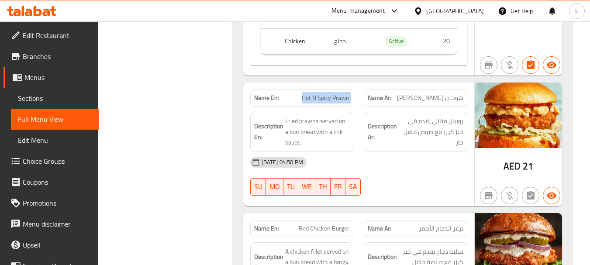
click at [327, 94] on span "Hot N Spicy Prawn" at bounding box center [326, 98] width 48 height 9
click at [440, 94] on span "هوت ن [PERSON_NAME]" at bounding box center [430, 98] width 66 height 9
copy span "سبيسي"
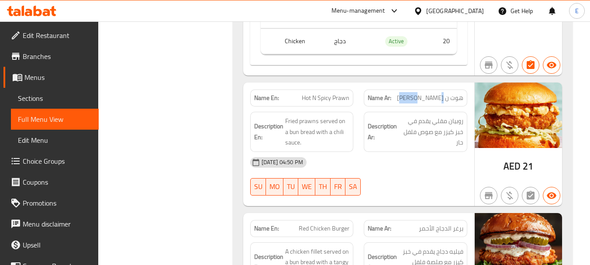
click at [433, 95] on div "Name Ar: هوت ن سبيسي ربیان" at bounding box center [416, 98] width 104 height 17
click at [344, 94] on span "Hot N Spicy Prawn" at bounding box center [326, 98] width 48 height 9
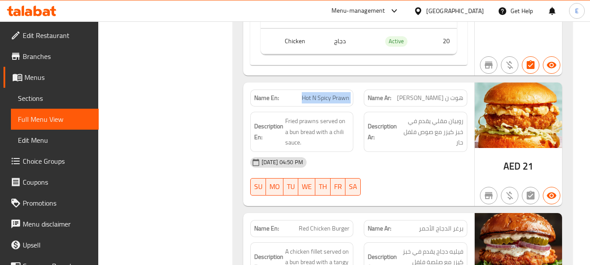
click at [344, 94] on span "Hot N Spicy Prawn" at bounding box center [326, 98] width 48 height 9
click at [410, 163] on div "[DATE] 04:50 PM" at bounding box center [359, 162] width 228 height 21
click at [416, 94] on span "هوت ن [PERSON_NAME]" at bounding box center [430, 98] width 66 height 9
copy span "ربیان"
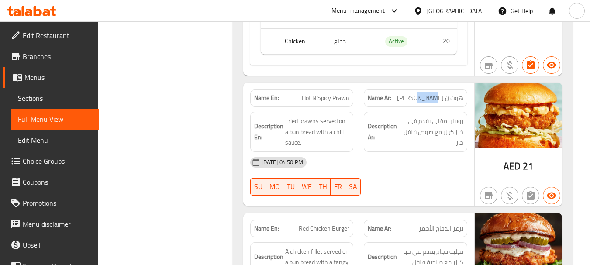
click at [425, 170] on div "13-08-2025 04:50 PM SU MO TU WE TH FR SA" at bounding box center [359, 176] width 228 height 49
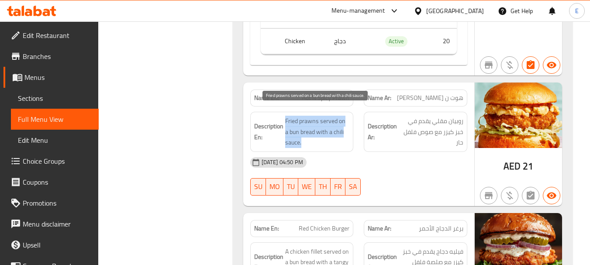
drag, startPoint x: 285, startPoint y: 109, endPoint x: 341, endPoint y: 135, distance: 62.3
click at [341, 135] on h6 "Description En: Fried prawns served on a bun bread with a chili sauce." at bounding box center [302, 132] width 96 height 32
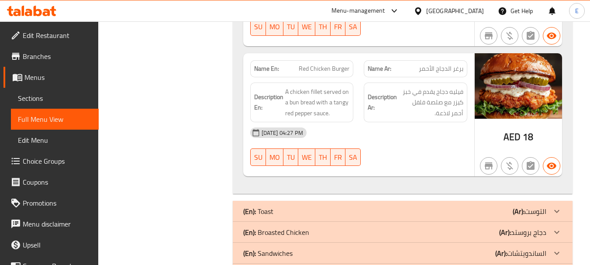
scroll to position [4460, 0]
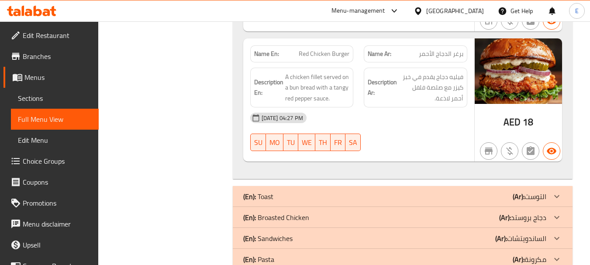
click at [463, 49] on span "برغر الدجاج الأحمر" at bounding box center [441, 53] width 45 height 9
click at [329, 49] on span "Red Chicken Burger" at bounding box center [324, 53] width 51 height 9
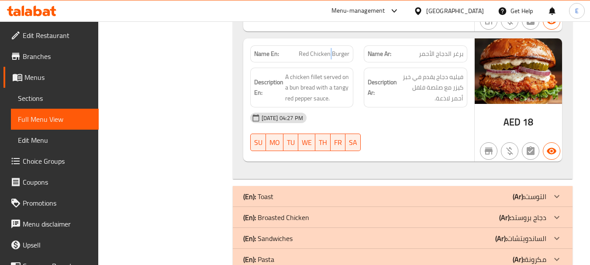
click at [329, 49] on span "Red Chicken Burger" at bounding box center [324, 53] width 51 height 9
click at [420, 120] on div "13-08-2025 04:27 PM SU MO TU WE TH FR SA" at bounding box center [359, 131] width 228 height 49
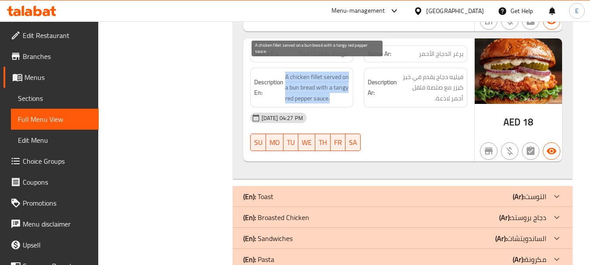
drag, startPoint x: 283, startPoint y: 62, endPoint x: 345, endPoint y: 91, distance: 68.6
click at [345, 91] on div "Description En: A chicken fillet served on a bun bread with a tangy red pepper …" at bounding box center [302, 88] width 104 height 40
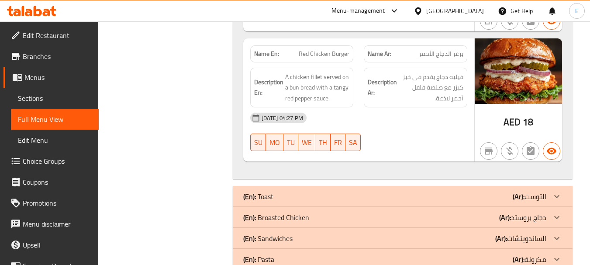
click at [392, 107] on div "[DATE] 04:27 PM" at bounding box center [359, 117] width 228 height 21
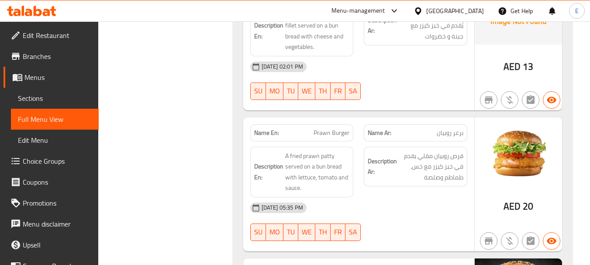
scroll to position [491, 0]
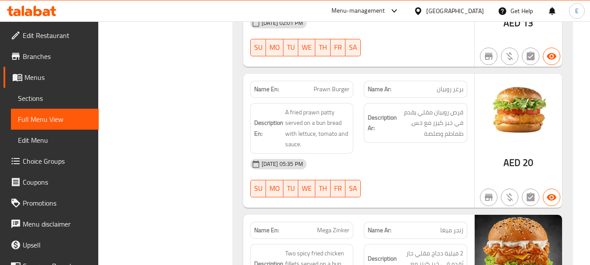
click at [462, 88] on span "برغر روبیان" at bounding box center [450, 89] width 27 height 9
click at [337, 87] on span "Prawn Burger" at bounding box center [332, 89] width 36 height 9
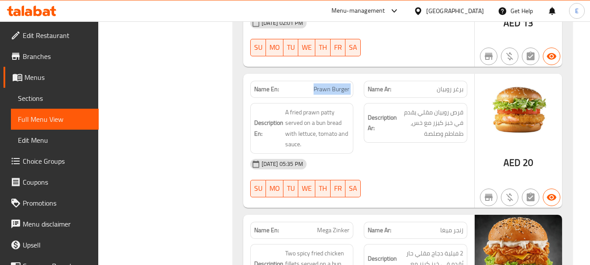
click at [337, 87] on span "Prawn Burger" at bounding box center [332, 89] width 36 height 9
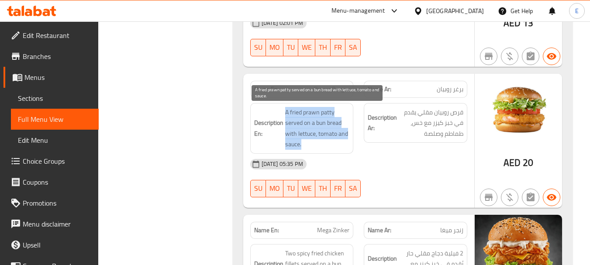
drag, startPoint x: 282, startPoint y: 108, endPoint x: 139, endPoint y: 37, distance: 159.8
click at [334, 139] on h6 "Description En: A fried prawn patty served on a bun bread with lettuce, tomato …" at bounding box center [302, 128] width 96 height 43
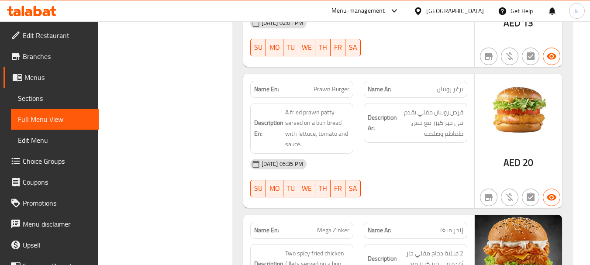
click at [415, 189] on div "13-08-2025 05:35 PM SU MO TU WE TH FR SA" at bounding box center [359, 178] width 228 height 49
click at [438, 127] on span "قرص روبيان مقلي يقدم في خبز كيزر مع خس، طماطم وصلصة" at bounding box center [431, 123] width 65 height 32
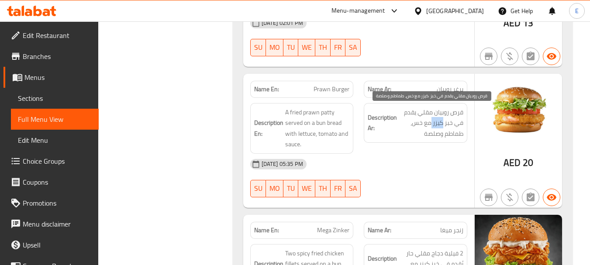
click at [438, 127] on span "قرص روبيان مقلي يقدم في خبز كيزر مع خس، طماطم وصلصة" at bounding box center [431, 123] width 65 height 32
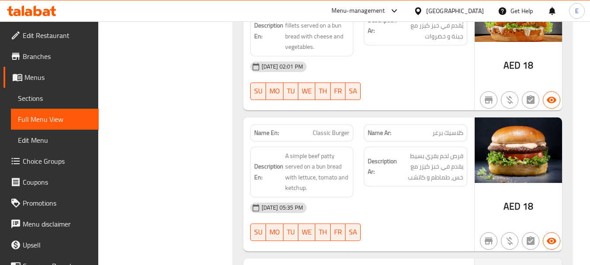
scroll to position [773, 0]
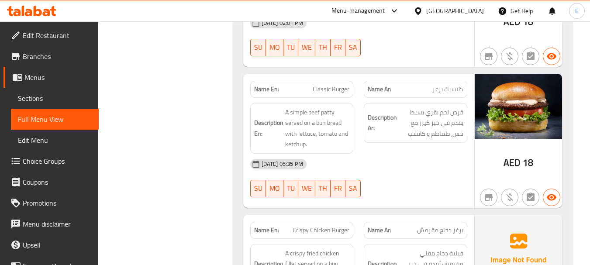
click at [462, 88] on span "كلاسيك برغر" at bounding box center [448, 89] width 31 height 9
click at [454, 179] on div "13-08-2025 05:35 PM SU MO TU WE TH FR SA" at bounding box center [359, 178] width 228 height 49
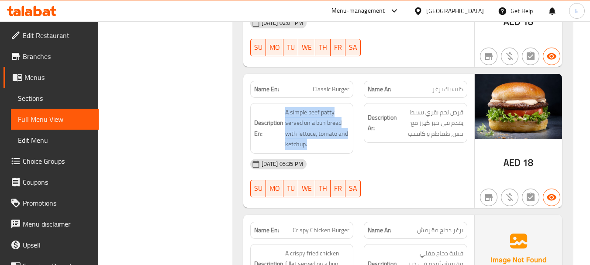
drag, startPoint x: 282, startPoint y: 108, endPoint x: 350, endPoint y: 144, distance: 77.0
click at [350, 144] on div "Description En: A simple beef patty served on a bun bread with lettuce, tomato …" at bounding box center [302, 128] width 104 height 51
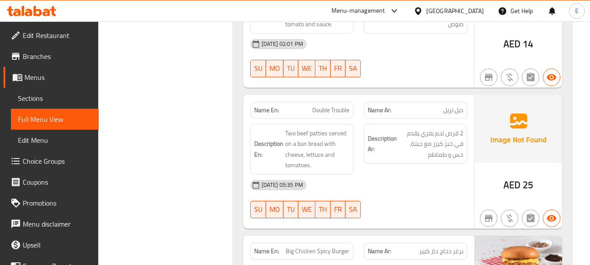
scroll to position [1055, 0]
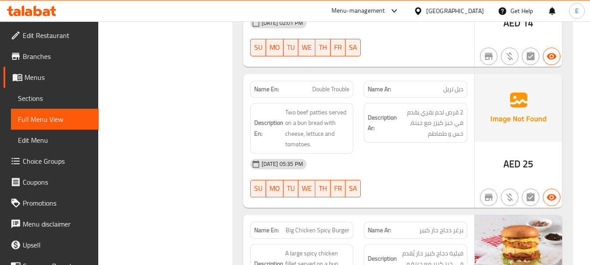
click at [456, 90] on span "دبل تربل" at bounding box center [453, 89] width 20 height 9
click at [345, 90] on span "Double Trouble" at bounding box center [330, 89] width 37 height 9
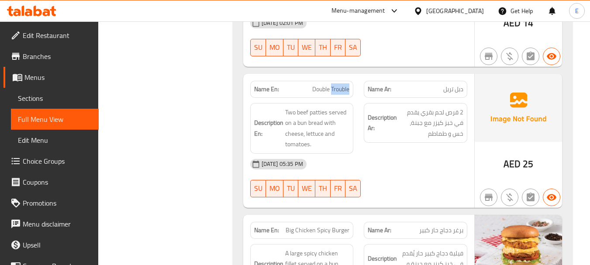
click at [345, 90] on span "Double Trouble" at bounding box center [330, 89] width 37 height 9
click at [483, 86] on img at bounding box center [518, 108] width 87 height 68
click at [449, 87] on span "دبل تربل" at bounding box center [453, 89] width 20 height 9
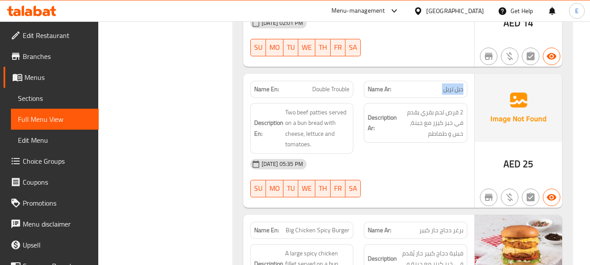
click at [449, 87] on span "دبل تربل" at bounding box center [453, 89] width 20 height 9
click at [408, 182] on div "13-08-2025 05:35 PM SU MO TU WE TH FR SA" at bounding box center [359, 178] width 228 height 49
click at [346, 94] on span "Double Trouble" at bounding box center [330, 89] width 37 height 9
copy span "Trouble"
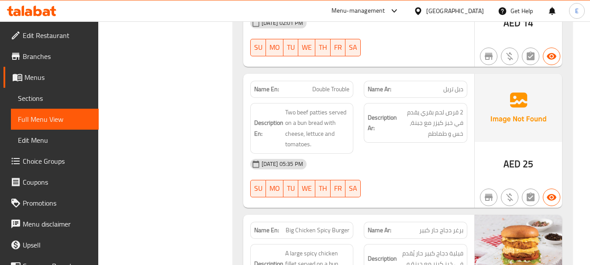
click at [454, 90] on span "دبل تربل" at bounding box center [453, 89] width 20 height 9
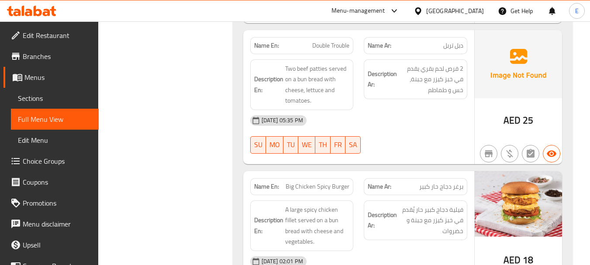
click at [337, 47] on span "Double Trouble" at bounding box center [330, 45] width 37 height 9
click at [429, 115] on div "[DATE] 05:35 PM" at bounding box center [359, 120] width 228 height 21
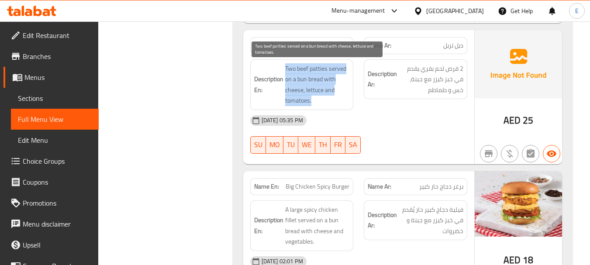
drag, startPoint x: 280, startPoint y: 64, endPoint x: 322, endPoint y: 70, distance: 42.5
click at [339, 98] on h6 "Description En: Two beef patties served on a bun bread with cheese, lettuce and…" at bounding box center [302, 84] width 96 height 43
click at [322, 69] on span "Two beef patties served on a bun bread with cheese, lettuce and tomatoes." at bounding box center [317, 84] width 65 height 43
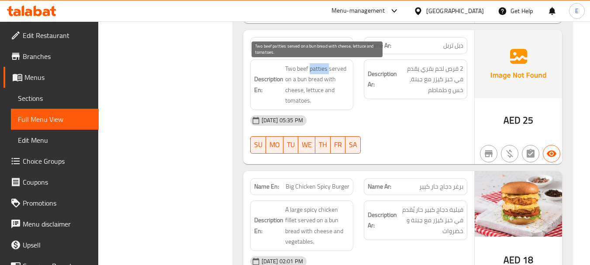
click at [322, 69] on span "Two beef patties served on a bun bread with cheese, lettuce and tomatoes." at bounding box center [317, 84] width 65 height 43
click at [310, 69] on span "Two beef patties served on a bun bread with cheese, lettuce and tomatoes." at bounding box center [317, 84] width 65 height 43
drag, startPoint x: 308, startPoint y: 69, endPoint x: 329, endPoint y: 69, distance: 21.0
click at [329, 69] on span "Two beef patties served on a bun bread with cheese, lettuce and tomatoes." at bounding box center [317, 84] width 65 height 43
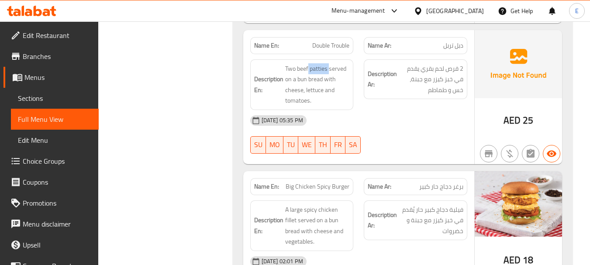
click at [461, 48] on span "دبل تربل" at bounding box center [453, 45] width 20 height 9
click at [416, 125] on div "[DATE] 05:35 PM" at bounding box center [359, 120] width 228 height 21
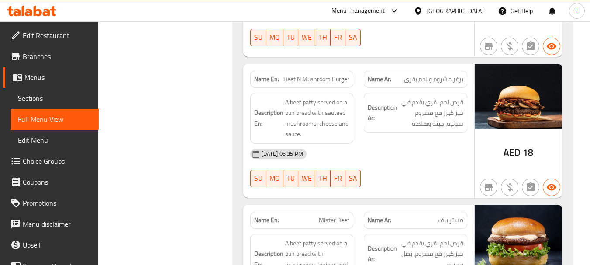
scroll to position [1381, 0]
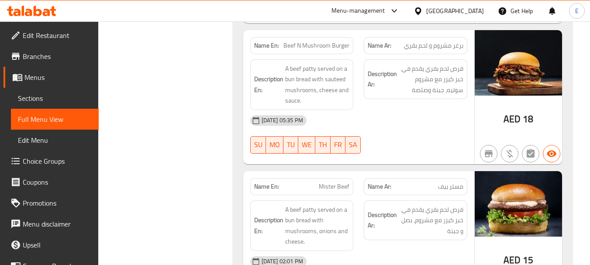
click at [520, 125] on span "AED" at bounding box center [512, 119] width 17 height 17
click at [326, 47] on span "Beef N Mushroom Burger" at bounding box center [317, 45] width 66 height 9
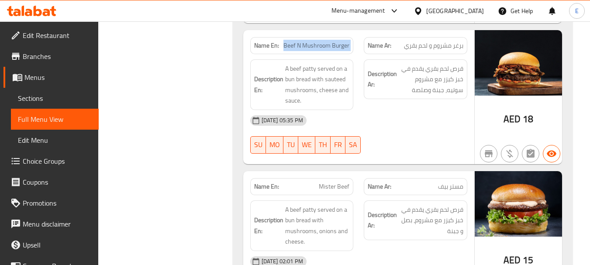
click at [326, 47] on span "Beef N Mushroom Burger" at bounding box center [317, 45] width 66 height 9
click at [455, 42] on span "برغر مشروم و لحم بقري" at bounding box center [433, 45] width 59 height 9
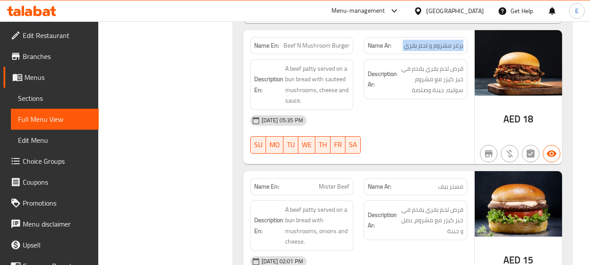
click at [455, 42] on span "برغر مشروم و لحم بقري" at bounding box center [433, 45] width 59 height 9
click at [426, 145] on div "13-08-2025 05:35 PM SU MO TU WE TH FR SA" at bounding box center [359, 134] width 228 height 49
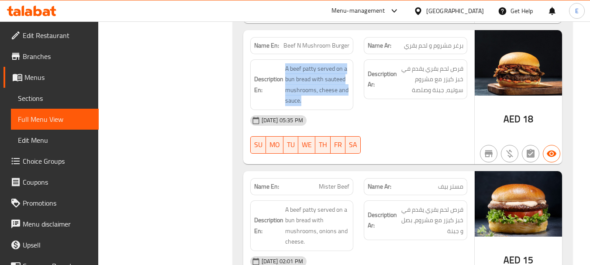
drag, startPoint x: 292, startPoint y: 68, endPoint x: 350, endPoint y: 100, distance: 66.3
click at [350, 100] on div "Description En: A beef patty served on a bun bread with sauteed mushrooms, chee…" at bounding box center [302, 84] width 104 height 51
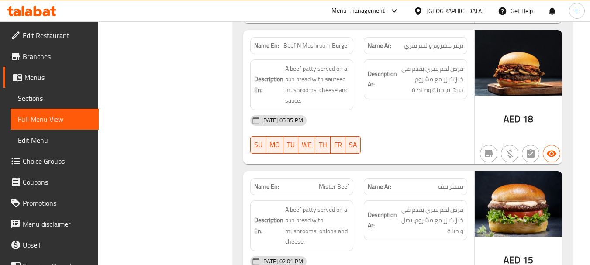
scroll to position [1576, 0]
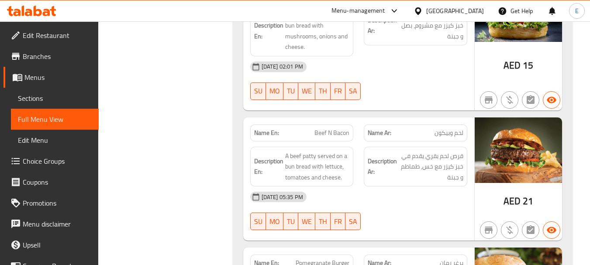
click at [416, 200] on div "[DATE] 05:35 PM" at bounding box center [359, 197] width 228 height 21
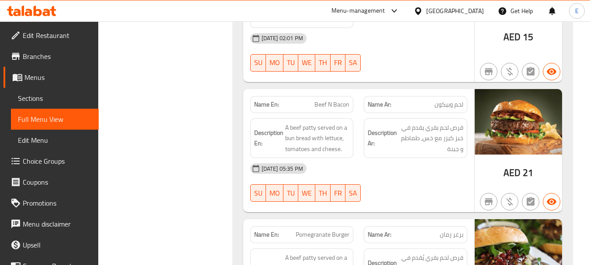
scroll to position [1620, 0]
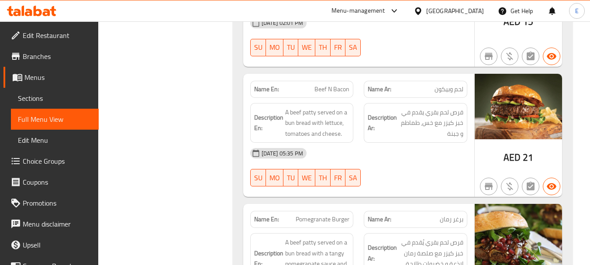
click at [409, 170] on div "13-08-2025 05:35 PM SU MO TU WE TH FR SA" at bounding box center [359, 167] width 228 height 49
click at [351, 134] on div "Description En: A beef patty served on a bun bread with lettuce, tomatoes and c…" at bounding box center [302, 123] width 104 height 40
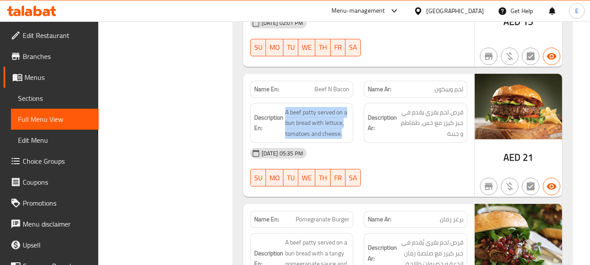
click at [351, 134] on div "Description En: A beef patty served on a bun bread with lettuce, tomatoes and c…" at bounding box center [302, 123] width 104 height 40
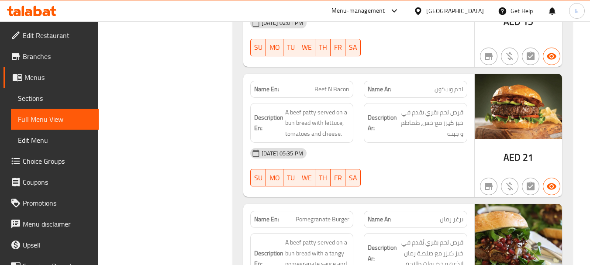
click at [421, 174] on div "13-08-2025 05:35 PM SU MO TU WE TH FR SA" at bounding box center [359, 167] width 228 height 49
click at [413, 163] on div "[DATE] 05:35 PM" at bounding box center [359, 153] width 228 height 21
click at [315, 90] on span "Beef N Bacon" at bounding box center [332, 89] width 35 height 9
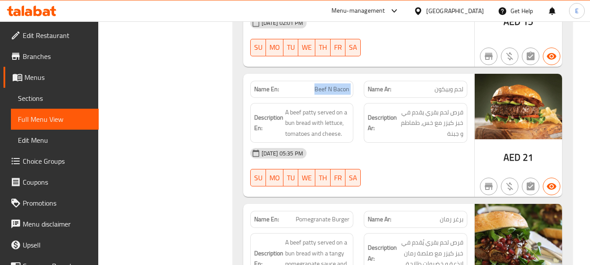
click at [315, 90] on span "Beef N Bacon" at bounding box center [332, 89] width 35 height 9
copy span "Beef N Bacon"
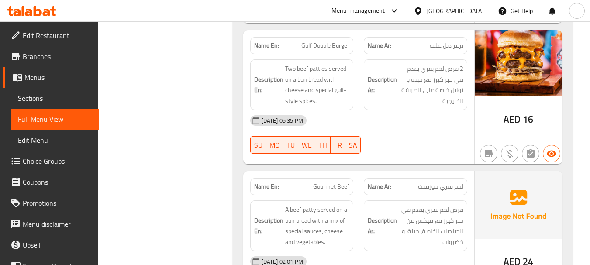
scroll to position [1935, 0]
click at [431, 54] on div "Description Ar: 2 قرص لحم بقري يقدم في خبز كيزر مع جبنة و توابل خاصة على الطريق…" at bounding box center [416, 84] width 114 height 61
click at [443, 46] on span "برغر دبل غلف" at bounding box center [447, 45] width 34 height 9
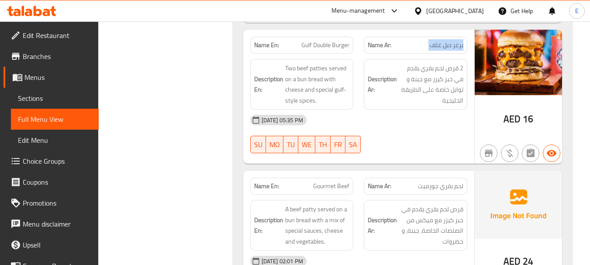
click at [443, 46] on span "برغر دبل غلف" at bounding box center [447, 45] width 34 height 9
click at [332, 41] on span "Gulf Double Burger" at bounding box center [325, 45] width 48 height 9
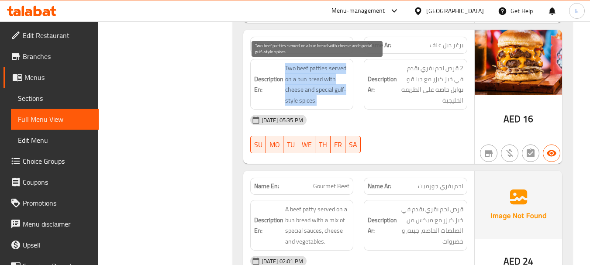
drag, startPoint x: 286, startPoint y: 67, endPoint x: 346, endPoint y: 98, distance: 67.8
click at [346, 98] on span "Two beef patties served on a bun bread with cheese and special gulf-style spice…" at bounding box center [317, 84] width 65 height 43
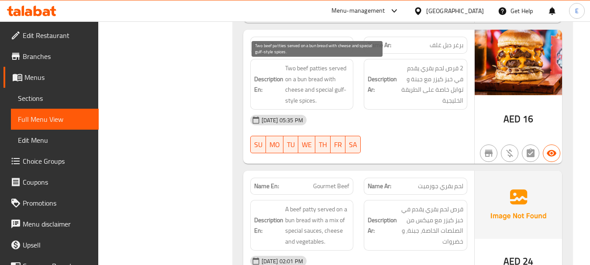
click at [346, 98] on span "Two beef patties served on a bun bread with cheese and special gulf-style spice…" at bounding box center [317, 84] width 65 height 43
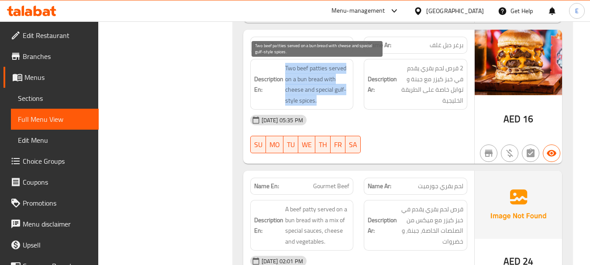
click at [346, 98] on span "Two beef patties served on a bun bread with cheese and special gulf-style spice…" at bounding box center [317, 84] width 65 height 43
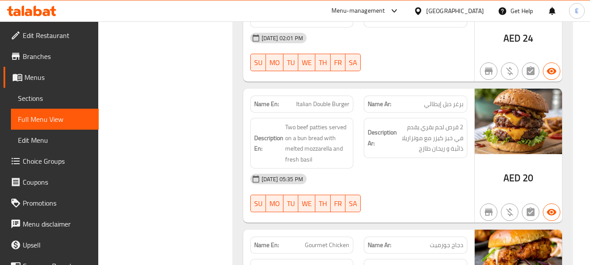
scroll to position [2174, 0]
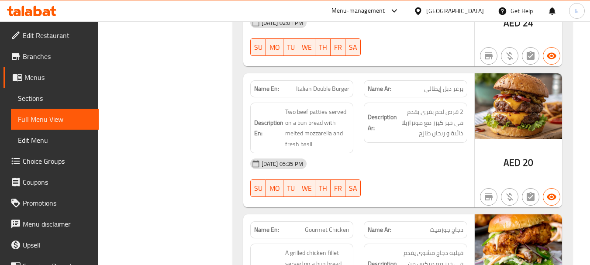
click at [519, 160] on span "AED" at bounding box center [512, 162] width 17 height 17
click at [454, 86] on span "برغر دبل إيطالي" at bounding box center [443, 88] width 39 height 9
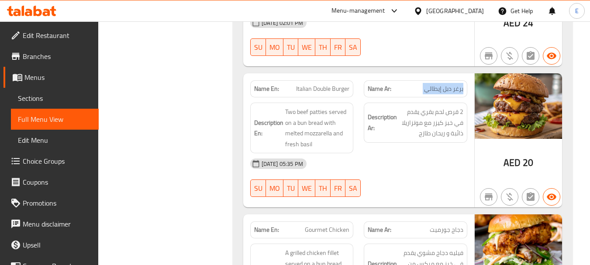
click at [454, 86] on span "برغر دبل إيطالي" at bounding box center [443, 88] width 39 height 9
click at [323, 89] on span "Italian Double Burger" at bounding box center [322, 88] width 53 height 9
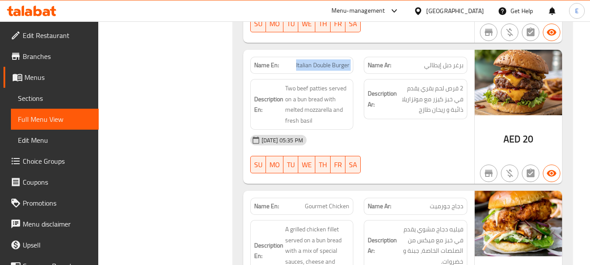
scroll to position [2217, 0]
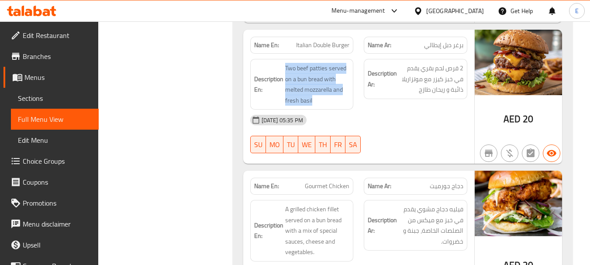
drag, startPoint x: 301, startPoint y: 69, endPoint x: 349, endPoint y: 99, distance: 56.6
click at [349, 99] on h6 "Description En: Two beef patties served on a bun bread with melted mozzarella a…" at bounding box center [302, 84] width 96 height 43
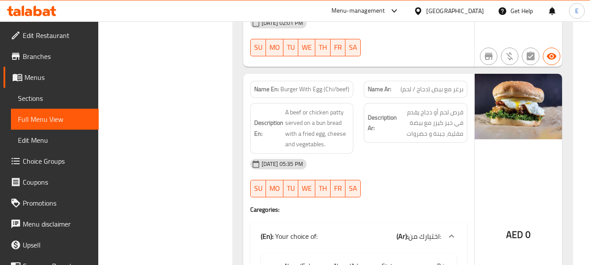
scroll to position [2510, 0]
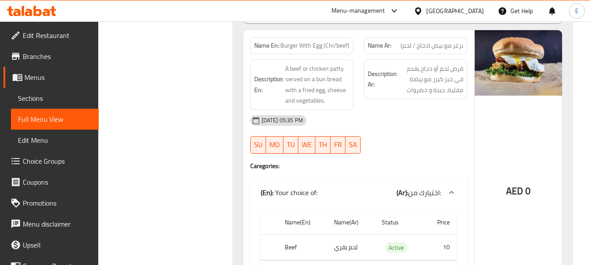
click at [316, 45] on span "Burger With Egg (Chi/beef)" at bounding box center [315, 45] width 69 height 9
click at [447, 48] on span "برغر مع بيض (دجاج / لحم)" at bounding box center [432, 45] width 63 height 9
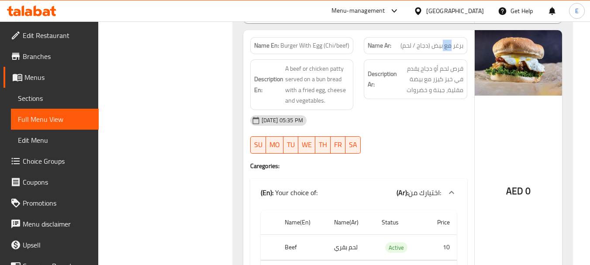
click at [447, 48] on span "برغر مع بيض (دجاج / لحم)" at bounding box center [432, 45] width 63 height 9
click at [428, 144] on div "13-08-2025 05:35 PM SU MO TU WE TH FR SA" at bounding box center [359, 134] width 228 height 49
click at [446, 139] on div "13-08-2025 05:35 PM SU MO TU WE TH FR SA" at bounding box center [359, 134] width 228 height 49
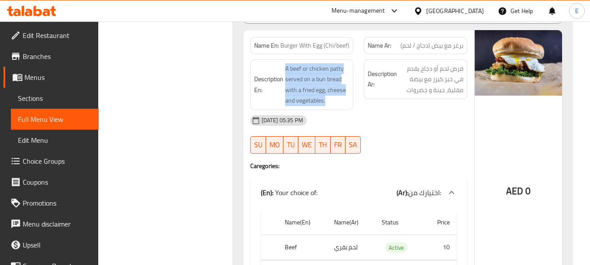
drag, startPoint x: 284, startPoint y: 68, endPoint x: 350, endPoint y: 98, distance: 72.1
click at [350, 98] on div "Description En: A beef or chicken patty served on a bun bread with a fried egg,…" at bounding box center [302, 84] width 104 height 51
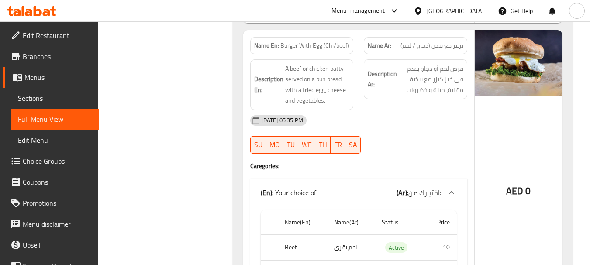
click at [425, 129] on div "[DATE] 05:35 PM" at bounding box center [359, 120] width 228 height 21
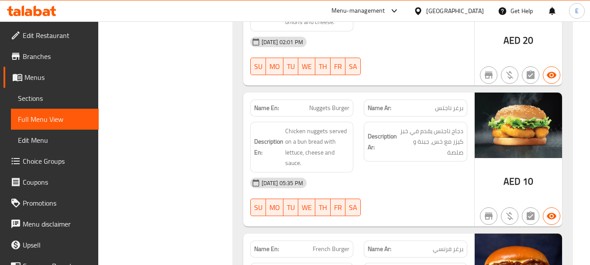
scroll to position [2936, 0]
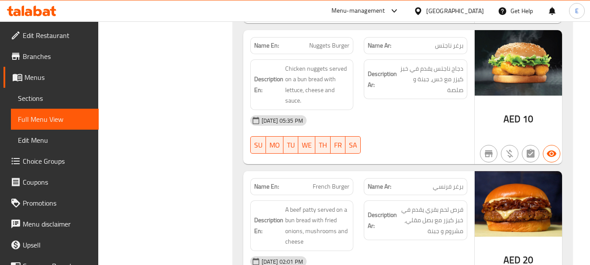
click at [521, 111] on div "AED 10" at bounding box center [518, 97] width 87 height 134
click at [466, 48] on div "Name Ar: برغر ناجتس" at bounding box center [416, 45] width 104 height 17
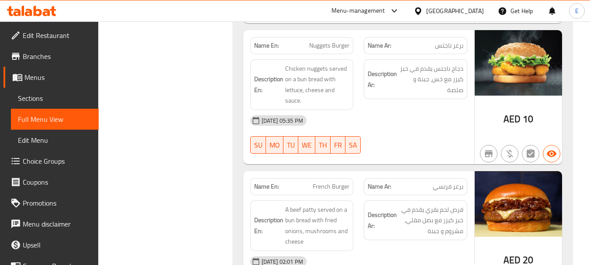
click at [326, 48] on span "Nuggets Burger" at bounding box center [329, 45] width 40 height 9
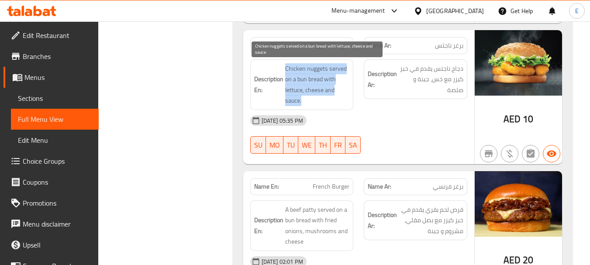
drag, startPoint x: 281, startPoint y: 66, endPoint x: 339, endPoint y: 98, distance: 65.7
click at [339, 98] on h6 "Description En: Chicken nuggets served on a bun bread with lettuce, cheese and …" at bounding box center [302, 84] width 96 height 43
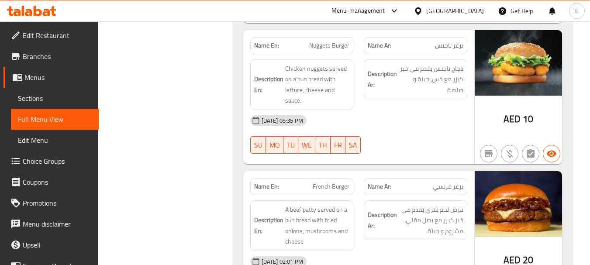
click at [387, 119] on div "[DATE] 05:35 PM" at bounding box center [359, 120] width 228 height 21
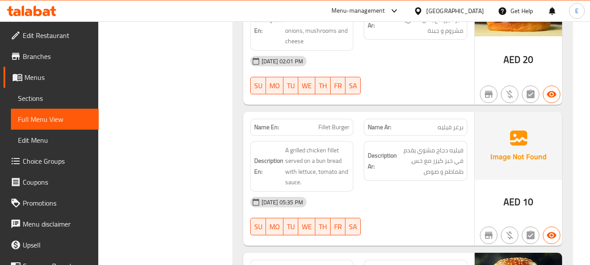
scroll to position [3155, 0]
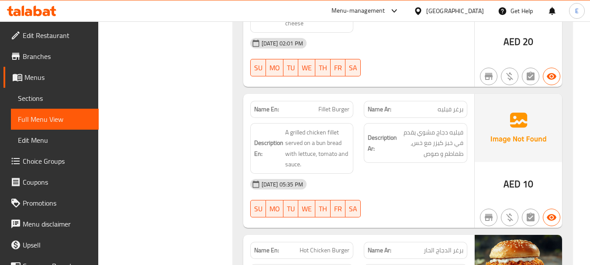
click at [515, 184] on span "AED" at bounding box center [512, 184] width 17 height 17
click at [449, 114] on span "برغر فيليه" at bounding box center [451, 109] width 26 height 9
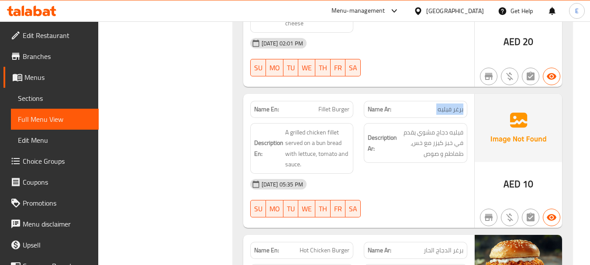
click at [449, 114] on span "برغر فيليه" at bounding box center [451, 109] width 26 height 9
click at [330, 106] on span "Fillet Burger" at bounding box center [334, 109] width 31 height 9
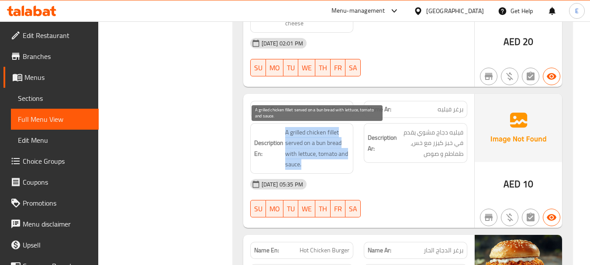
drag, startPoint x: 287, startPoint y: 130, endPoint x: 344, endPoint y: 163, distance: 66.1
click at [344, 163] on span "A grilled chicken fillet served on a bun bread with lettuce, tomato and sauce." at bounding box center [317, 148] width 65 height 43
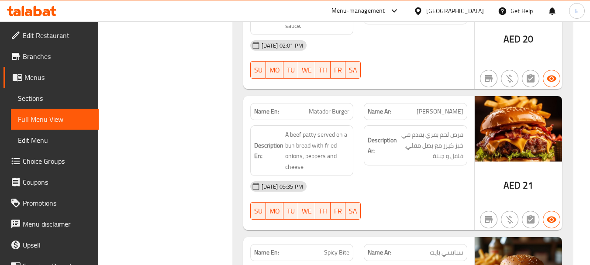
scroll to position [3460, 0]
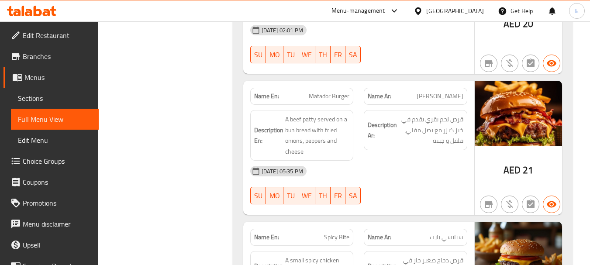
click at [442, 103] on div "Name Ar: برغر ماتادور" at bounding box center [416, 96] width 104 height 17
click at [398, 181] on div "[DATE] 05:35 PM" at bounding box center [359, 171] width 228 height 21
click at [334, 95] on span "Matador Burger" at bounding box center [329, 96] width 41 height 9
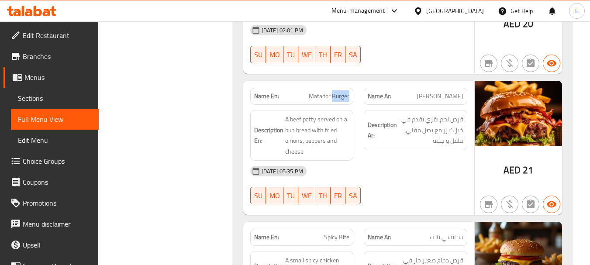
click at [334, 95] on span "Matador Burger" at bounding box center [329, 96] width 41 height 9
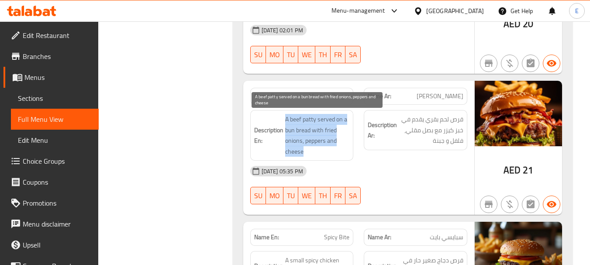
drag, startPoint x: 282, startPoint y: 116, endPoint x: 341, endPoint y: 155, distance: 70.5
click at [341, 155] on h6 "Description En: A beef patty served on a bun bread with fried onions, peppers a…" at bounding box center [302, 135] width 96 height 43
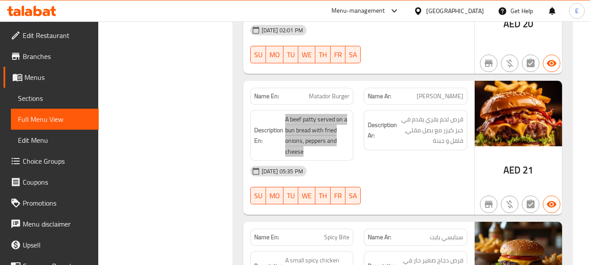
scroll to position [3695, 0]
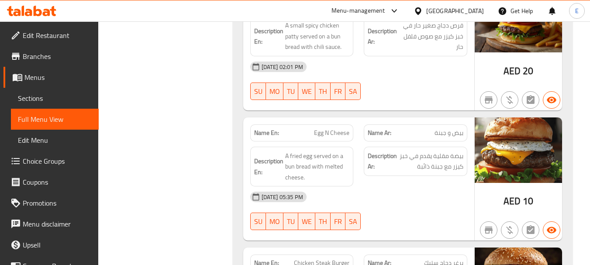
click at [449, 133] on span "بيض و جبنة" at bounding box center [449, 132] width 29 height 9
click at [328, 133] on span "Egg N Cheese" at bounding box center [331, 132] width 35 height 9
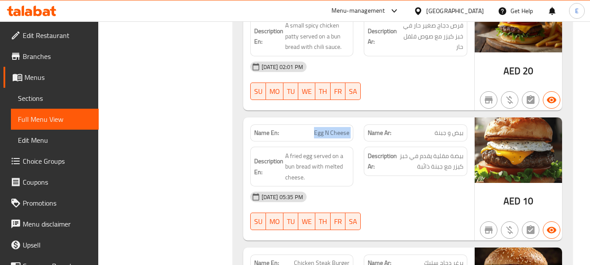
click at [328, 133] on span "Egg N Cheese" at bounding box center [331, 132] width 35 height 9
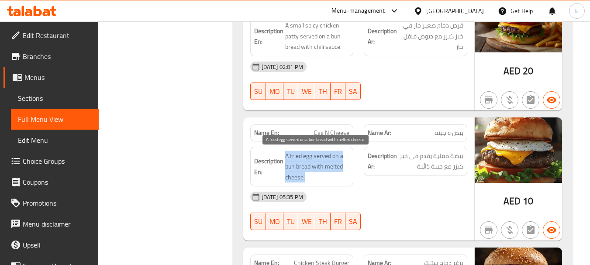
drag, startPoint x: 284, startPoint y: 155, endPoint x: 343, endPoint y: 174, distance: 62.2
click at [343, 174] on h6 "Description En: A fried egg served on a bun bread with melted cheese." at bounding box center [302, 167] width 96 height 32
click at [343, 174] on span "A fried egg served on a bun bread with melted cheese." at bounding box center [317, 167] width 65 height 32
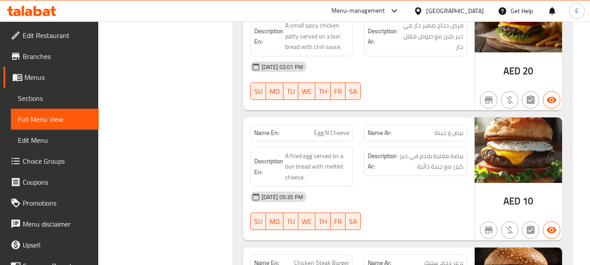
drag, startPoint x: 438, startPoint y: 15, endPoint x: 225, endPoint y: 63, distance: 218.0
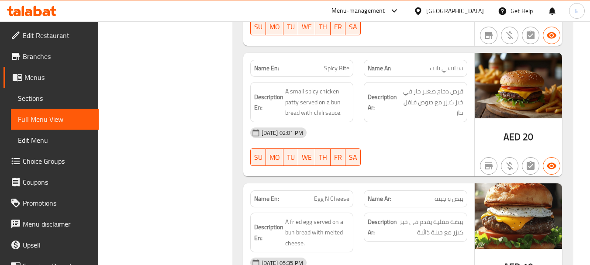
scroll to position [3477, 0]
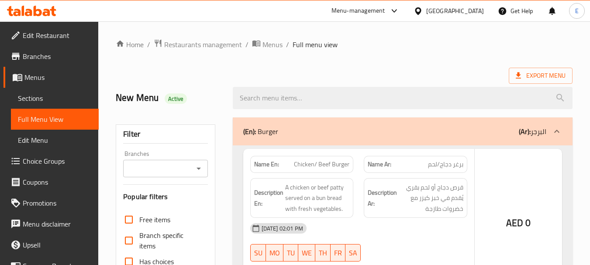
click at [130, 240] on div at bounding box center [295, 132] width 590 height 265
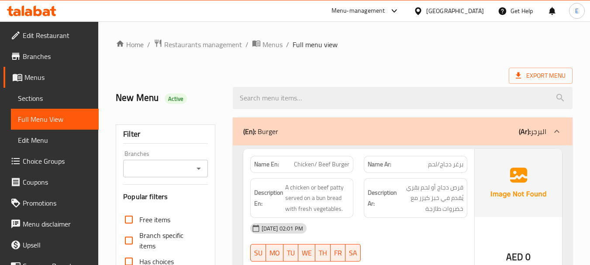
scroll to position [175, 0]
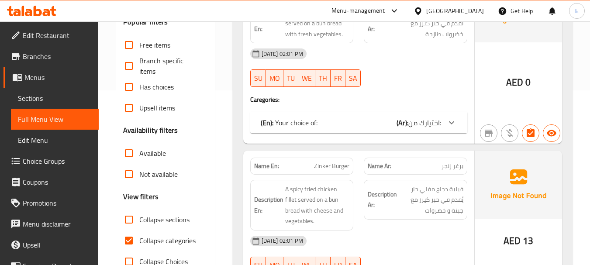
click at [128, 242] on input "Collapse categories" at bounding box center [128, 240] width 21 height 21
checkbox input "false"
click at [131, 219] on input "Collapse sections" at bounding box center [128, 219] width 21 height 21
checkbox input "true"
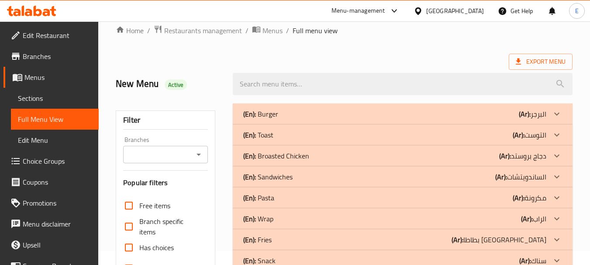
scroll to position [0, 0]
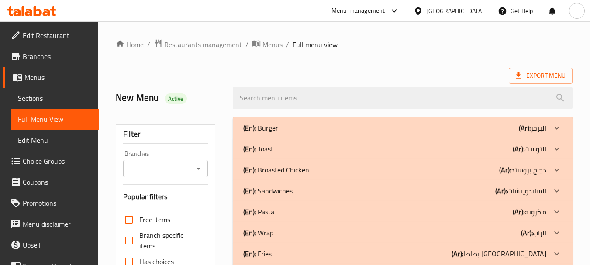
click at [394, 68] on div "Export Menu" at bounding box center [344, 76] width 457 height 16
click at [430, 133] on div "(En): Toast (Ar): التوست" at bounding box center [394, 128] width 303 height 10
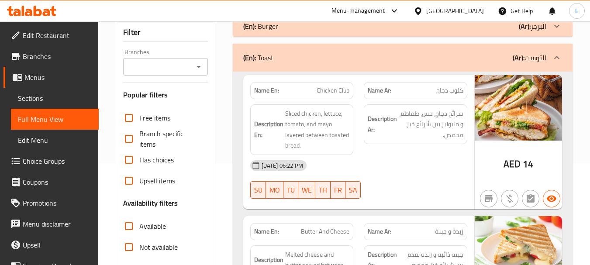
scroll to position [131, 0]
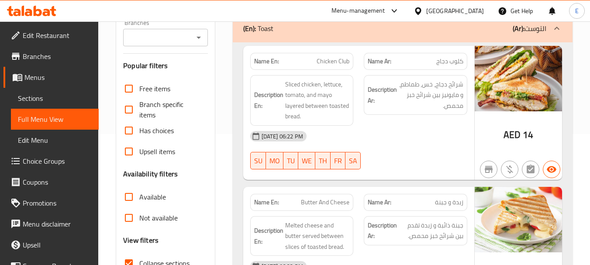
click at [458, 62] on span "كلوب دجاج" at bounding box center [449, 61] width 27 height 9
click at [332, 64] on span "Chicken Club" at bounding box center [333, 61] width 33 height 9
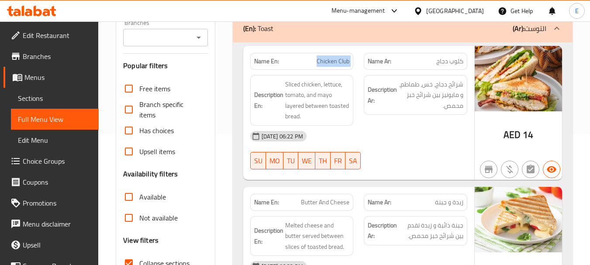
drag, startPoint x: 332, startPoint y: 64, endPoint x: 346, endPoint y: 59, distance: 14.1
click at [332, 64] on span "Chicken Club" at bounding box center [333, 61] width 33 height 9
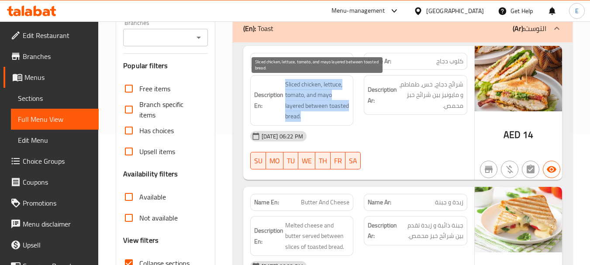
drag, startPoint x: 285, startPoint y: 82, endPoint x: 347, endPoint y: 114, distance: 70.0
click at [347, 114] on span "Sliced chicken, lettuce, tomato, and mayo layered between toasted bread." at bounding box center [317, 100] width 65 height 43
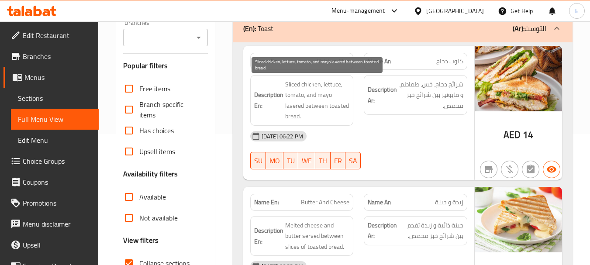
click at [347, 114] on span "Sliced chicken, lettuce, tomato, and mayo layered between toasted bread." at bounding box center [317, 100] width 65 height 43
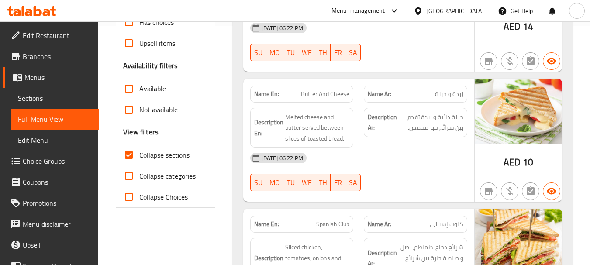
scroll to position [262, 0]
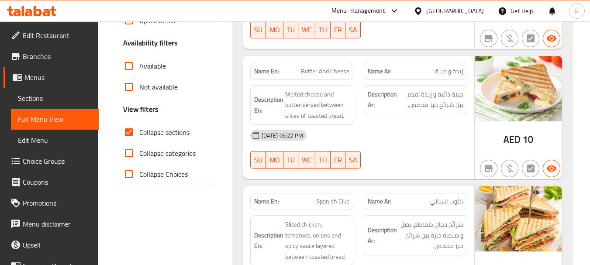
click at [436, 68] on span "زبدة و جبنة" at bounding box center [449, 71] width 28 height 9
click at [339, 68] on span "Butter And Cheese" at bounding box center [325, 71] width 48 height 9
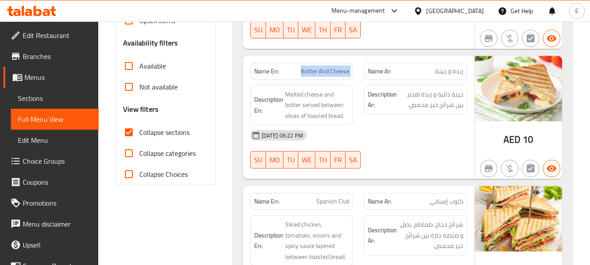
click at [339, 68] on span "Butter And Cheese" at bounding box center [325, 71] width 48 height 9
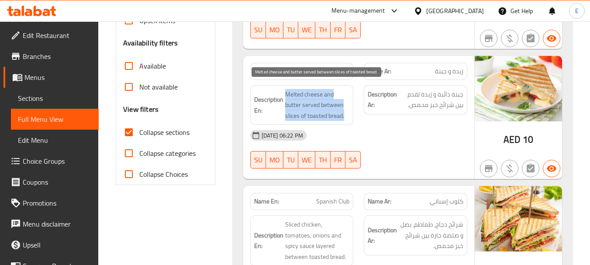
drag, startPoint x: 290, startPoint y: 92, endPoint x: 344, endPoint y: 115, distance: 58.5
click at [344, 115] on span "Melted cheese and butter served between slices of toasted bread." at bounding box center [317, 105] width 65 height 32
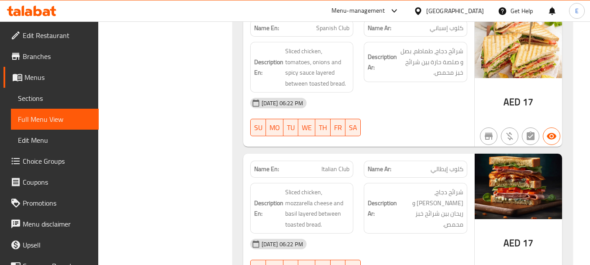
scroll to position [437, 0]
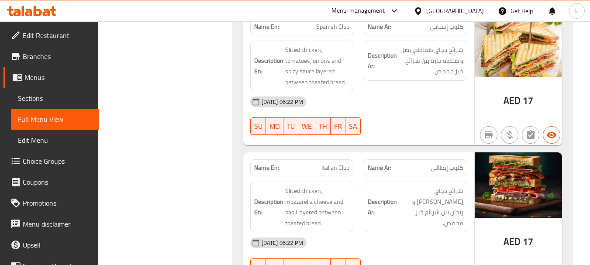
click at [454, 32] on div "Name Ar: كلوب إسباني" at bounding box center [416, 26] width 104 height 17
click at [326, 27] on span "Spanish Club" at bounding box center [332, 26] width 33 height 9
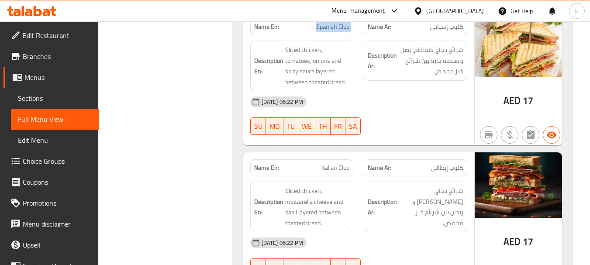
click at [326, 27] on span "Spanish Club" at bounding box center [332, 26] width 33 height 9
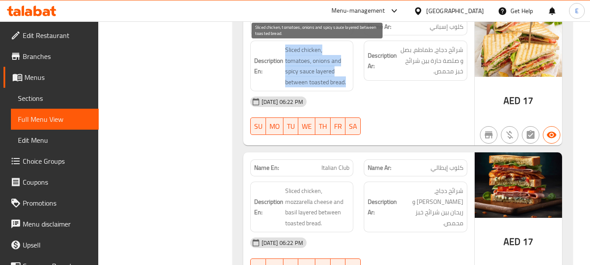
drag, startPoint x: 297, startPoint y: 49, endPoint x: 346, endPoint y: 82, distance: 58.8
click at [346, 82] on span "Sliced chicken, tomatoes, onions and spicy sauce layered between toasted bread." at bounding box center [317, 66] width 65 height 43
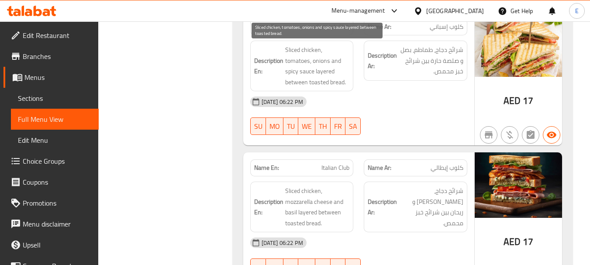
click at [346, 82] on span "Sliced chicken, tomatoes, onions and spicy sauce layered between toasted bread." at bounding box center [317, 66] width 65 height 43
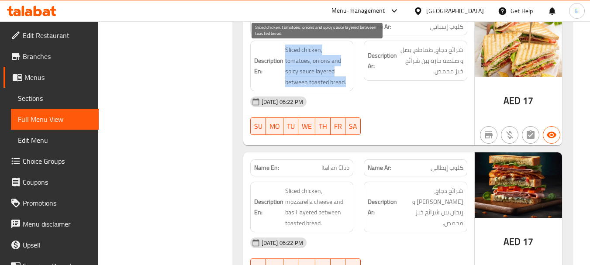
click at [346, 82] on span "Sliced chicken, tomatoes, onions and spicy sauce layered between toasted bread." at bounding box center [317, 66] width 65 height 43
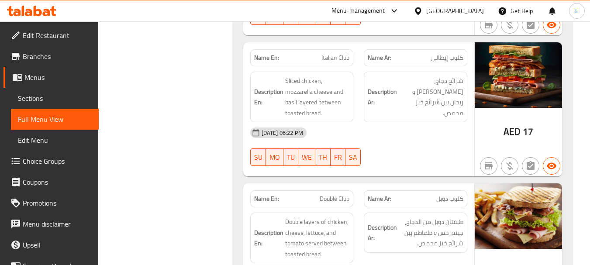
scroll to position [568, 0]
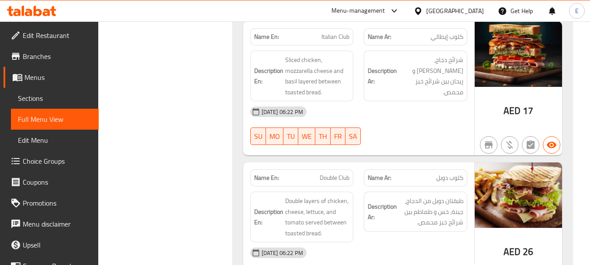
click at [455, 39] on span "كلوب إيطالي" at bounding box center [447, 36] width 33 height 9
click at [333, 39] on span "Italian Club" at bounding box center [336, 36] width 28 height 9
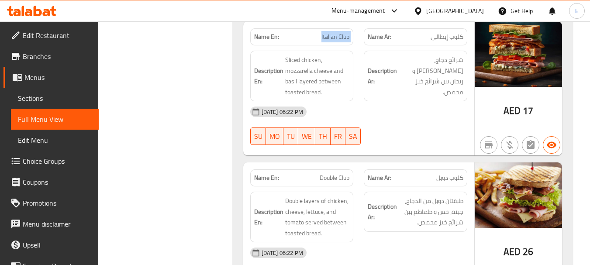
click at [333, 39] on span "Italian Club" at bounding box center [336, 36] width 28 height 9
click at [449, 33] on span "كلوب إيطالي" at bounding box center [447, 36] width 33 height 9
click at [311, 35] on p "Name En: Italian Club" at bounding box center [302, 36] width 96 height 9
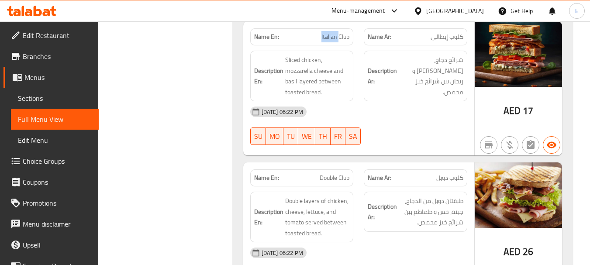
click at [311, 35] on p "Name En: Italian Club" at bounding box center [302, 36] width 96 height 9
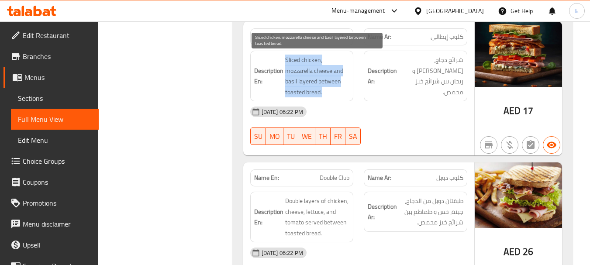
drag, startPoint x: 284, startPoint y: 55, endPoint x: 339, endPoint y: 93, distance: 66.7
click at [340, 94] on h6 "Description En: Sliced chicken, mozzarella cheese and basil layered between toa…" at bounding box center [302, 76] width 96 height 43
click at [310, 81] on span "Sliced chicken, mozzarella cheese and basil layered between toasted bread." at bounding box center [317, 76] width 65 height 43
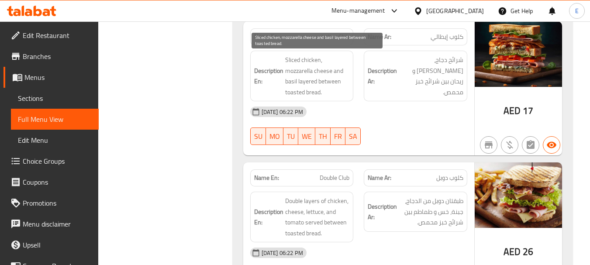
click at [310, 81] on span "Sliced chicken, mozzarella cheese and basil layered between toasted bread." at bounding box center [317, 76] width 65 height 43
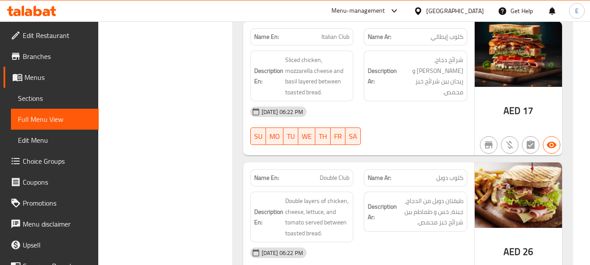
click at [396, 110] on div "[DATE] 06:22 PM" at bounding box center [359, 111] width 228 height 21
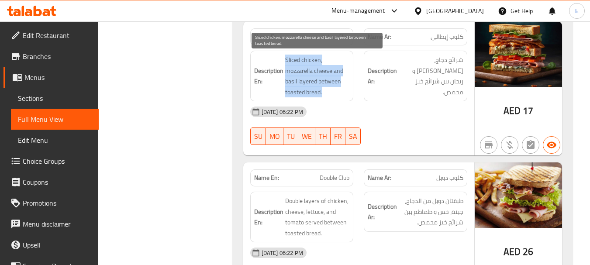
drag, startPoint x: 285, startPoint y: 56, endPoint x: 346, endPoint y: 92, distance: 70.7
click at [346, 92] on span "Sliced chicken, mozzarella cheese and basil layered between toasted bread." at bounding box center [317, 76] width 65 height 43
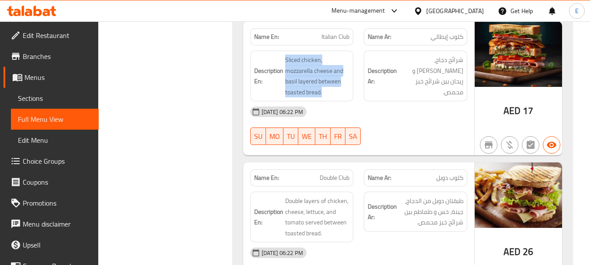
click at [454, 38] on span "كلوب إيطالي" at bounding box center [447, 36] width 33 height 9
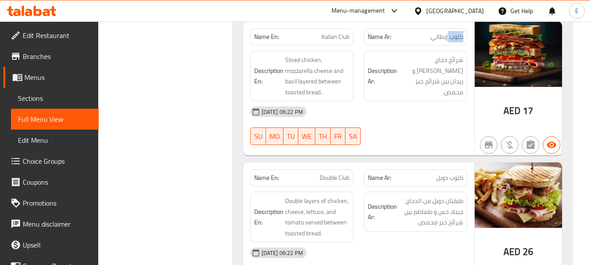
click at [454, 38] on span "كلوب إيطالي" at bounding box center [447, 36] width 33 height 9
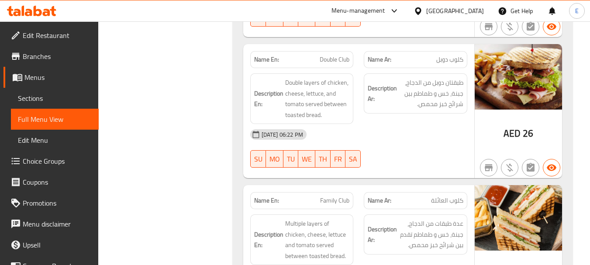
scroll to position [699, 0]
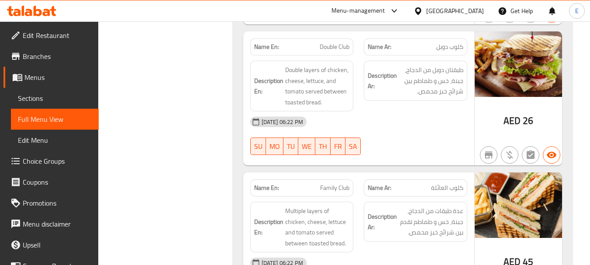
click at [450, 50] on span "كلوب دوبل" at bounding box center [449, 46] width 27 height 9
click at [328, 55] on div "Name En: Double Club" at bounding box center [302, 46] width 104 height 17
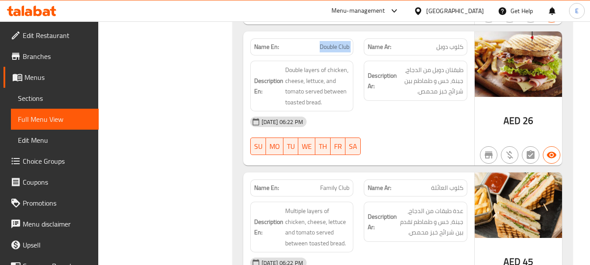
click at [328, 55] on div "Name En: Double Club" at bounding box center [302, 46] width 104 height 17
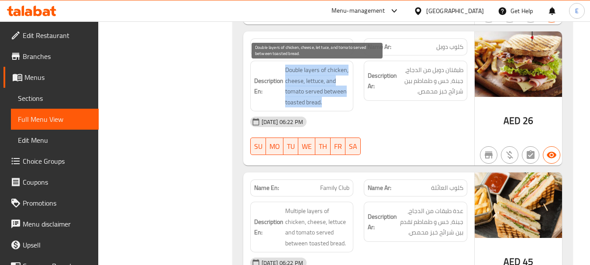
drag, startPoint x: 284, startPoint y: 66, endPoint x: 349, endPoint y: 100, distance: 73.1
click at [349, 100] on h6 "Description En: Double layers of chicken, cheese, lettuce, and tomato served be…" at bounding box center [302, 86] width 96 height 43
click at [351, 101] on div "Description En: Double layers of chicken, cheese, lettuce, and tomato served be…" at bounding box center [302, 86] width 104 height 51
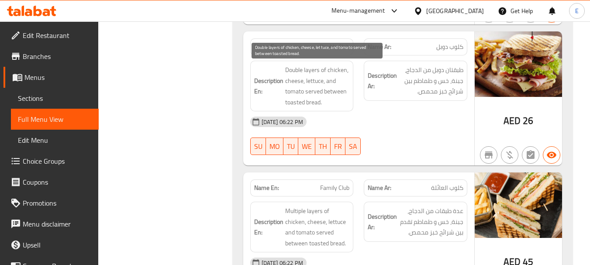
click at [315, 91] on span "Double layers of chicken, cheese, lettuce, and tomato served between toasted br…" at bounding box center [317, 86] width 65 height 43
copy span "served"
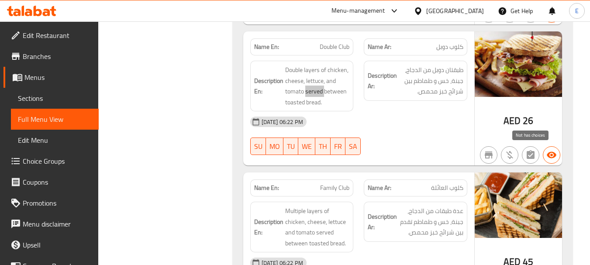
scroll to position [786, 0]
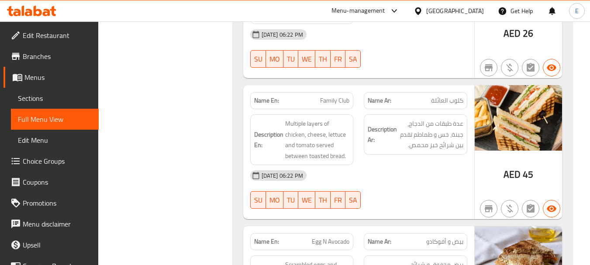
click at [450, 101] on span "كلوب العائلة" at bounding box center [447, 100] width 32 height 9
drag, startPoint x: 450, startPoint y: 101, endPoint x: 359, endPoint y: 106, distance: 91.0
click at [449, 101] on span "كلوب العائلة" at bounding box center [447, 100] width 32 height 9
click at [328, 101] on span "Family Club" at bounding box center [334, 100] width 29 height 9
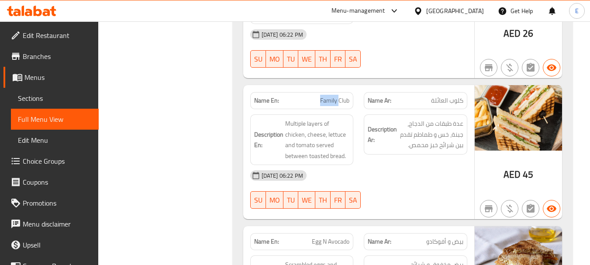
click at [328, 101] on span "Family Club" at bounding box center [334, 100] width 29 height 9
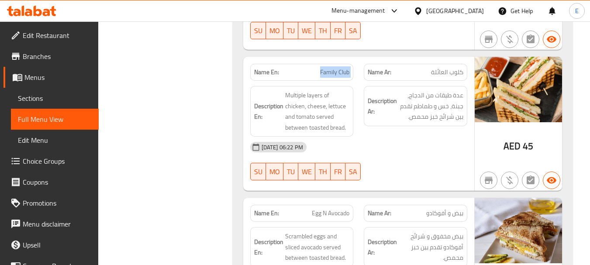
scroll to position [830, 0]
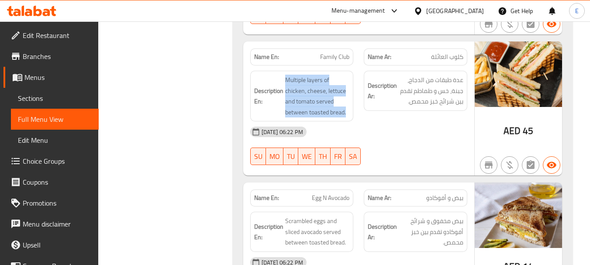
drag, startPoint x: 285, startPoint y: 73, endPoint x: 350, endPoint y: 109, distance: 73.7
click at [350, 109] on div "Description En: Multiple layers of chicken, cheese, lettuce and tomato served b…" at bounding box center [302, 96] width 104 height 51
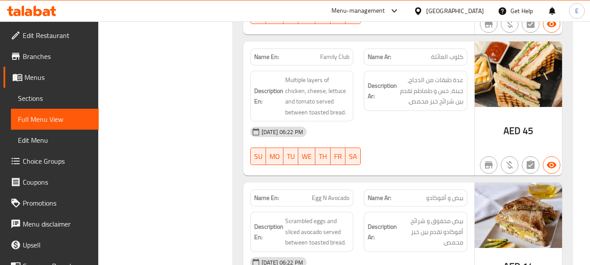
click at [350, 109] on div "Description En: Multiple layers of chicken, cheese, lettuce and tomato served b…" at bounding box center [302, 96] width 104 height 51
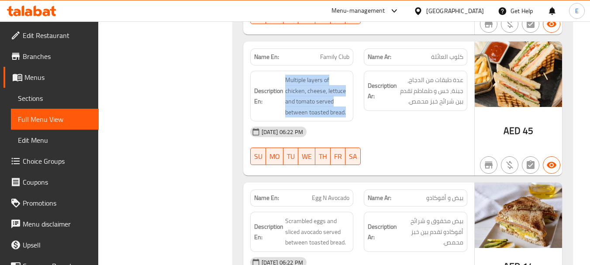
click at [350, 109] on div "Description En: Multiple layers of chicken, cheese, lettuce and tomato served b…" at bounding box center [302, 96] width 104 height 51
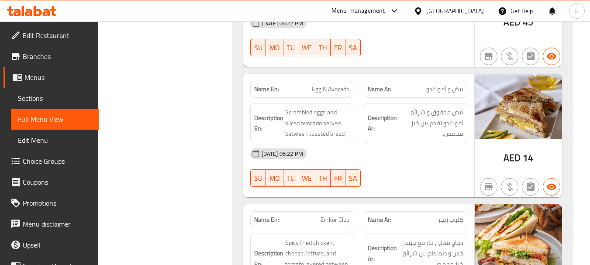
scroll to position [961, 0]
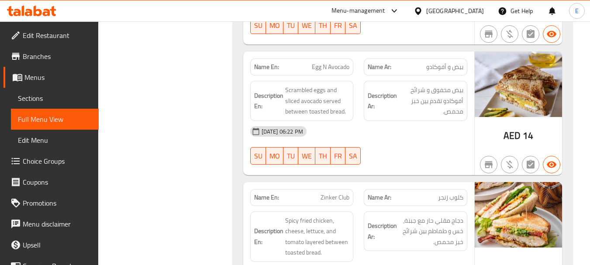
click at [443, 64] on span "بيض و أفوكادو" at bounding box center [444, 66] width 37 height 9
click at [335, 70] on span "Egg N Avocado" at bounding box center [331, 66] width 38 height 9
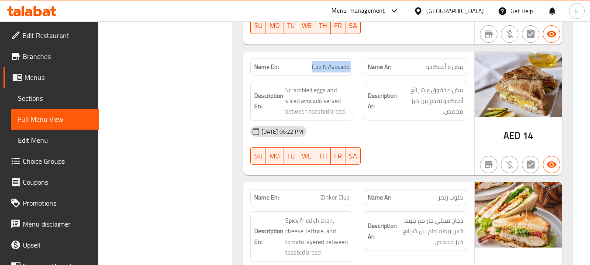
click at [335, 70] on span "Egg N Avocado" at bounding box center [331, 66] width 38 height 9
click at [404, 144] on div "[DATE] 06:22 PM SU MO TU WE TH FR SA" at bounding box center [359, 145] width 228 height 49
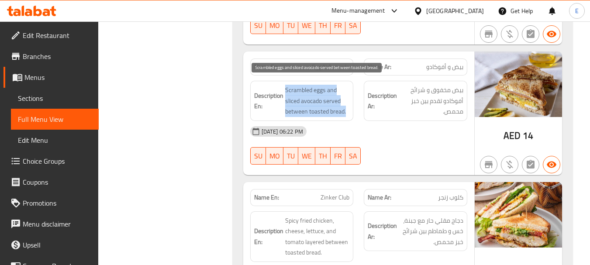
drag, startPoint x: 285, startPoint y: 87, endPoint x: 346, endPoint y: 112, distance: 66.8
click at [346, 112] on span "Scrambled eggs and sliced avocado served between toasted bread." at bounding box center [317, 101] width 65 height 32
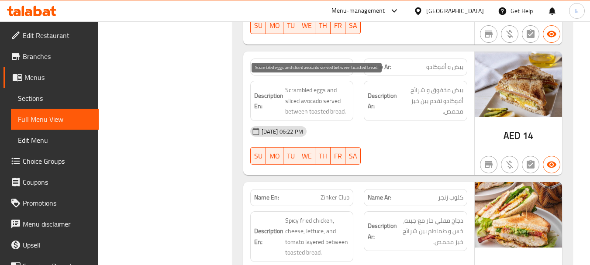
click at [346, 113] on span "Scrambled eggs and sliced avocado served between toasted bread." at bounding box center [317, 101] width 65 height 32
